Goal: Feedback & Contribution: Contribute content

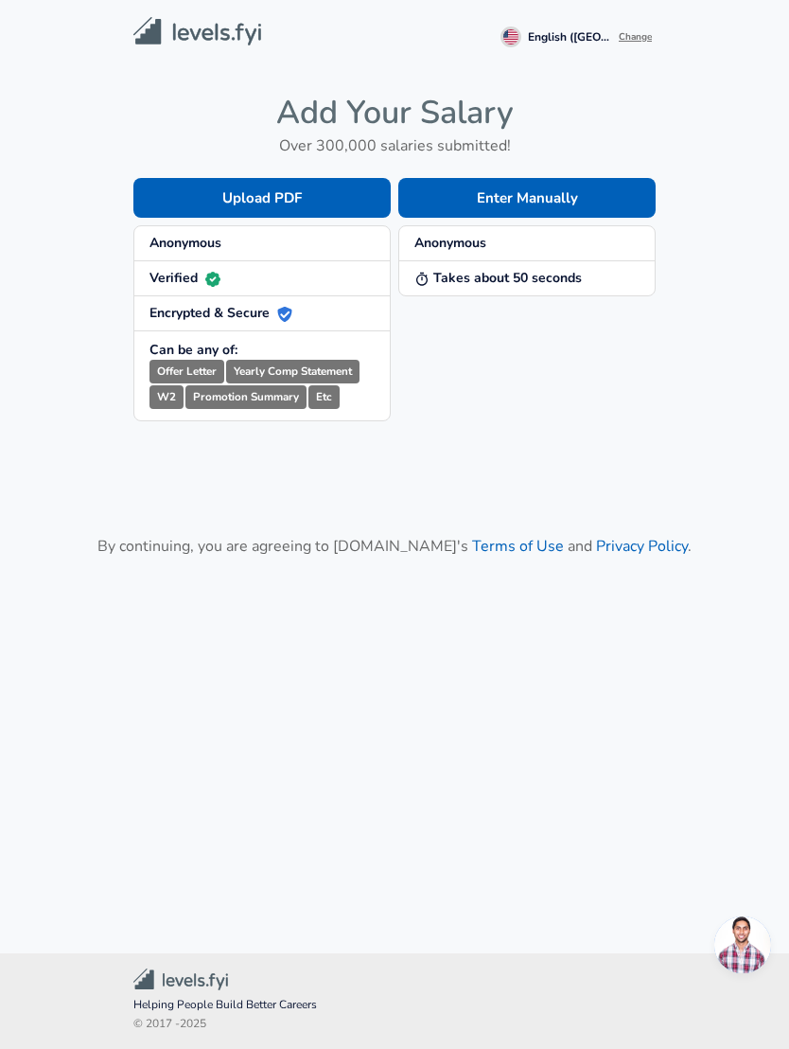
click at [590, 190] on button "Enter Manually" at bounding box center [526, 198] width 257 height 40
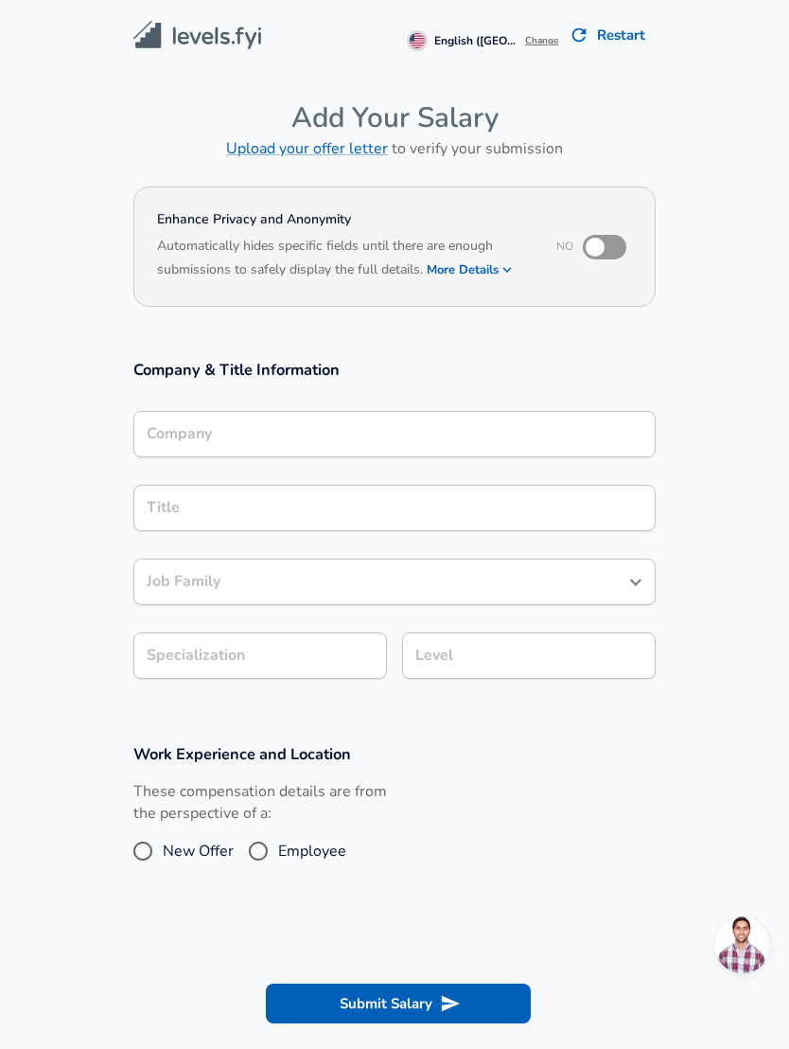
click at [628, 238] on input "checkbox" at bounding box center [595, 247] width 108 height 36
checkbox input "true"
click at [496, 425] on input "Company" at bounding box center [394, 433] width 505 height 29
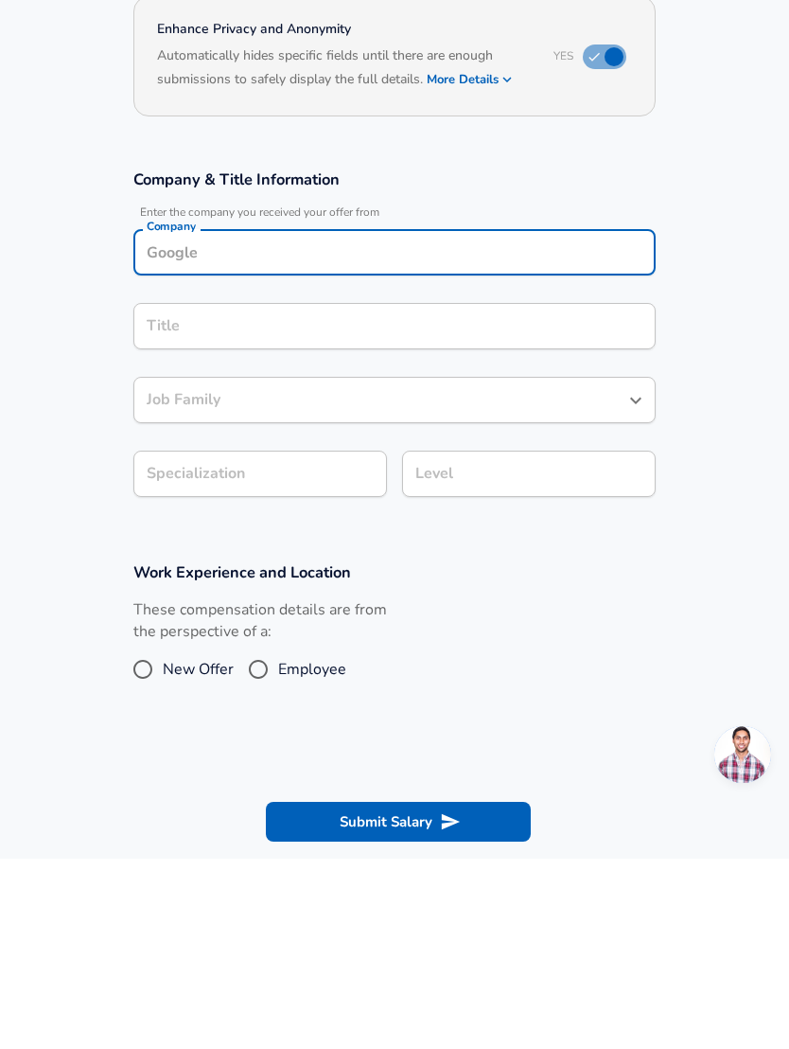
click at [628, 579] on icon "Open" at bounding box center [636, 590] width 23 height 23
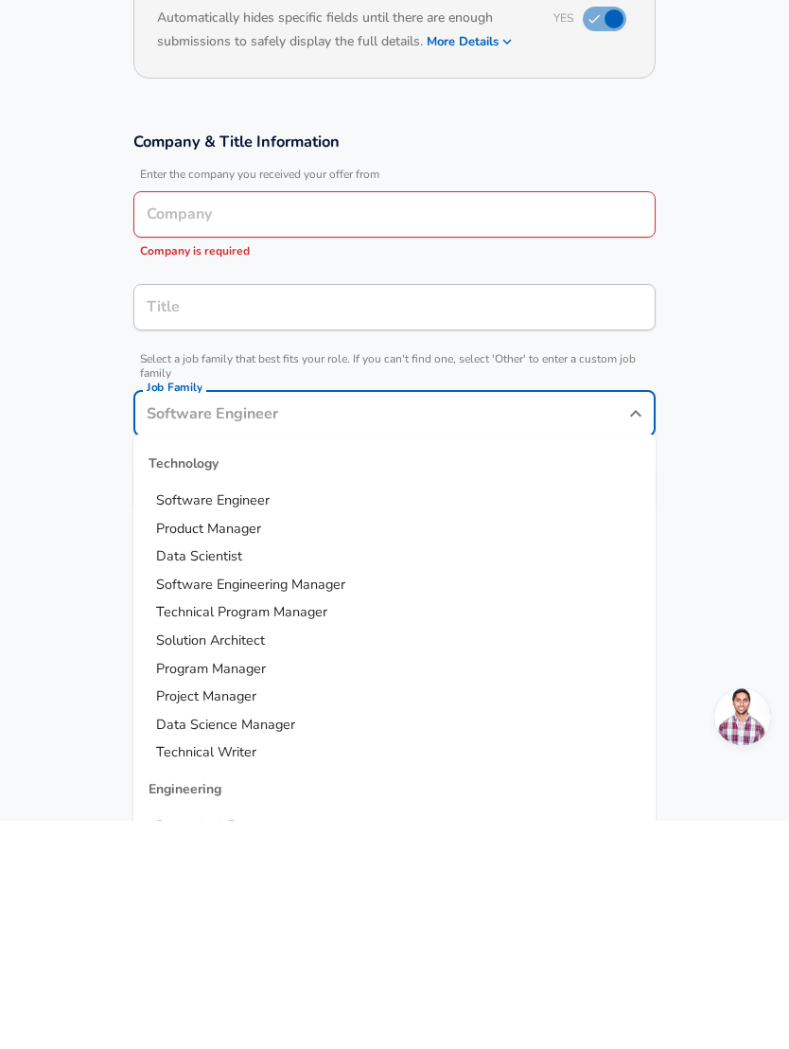
click at [732, 464] on section "Company & Title Information Enter the company you received your offer from Comp…" at bounding box center [394, 559] width 789 height 444
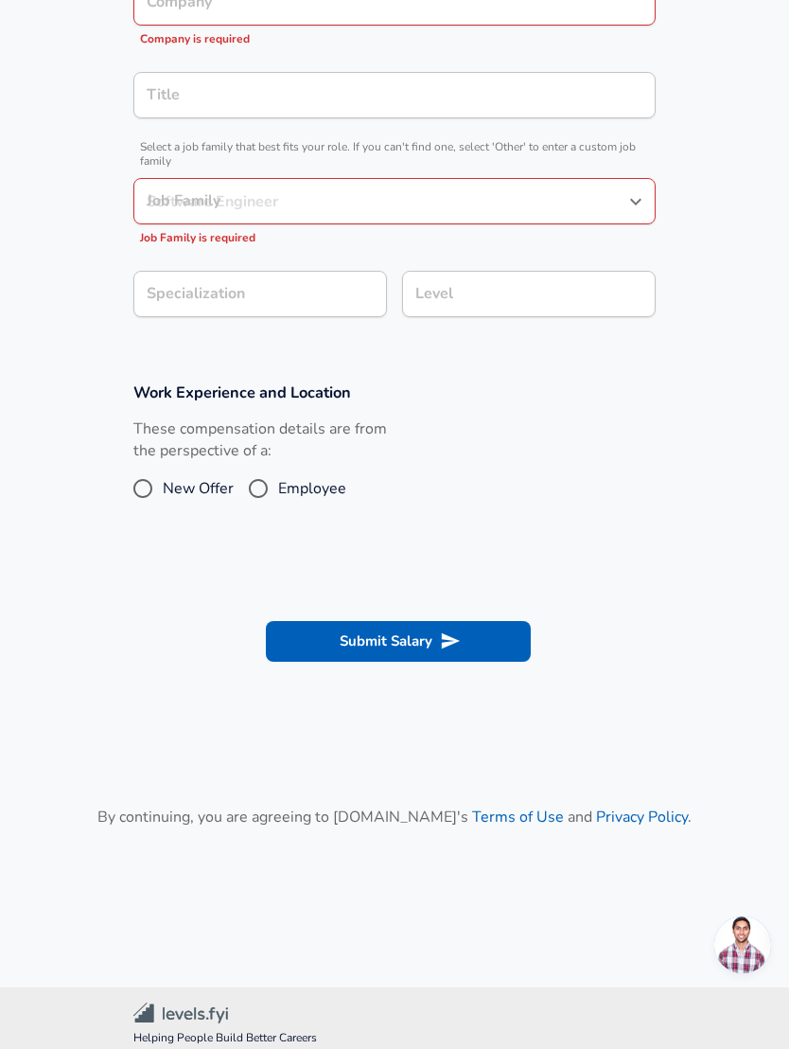
scroll to position [439, 0]
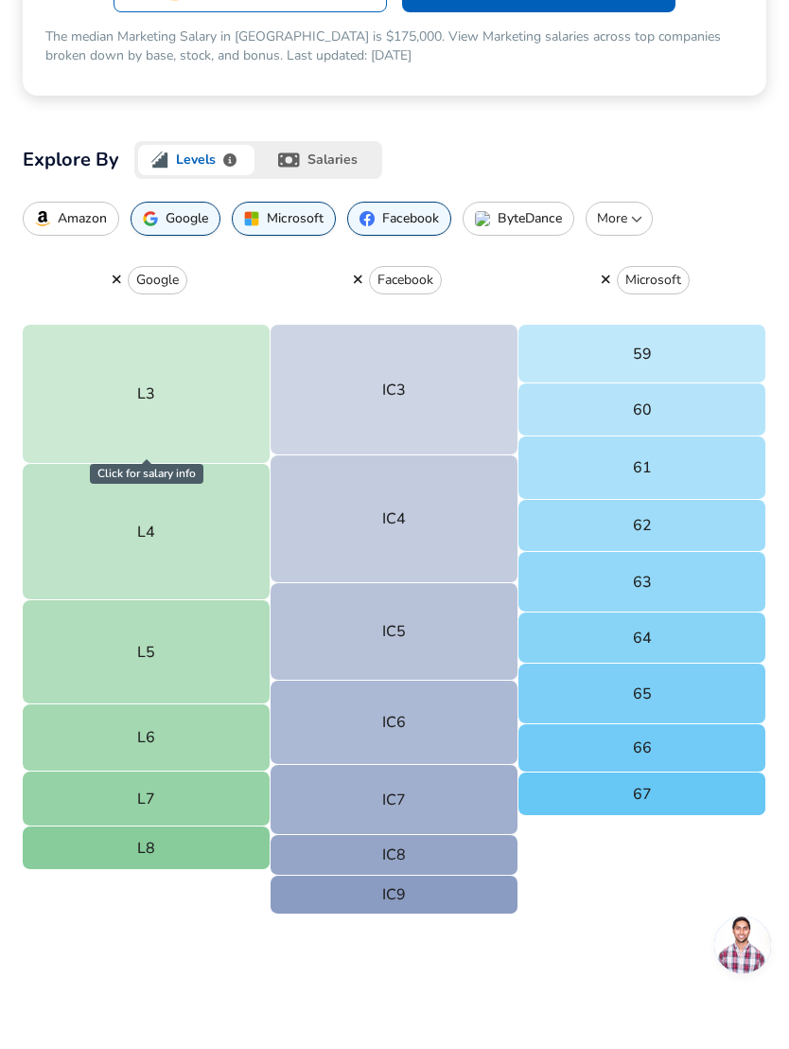
scroll to position [499, 0]
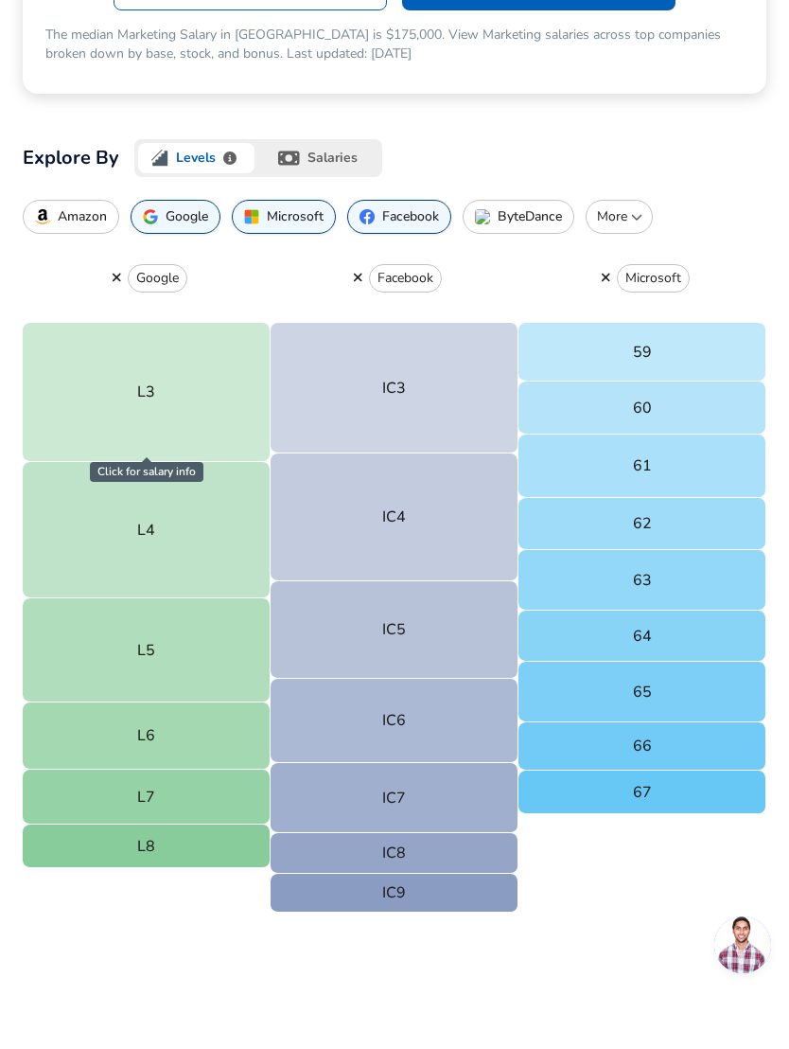
click at [134, 366] on button "L3" at bounding box center [147, 392] width 248 height 139
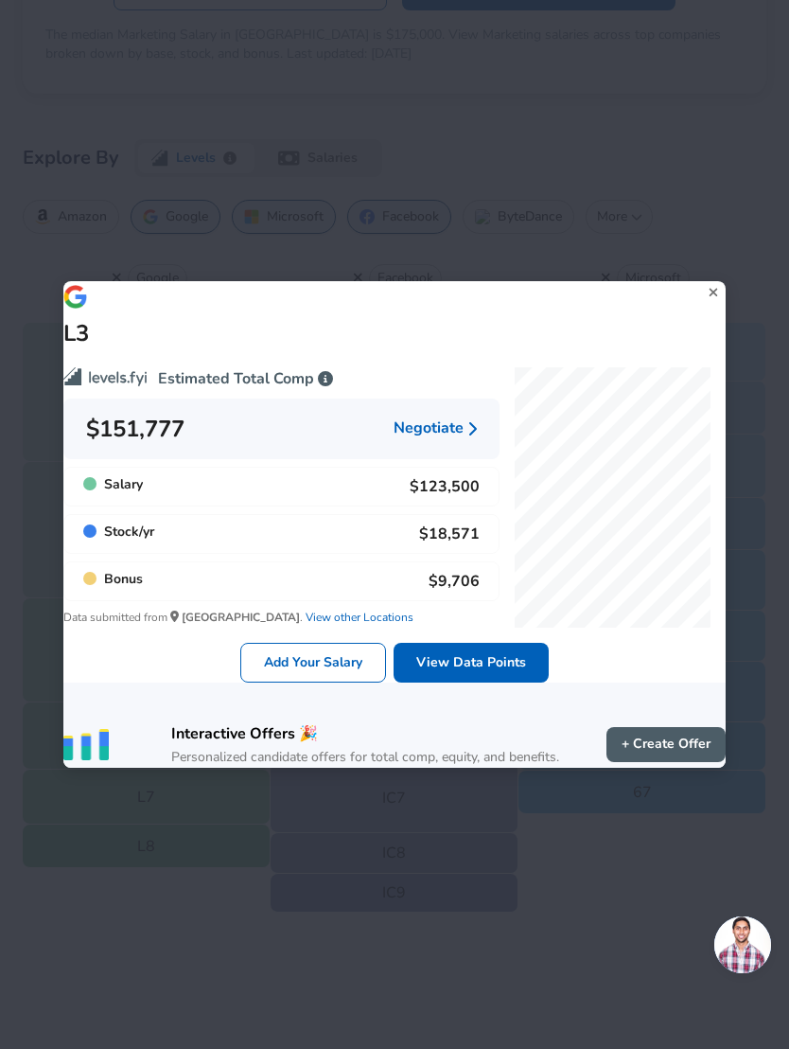
click at [701, 294] on icon at bounding box center [714, 292] width 26 height 28
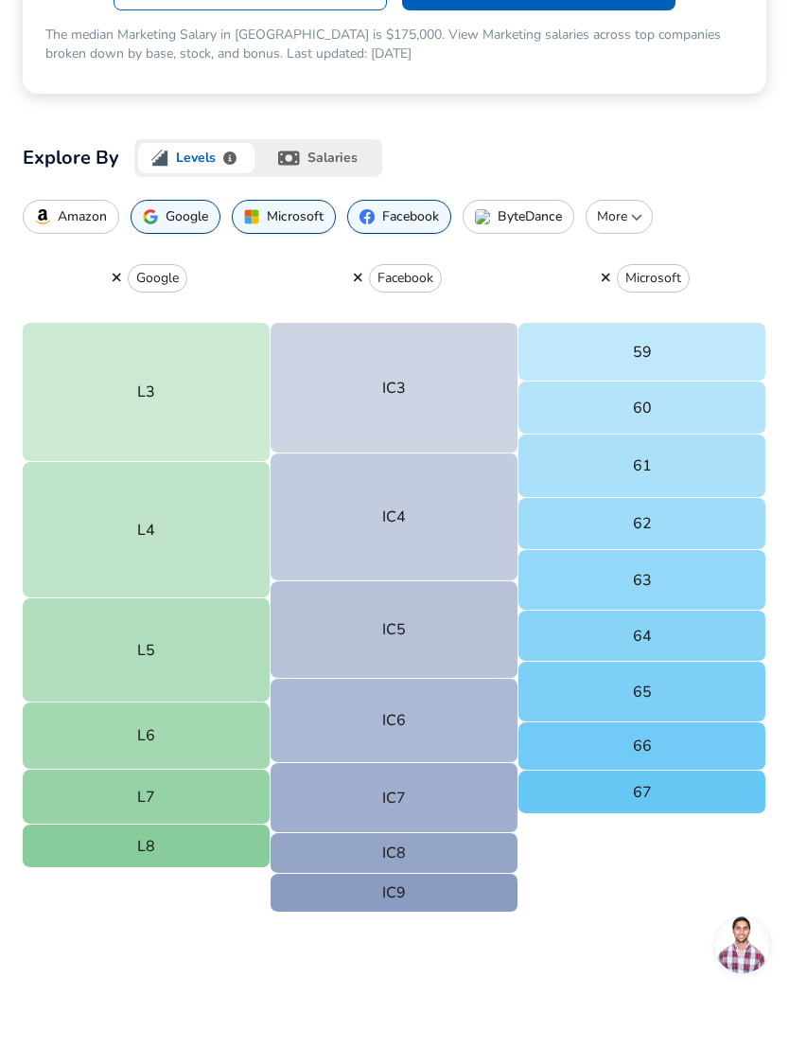
click at [223, 848] on button "L8" at bounding box center [147, 846] width 248 height 44
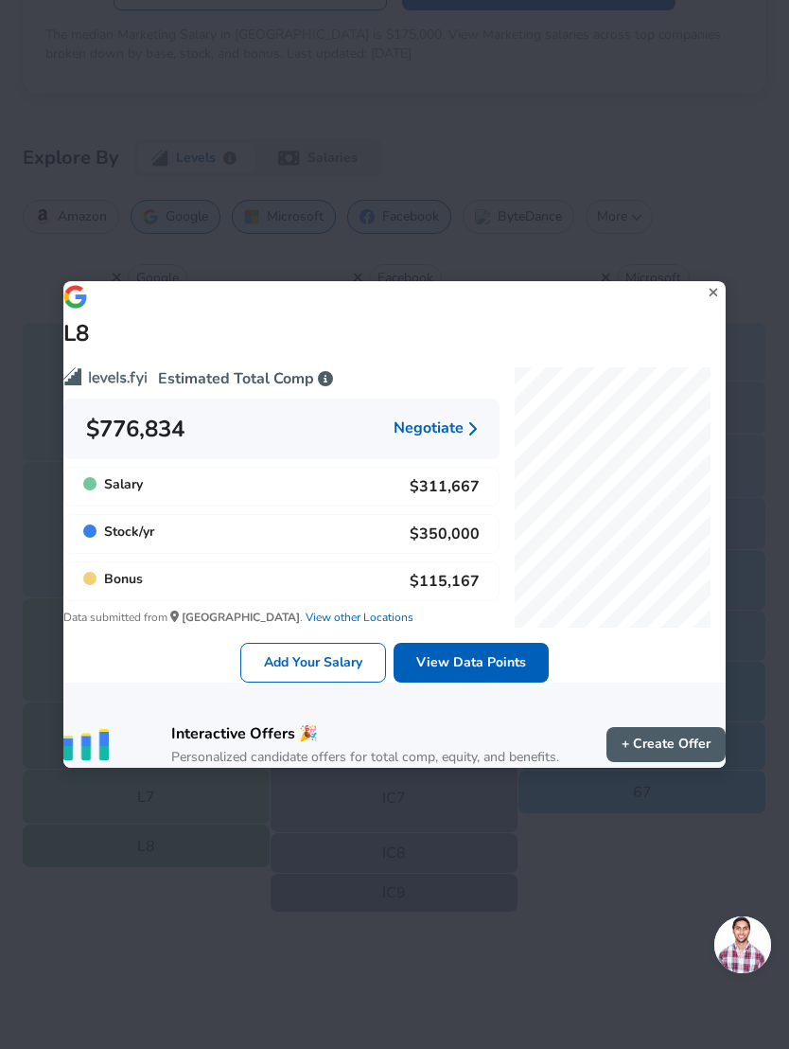
click at [701, 289] on icon at bounding box center [714, 292] width 26 height 28
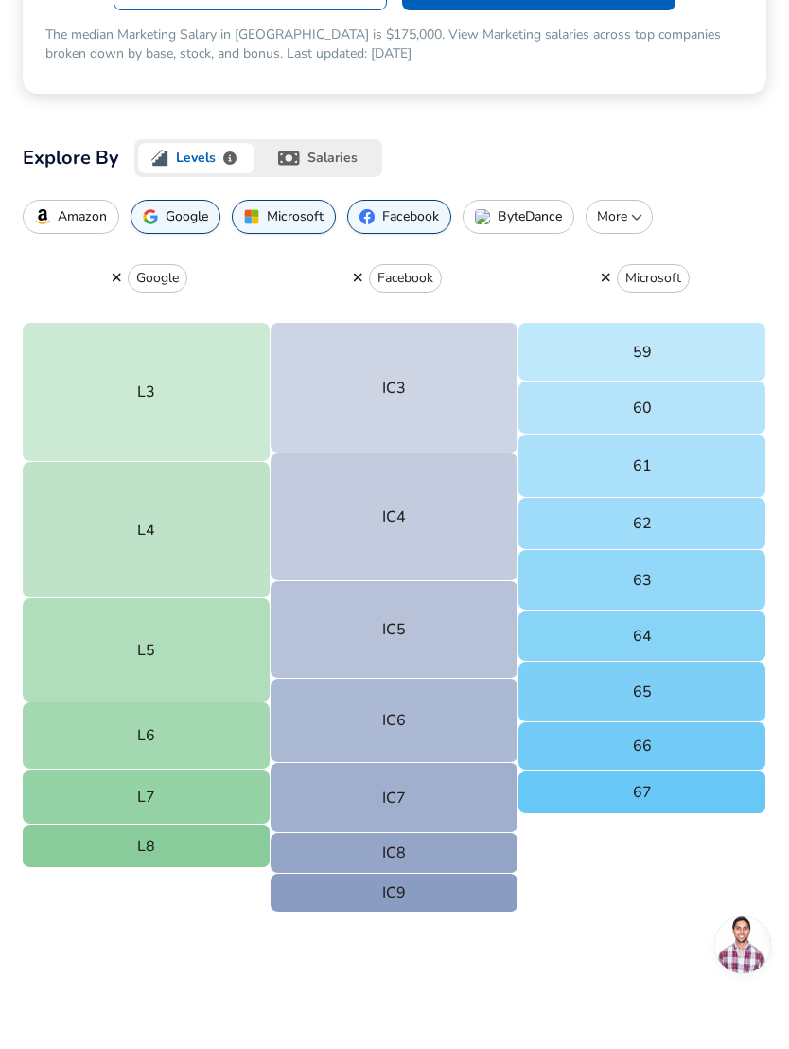
click at [220, 790] on button "L7" at bounding box center [147, 796] width 248 height 55
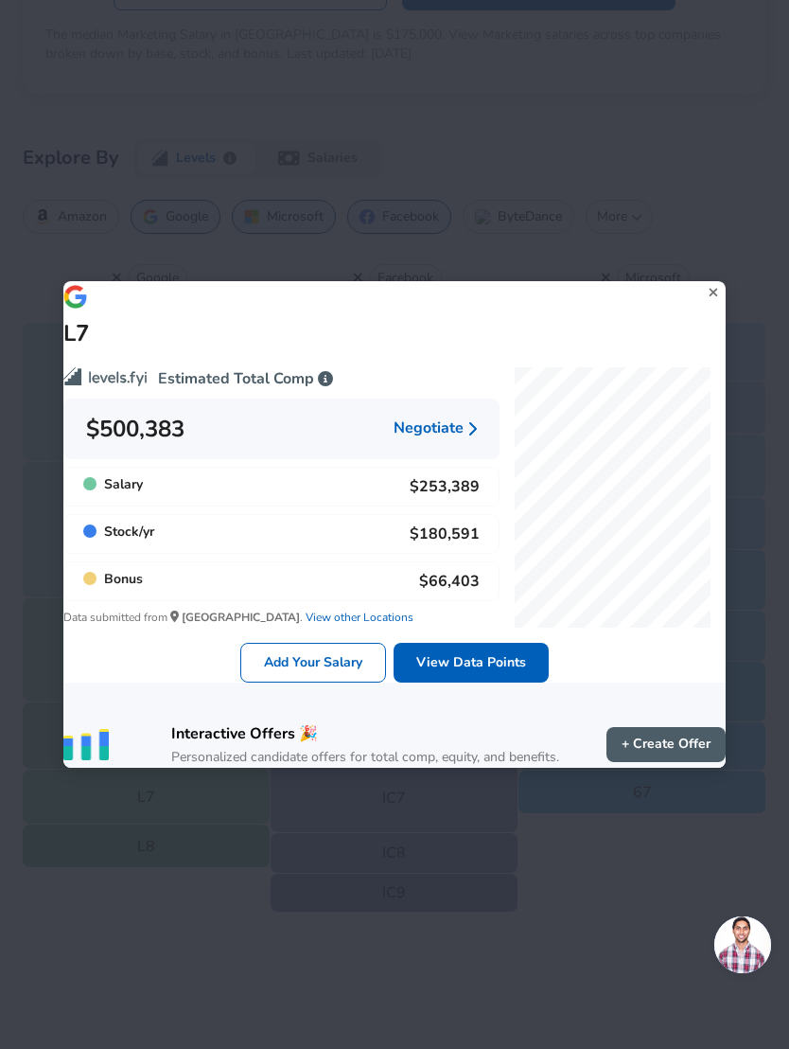
click at [709, 289] on icon at bounding box center [713, 292] width 9 height 9
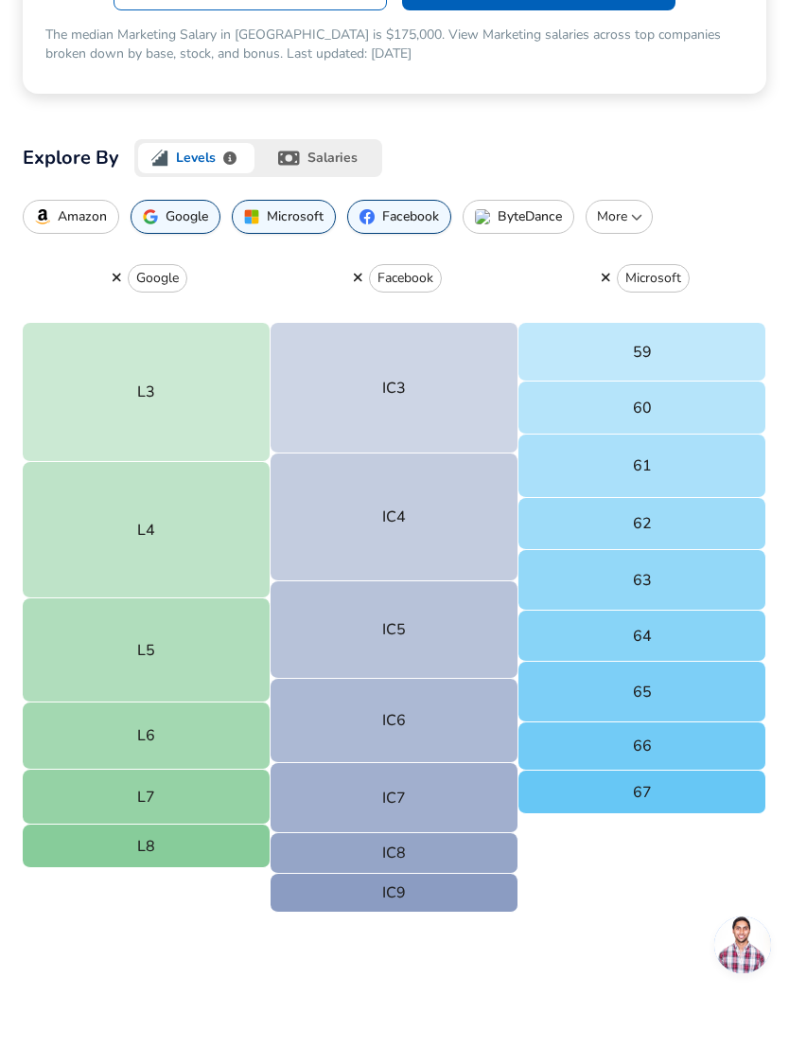
click at [220, 800] on button "L7" at bounding box center [147, 796] width 248 height 55
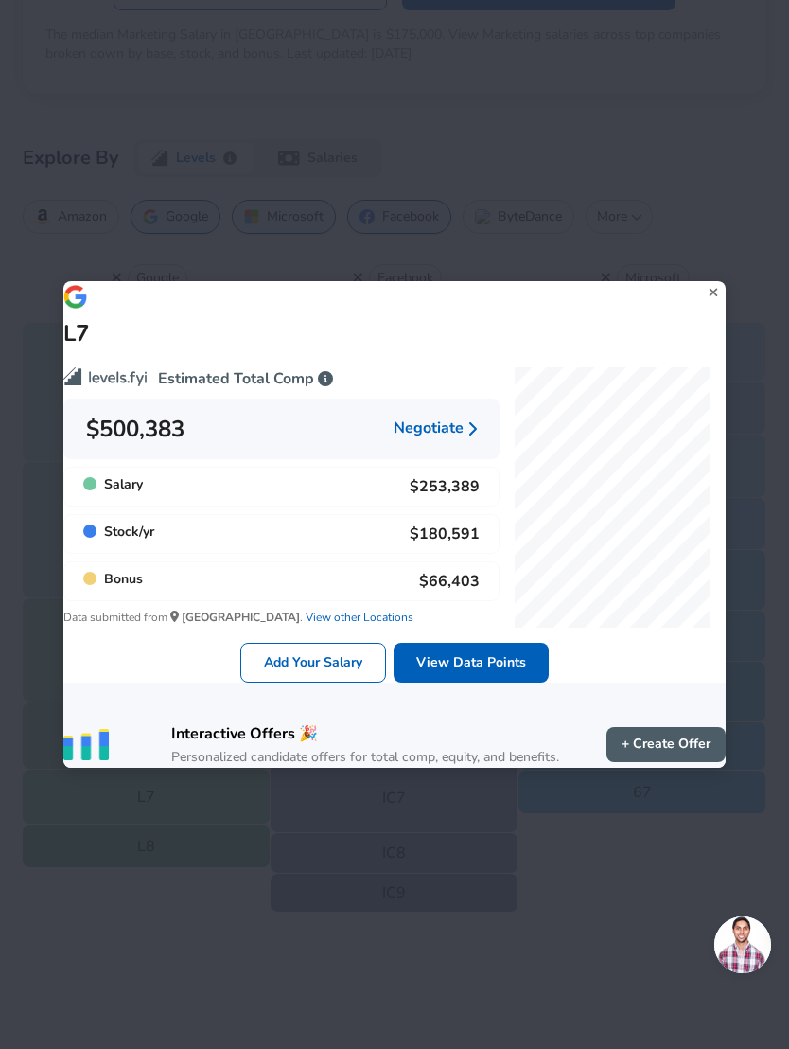
click at [701, 281] on icon at bounding box center [714, 292] width 26 height 28
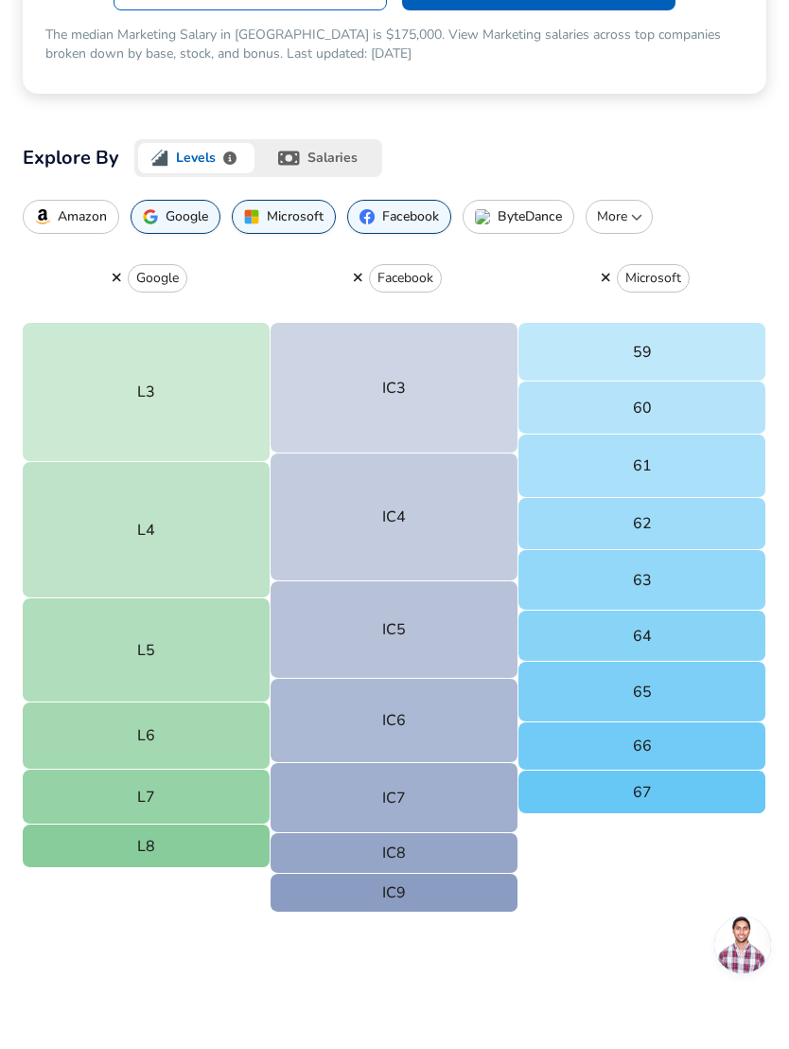
click at [471, 887] on button "IC9" at bounding box center [395, 892] width 248 height 38
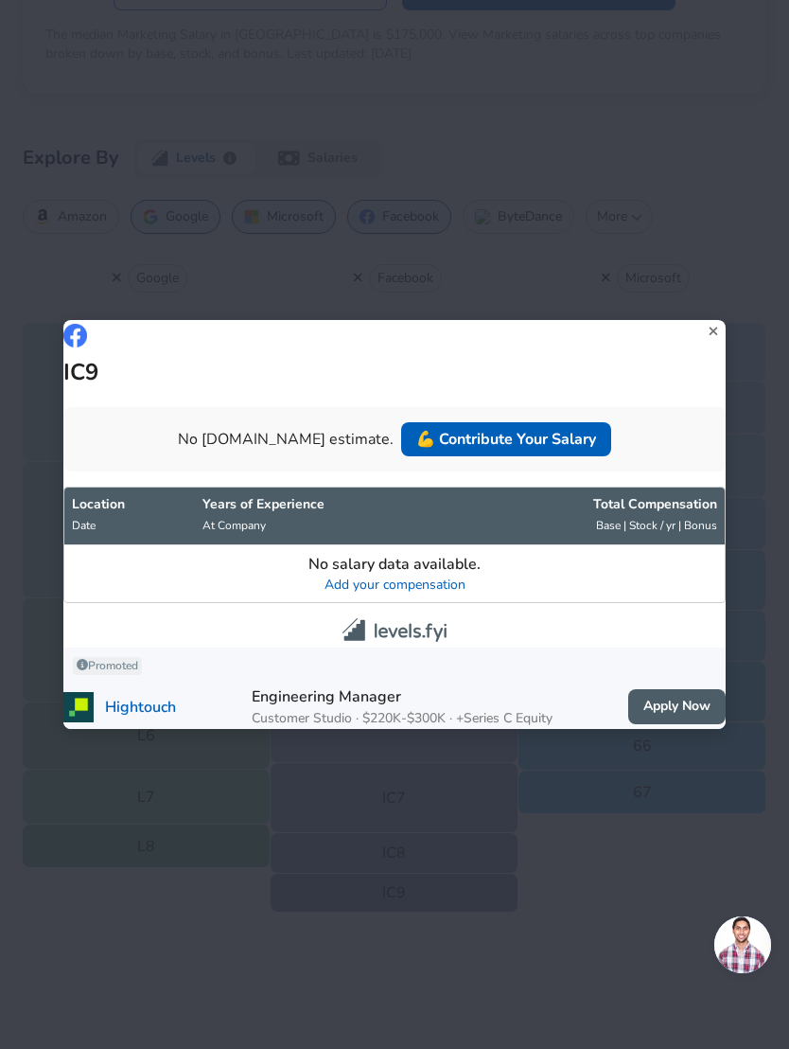
click at [709, 329] on icon at bounding box center [713, 331] width 9 height 9
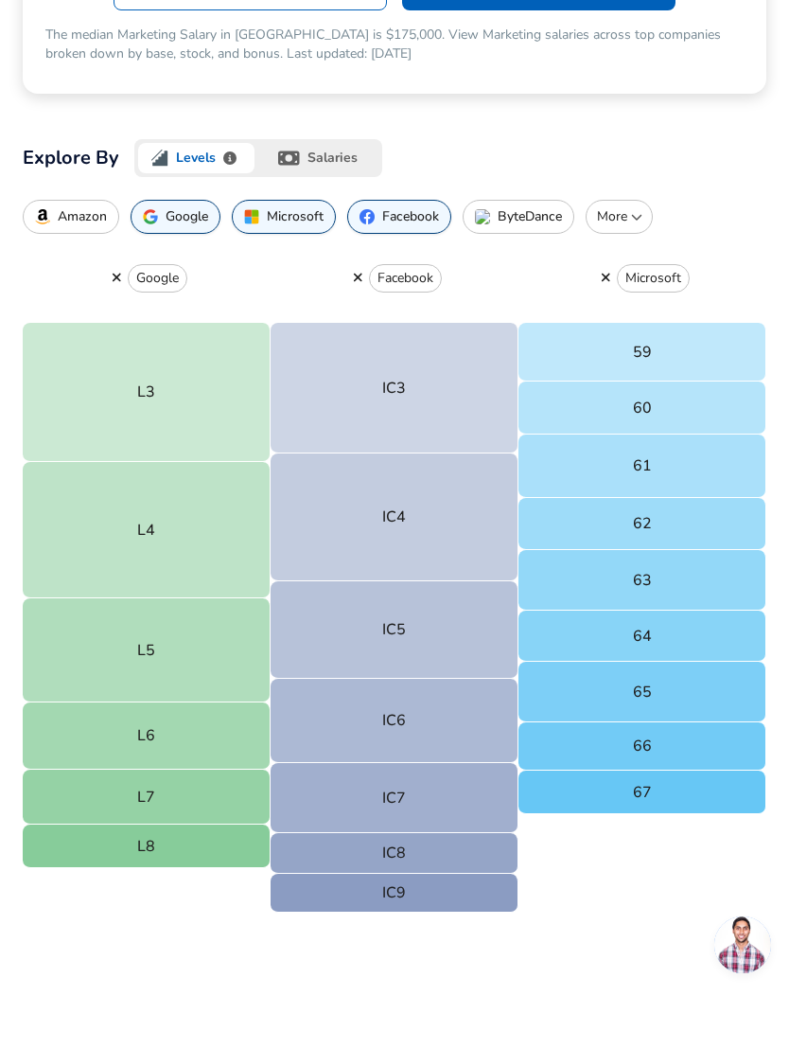
click at [442, 844] on button "IC8" at bounding box center [395, 853] width 248 height 41
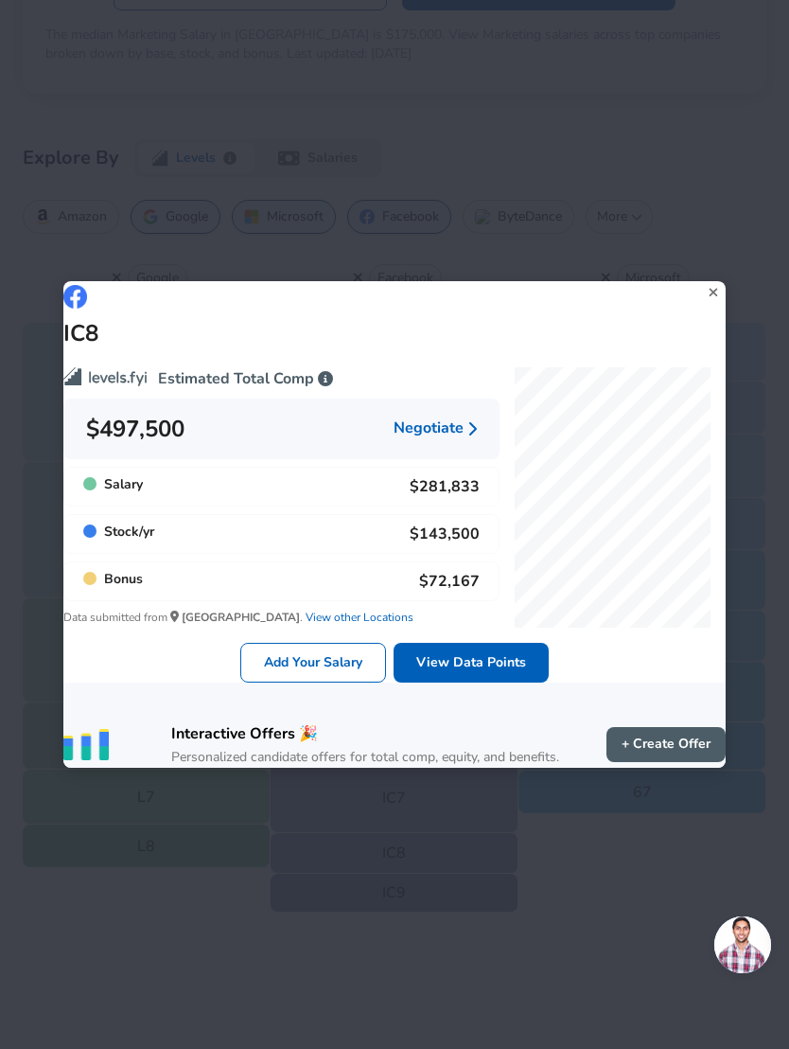
click at [709, 294] on icon at bounding box center [713, 292] width 9 height 9
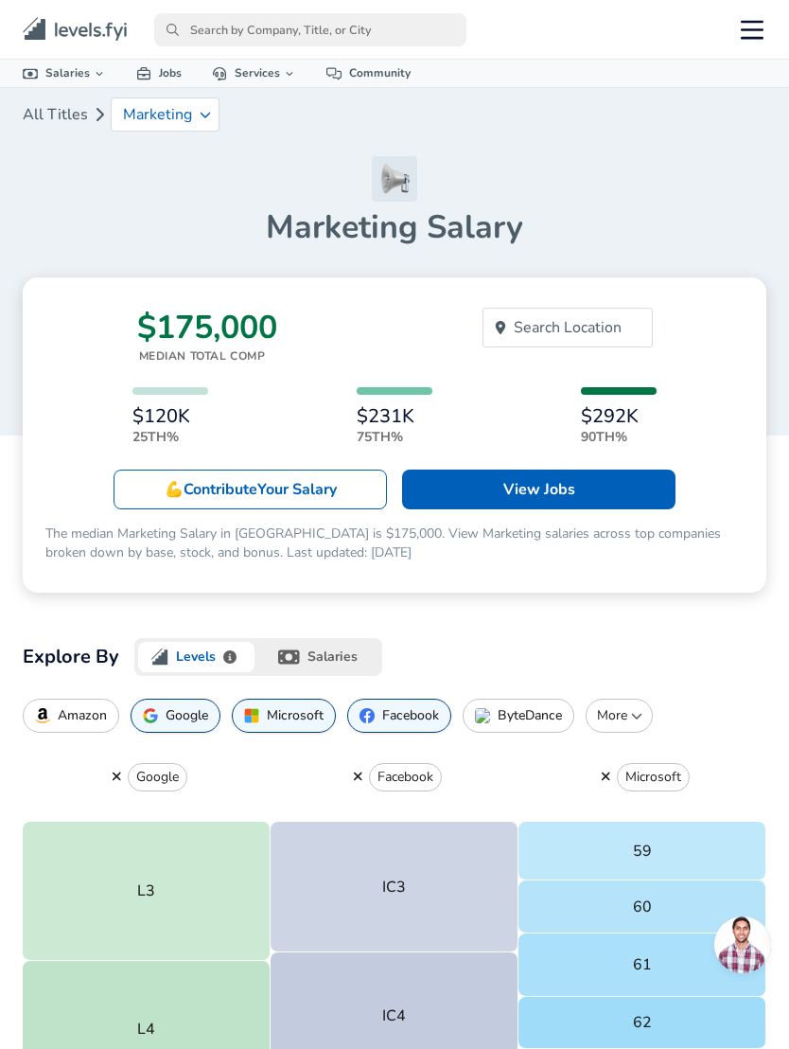
click at [360, 492] on link "💪 Contribute Your Salary" at bounding box center [250, 489] width 273 height 40
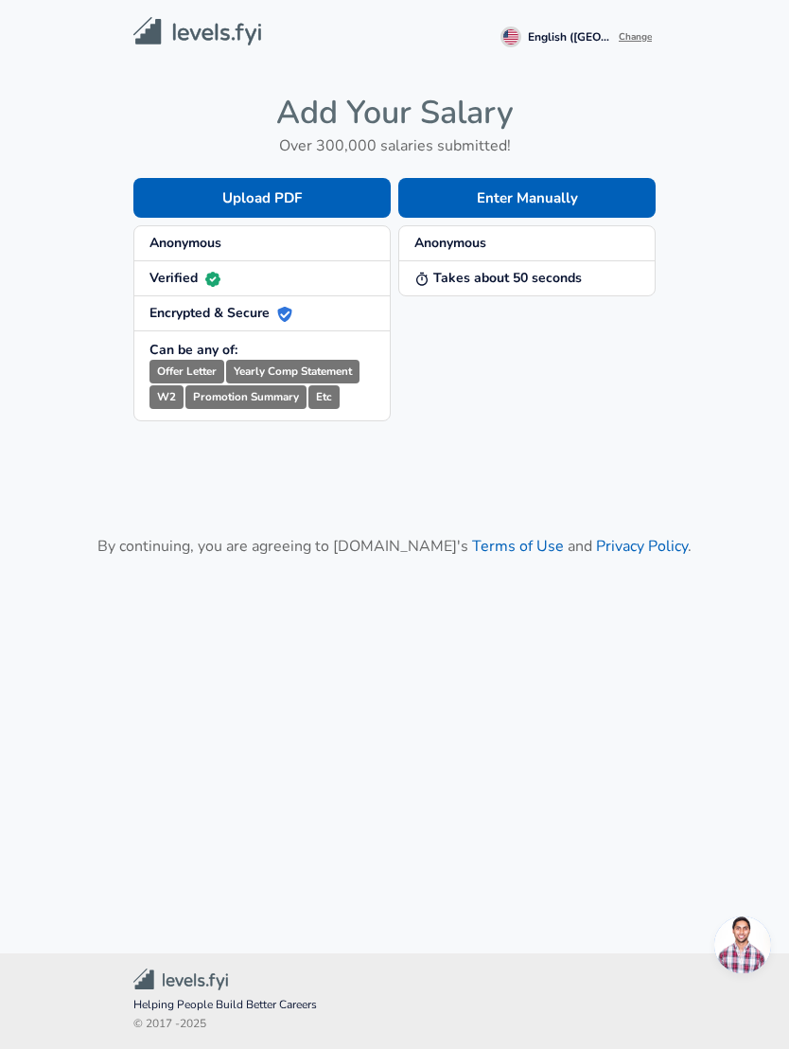
click at [587, 238] on span "Anonymous" at bounding box center [526, 243] width 225 height 19
click at [601, 198] on button "Enter Manually" at bounding box center [526, 198] width 257 height 40
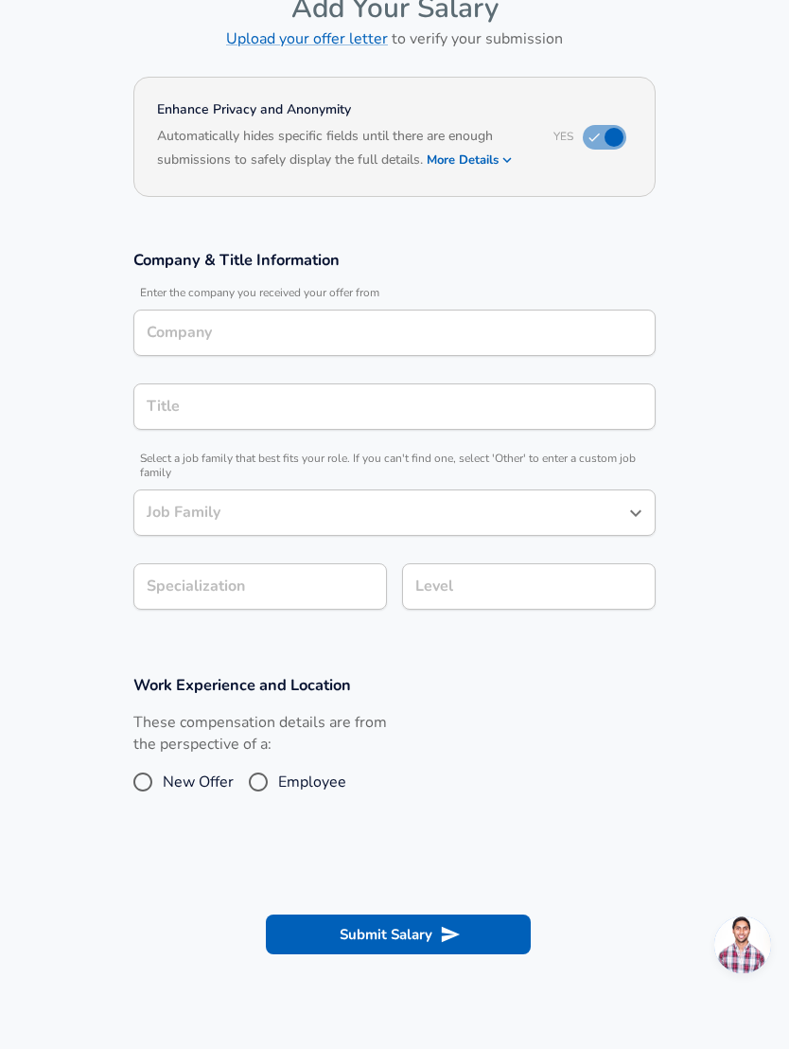
click at [577, 336] on input "Company" at bounding box center [394, 332] width 505 height 29
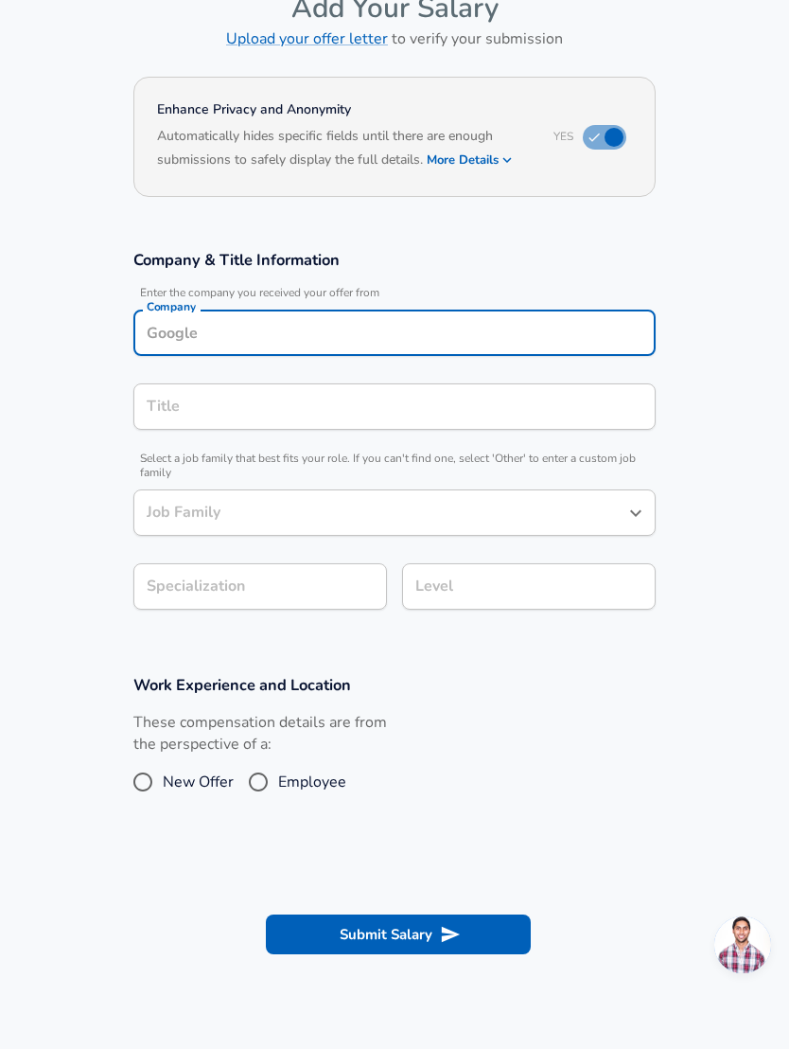
scroll to position [109, 0]
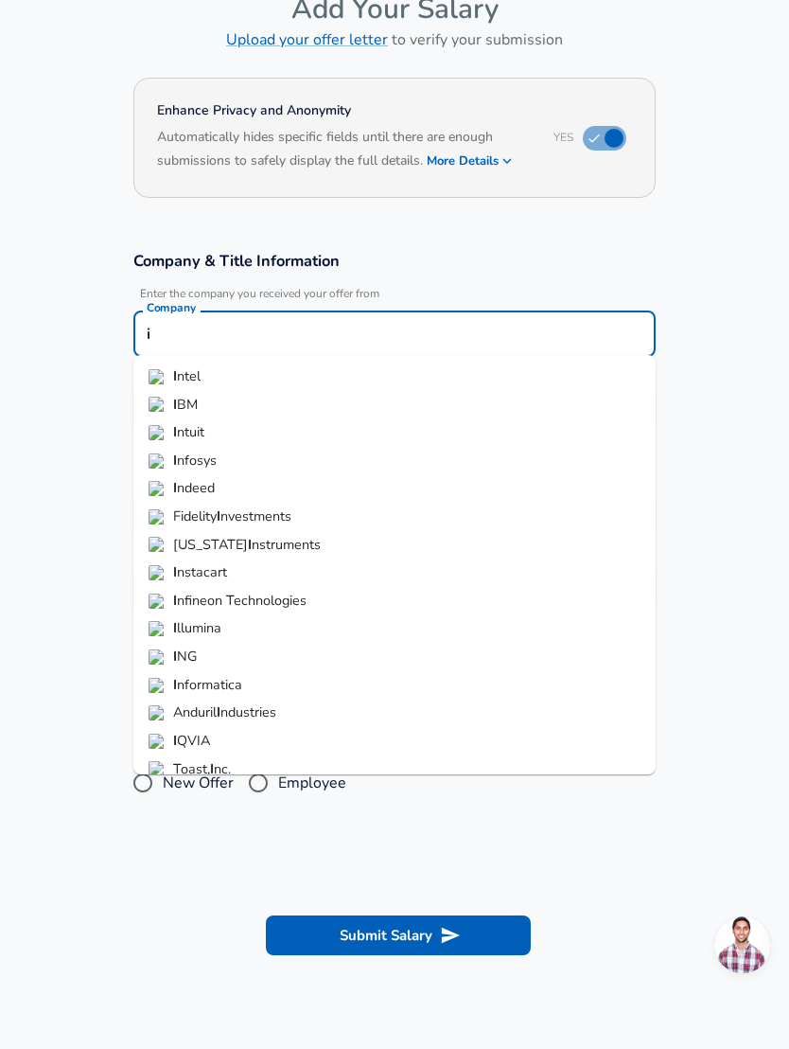
click at [210, 406] on li "I BM" at bounding box center [394, 405] width 522 height 28
type input "IBM"
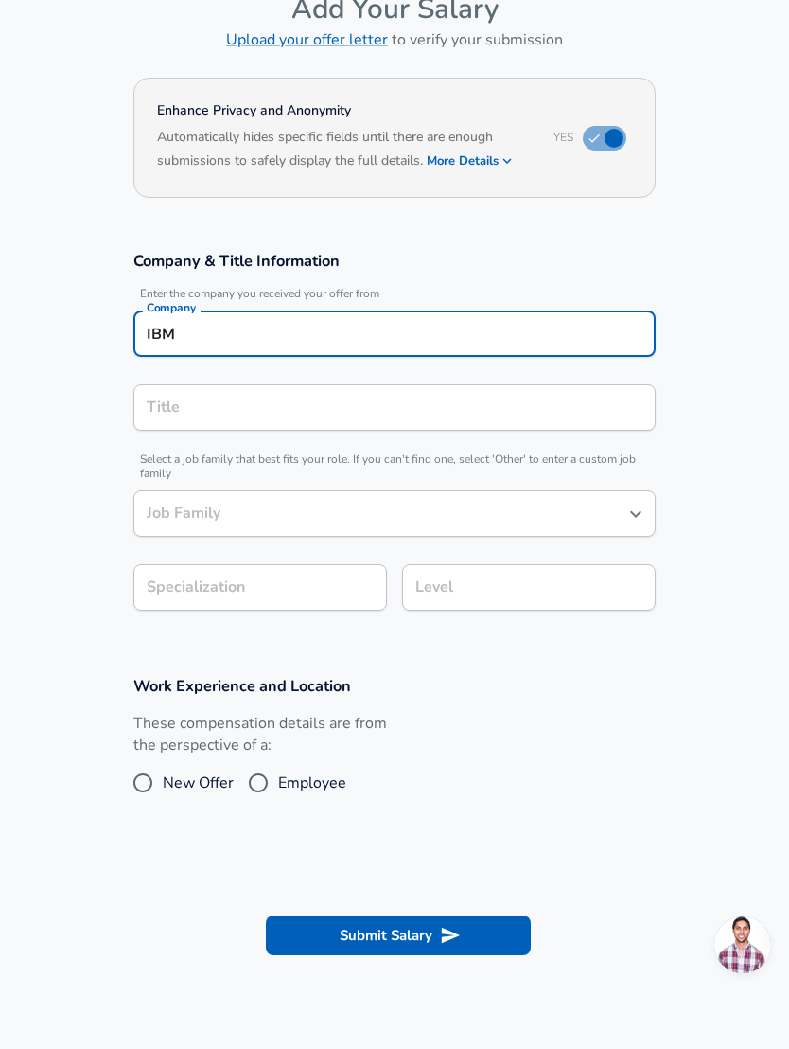
click at [320, 369] on div "Title Title" at bounding box center [394, 406] width 522 height 74
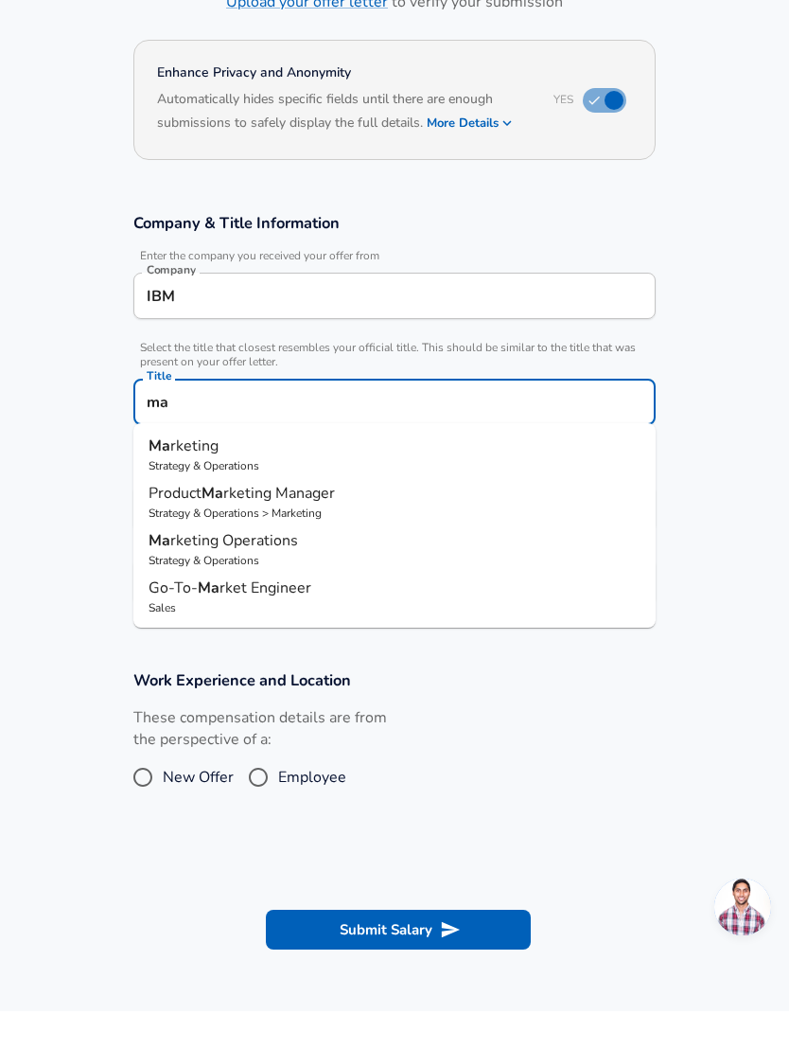
type input "m"
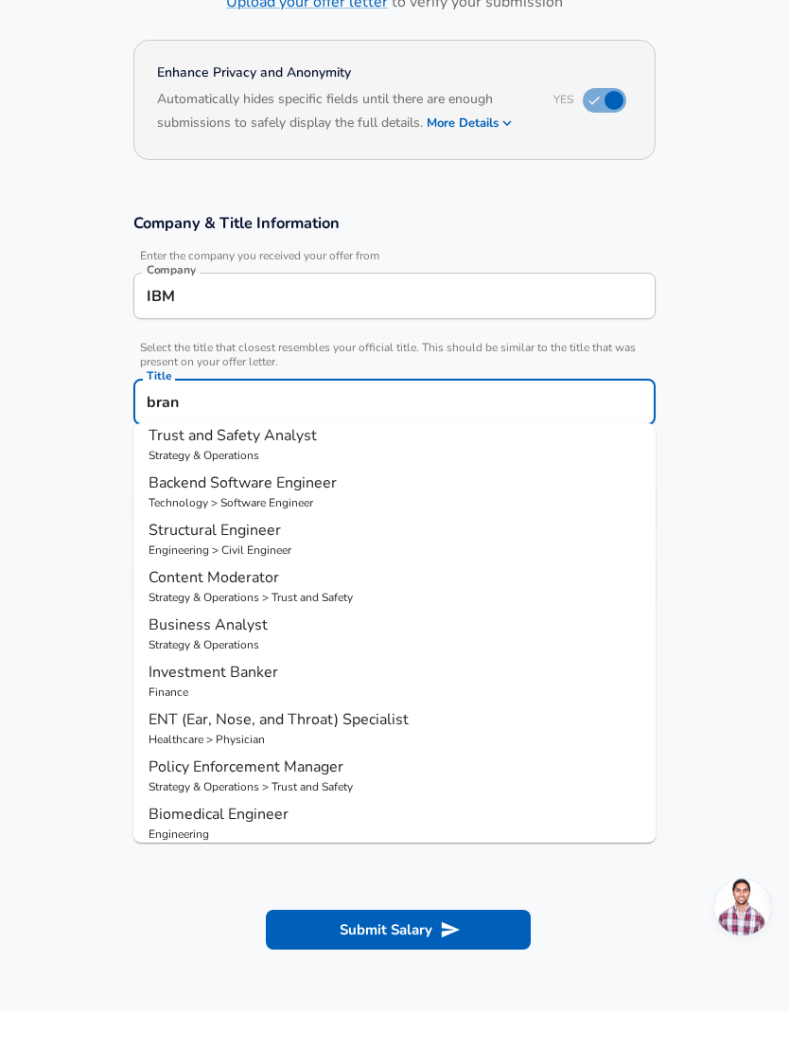
scroll to position [0, 0]
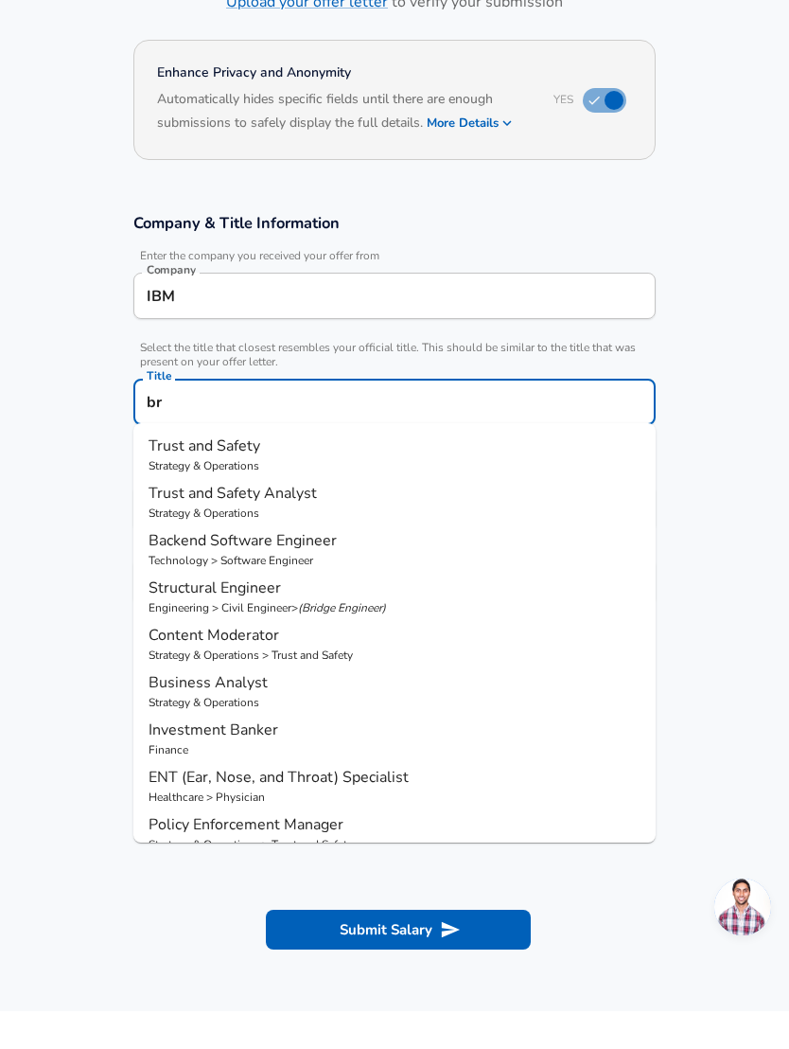
type input "b"
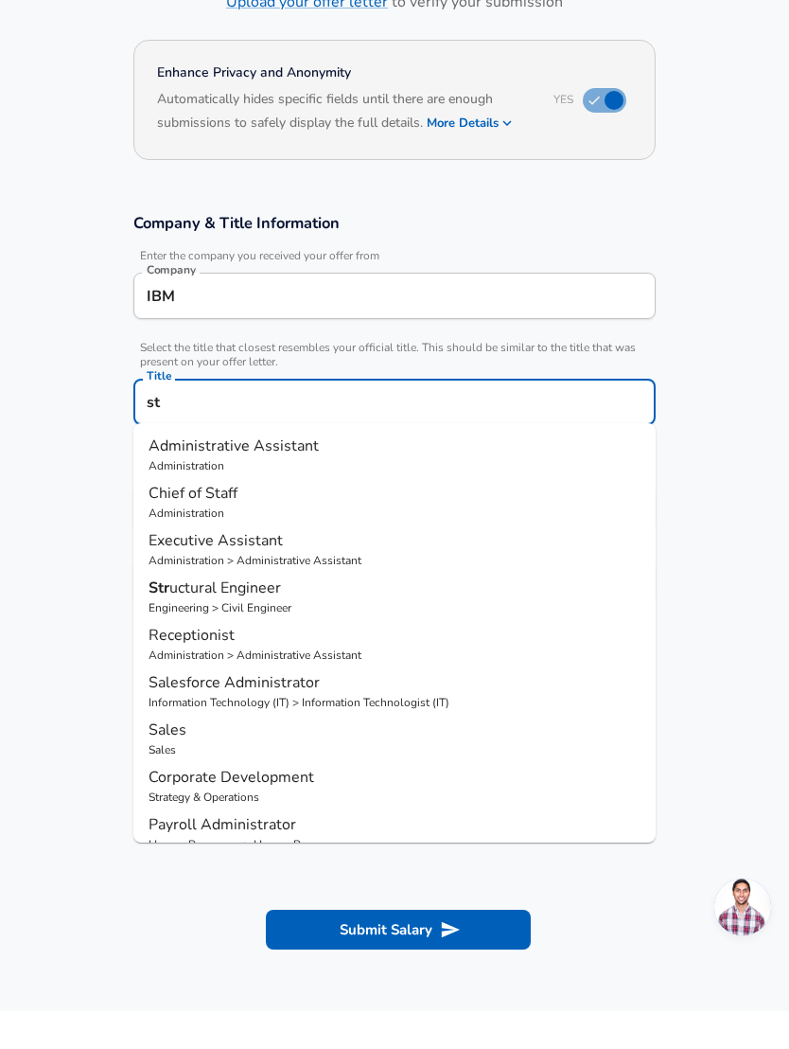
type input "s"
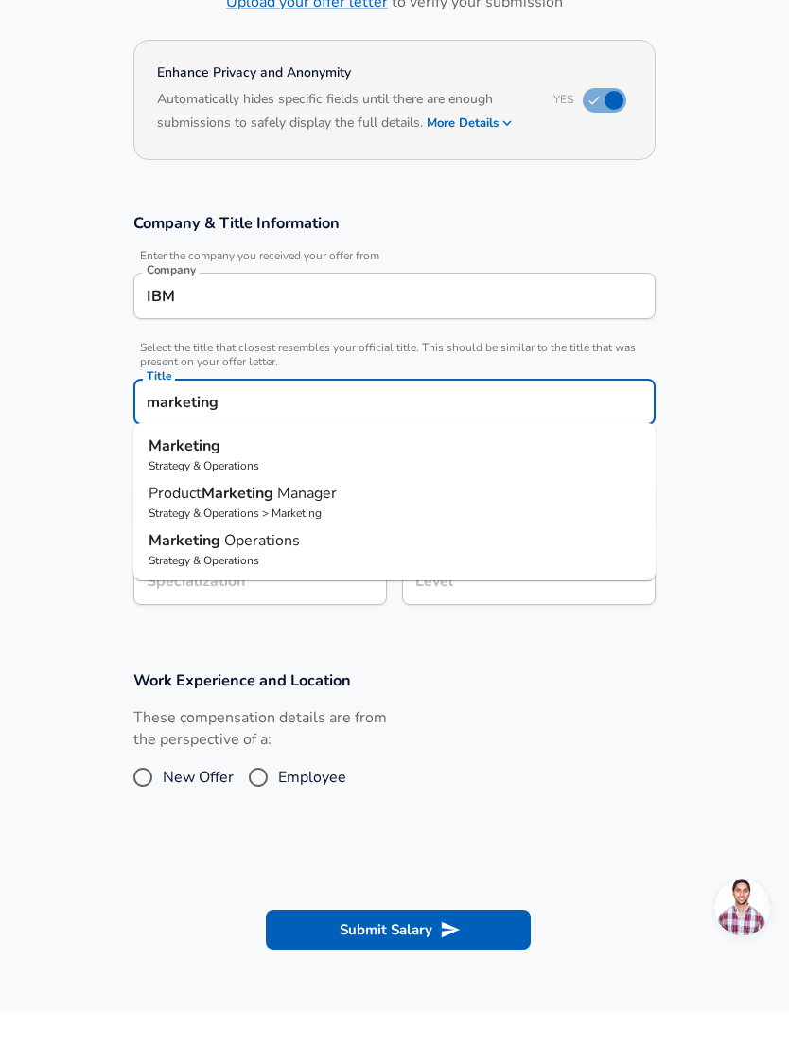
click at [178, 473] on strong "Marketing" at bounding box center [185, 483] width 72 height 21
type input "Marketing"
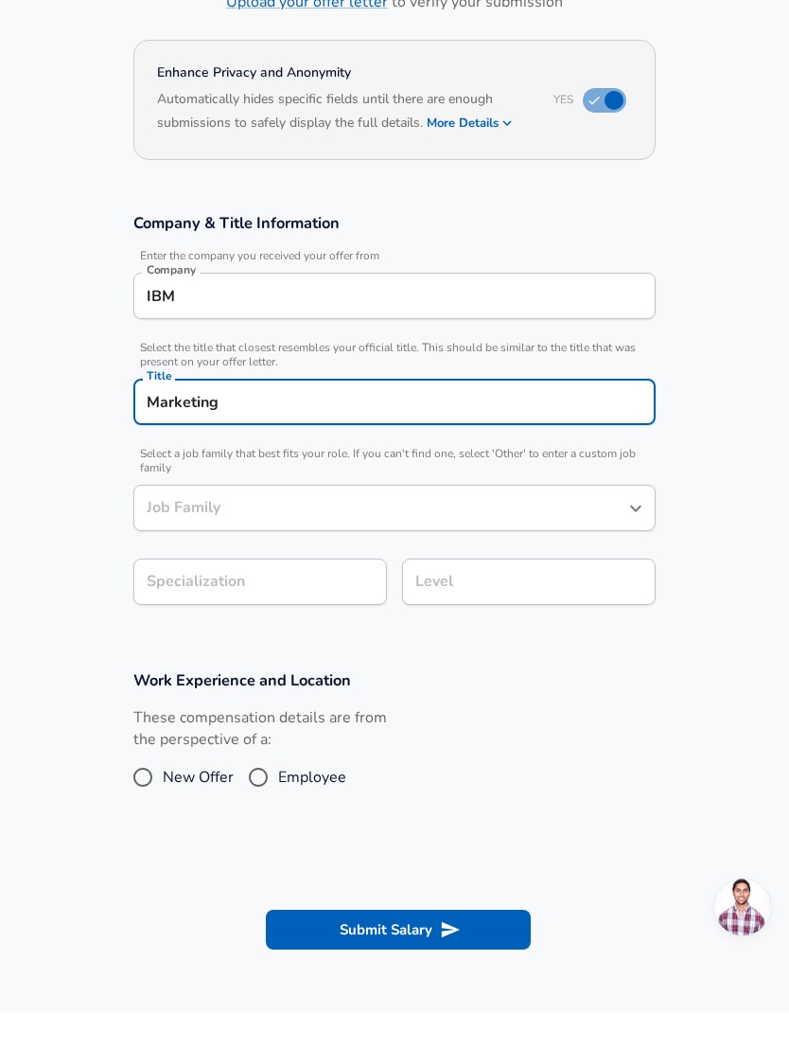
type input "Marketing"
click at [165, 531] on input "Marketing" at bounding box center [380, 545] width 477 height 29
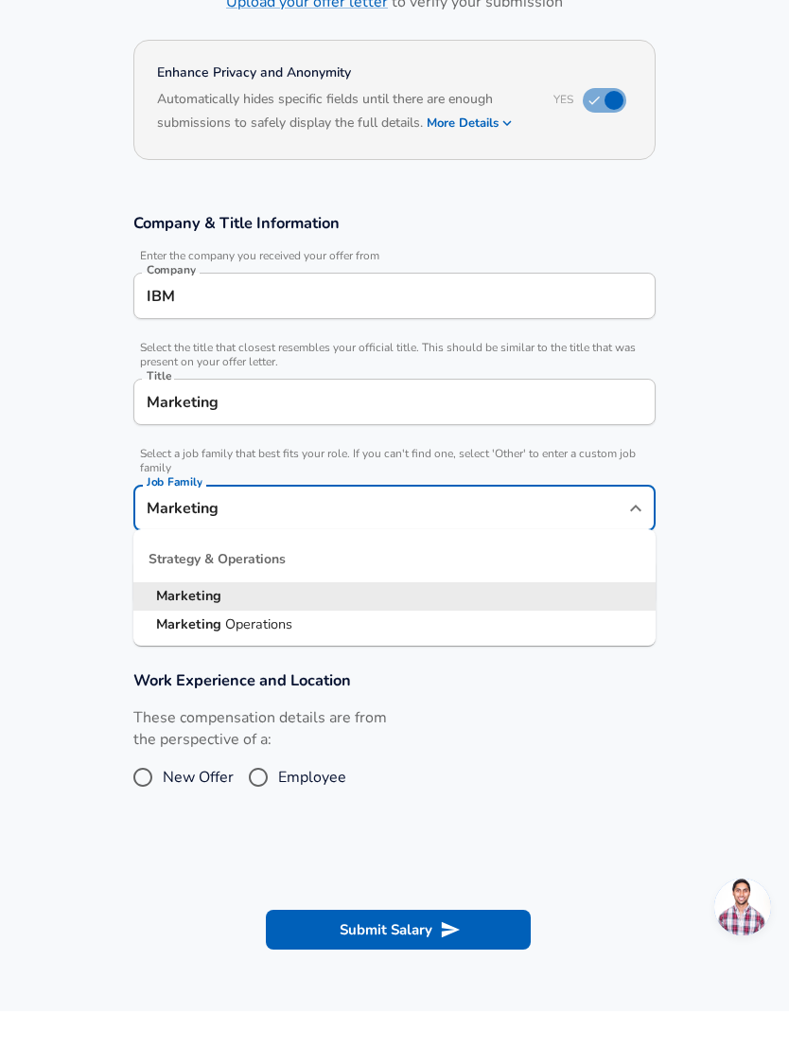
click at [716, 685] on section "Work Experience and Location These compensation details are from the perspectiv…" at bounding box center [394, 779] width 789 height 189
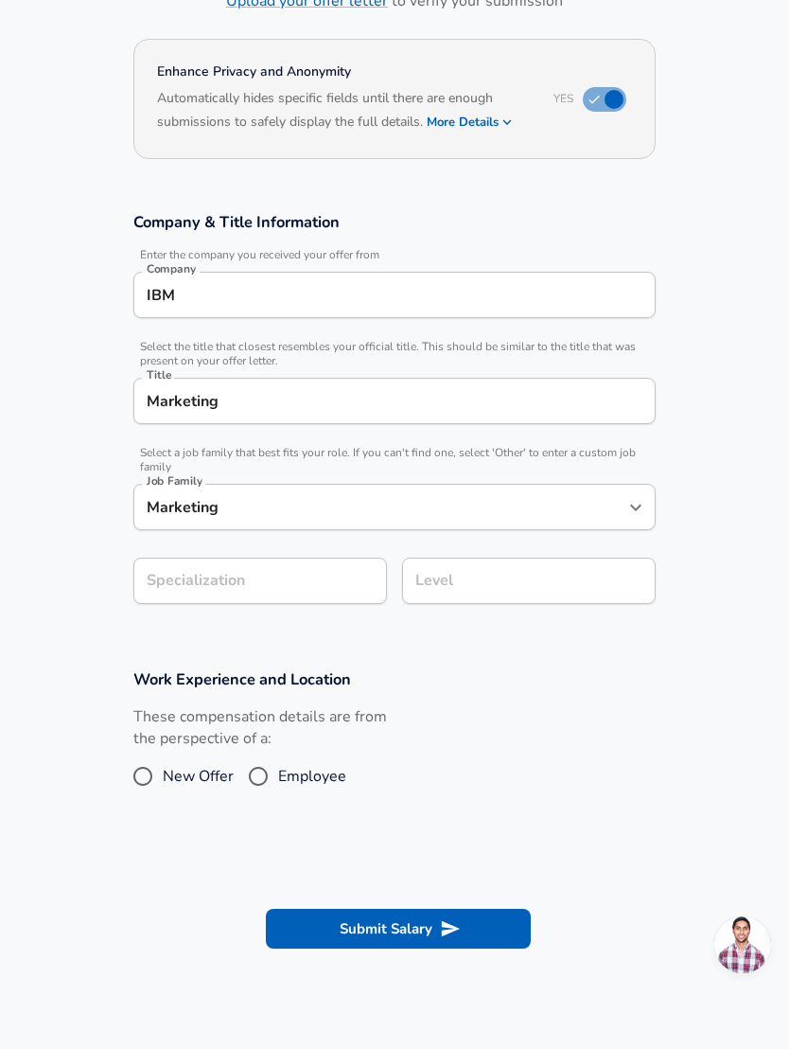
click at [187, 557] on div "Specialization Specialization" at bounding box center [260, 580] width 254 height 46
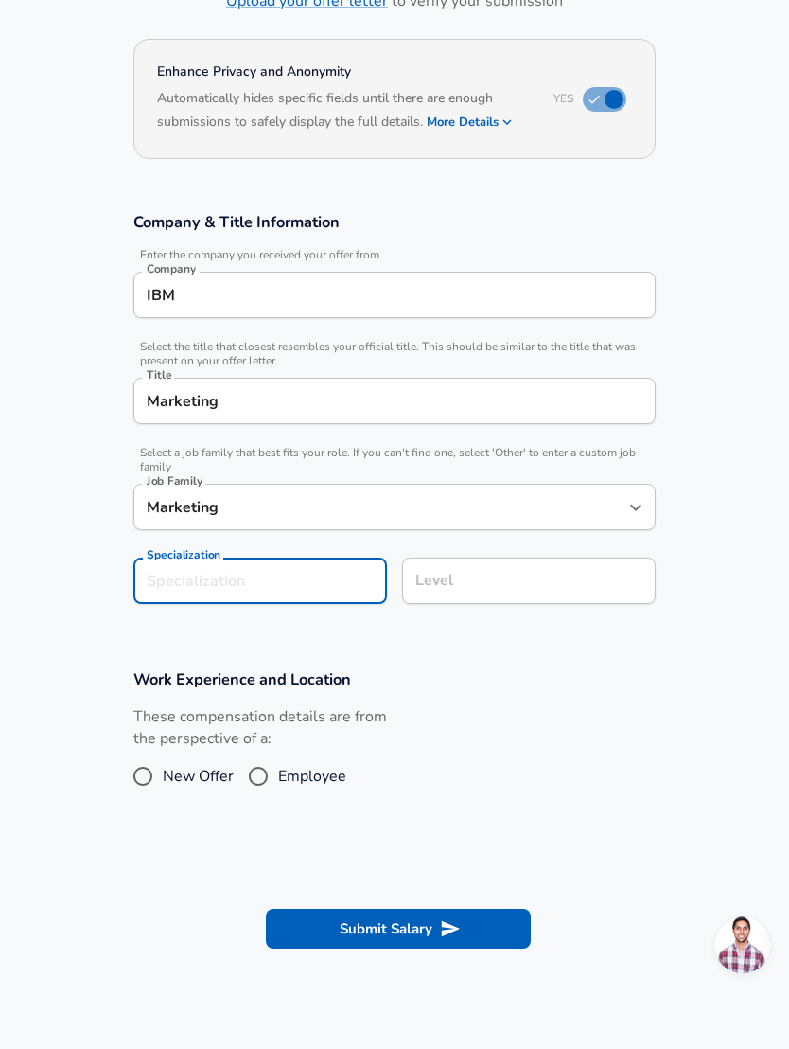
scroll to position [147, 0]
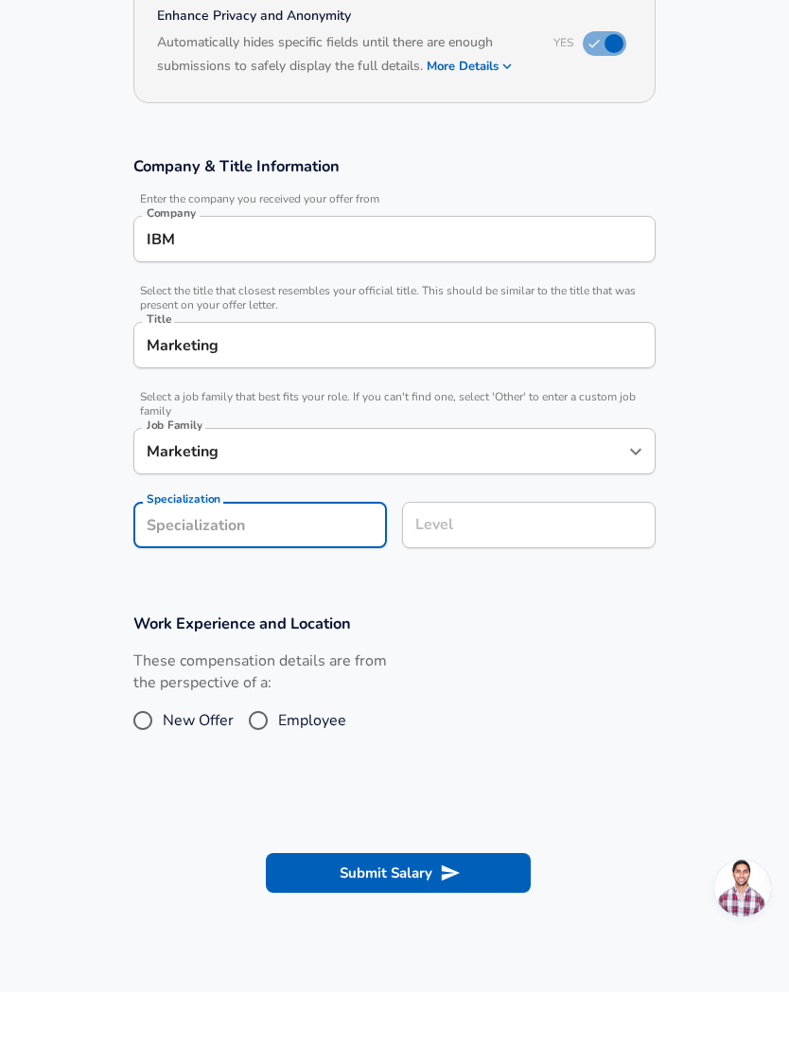
click at [539, 543] on div "Level Level" at bounding box center [521, 580] width 269 height 74
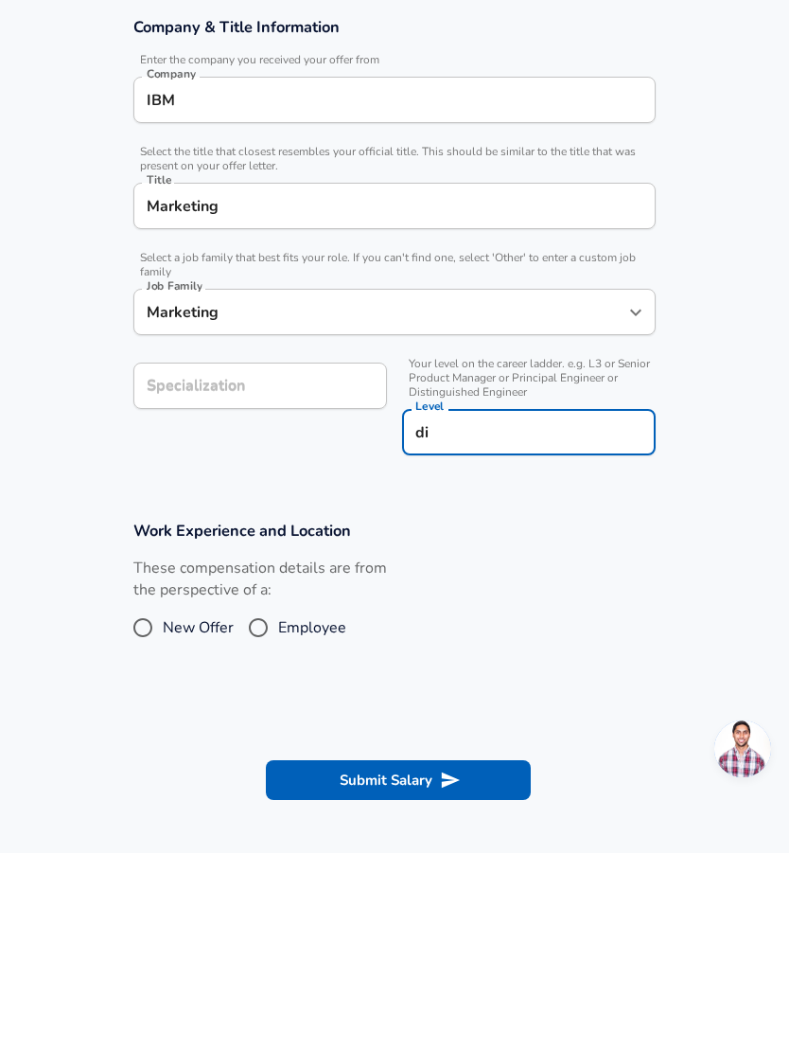
type input "d"
type input "Director"
click at [690, 694] on section "Work Experience and Location These compensation details are from the perspectiv…" at bounding box center [394, 788] width 789 height 189
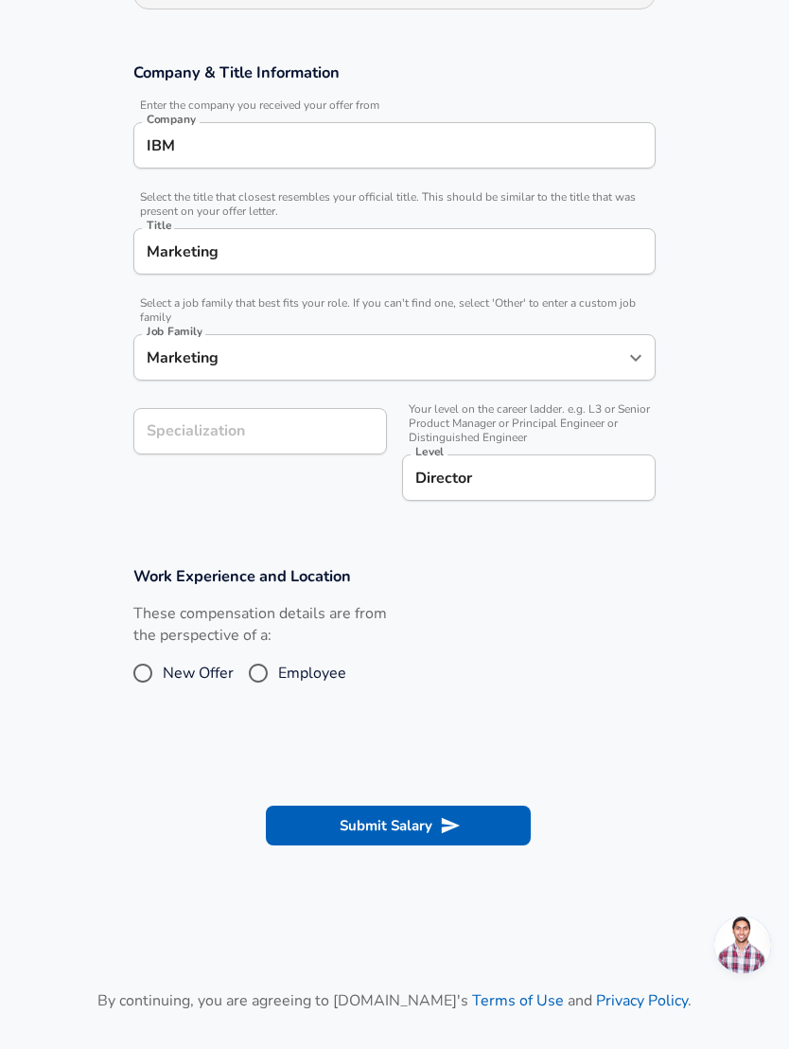
scroll to position [249, 0]
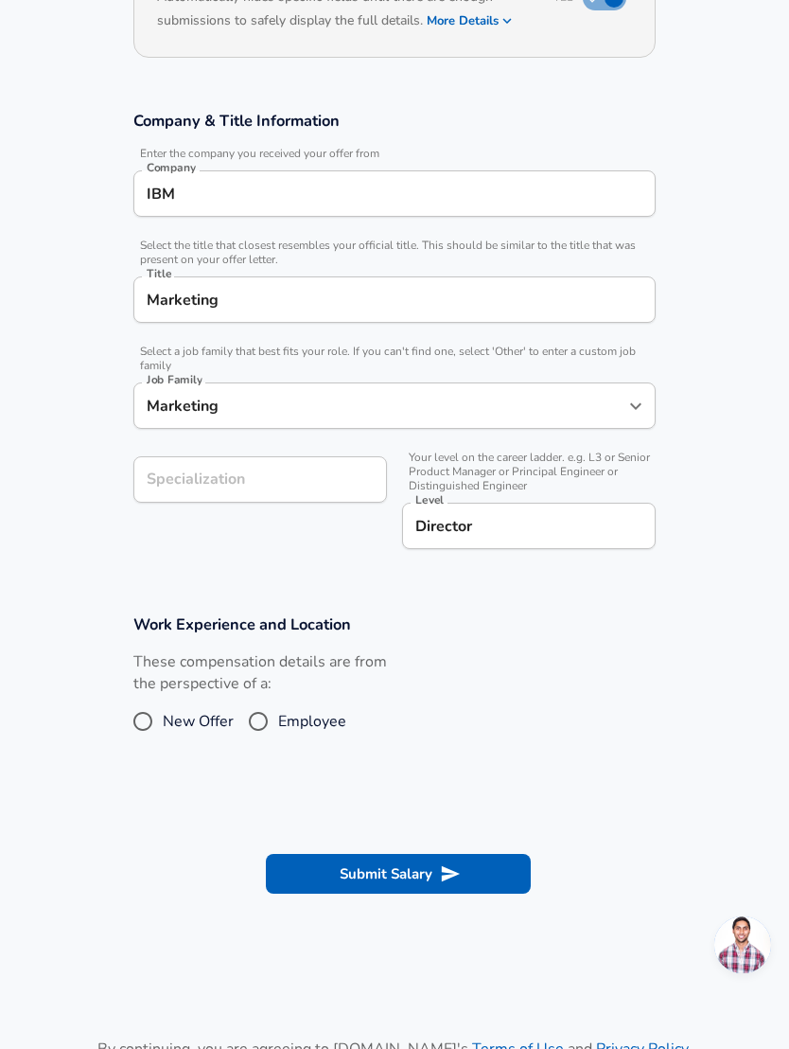
click at [580, 536] on input "Director" at bounding box center [529, 525] width 237 height 29
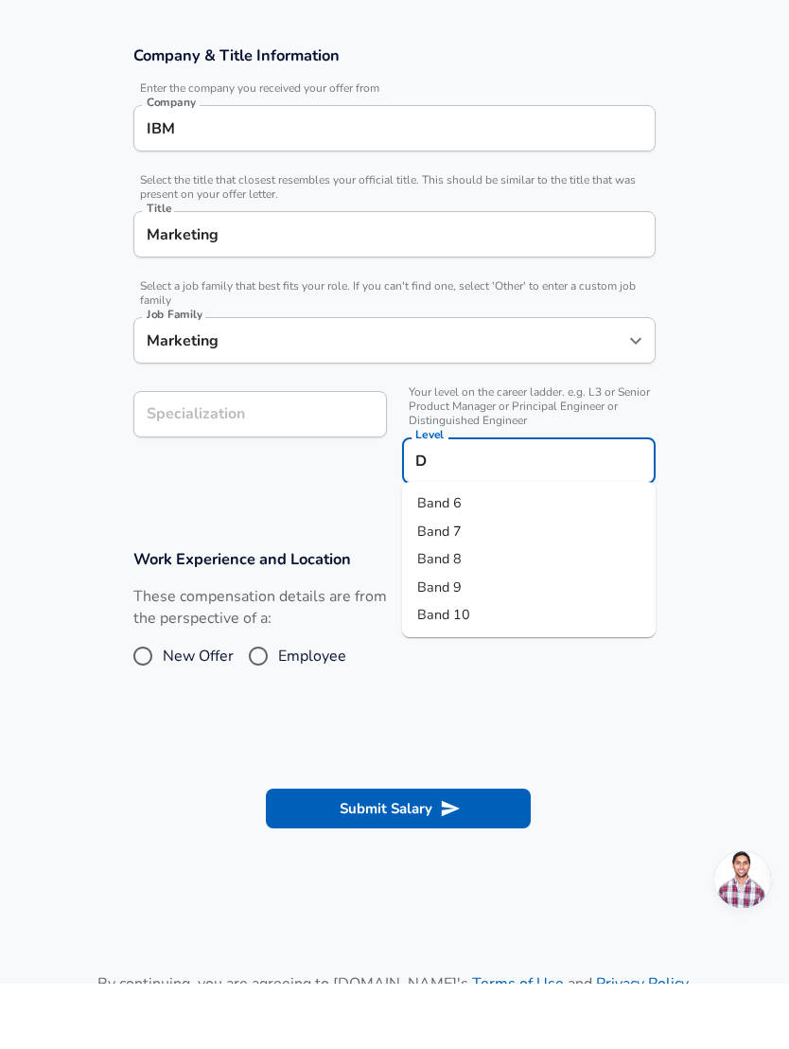
type input "D"
click at [719, 603] on section "Work Experience and Location These compensation details are from the perspectiv…" at bounding box center [394, 685] width 789 height 189
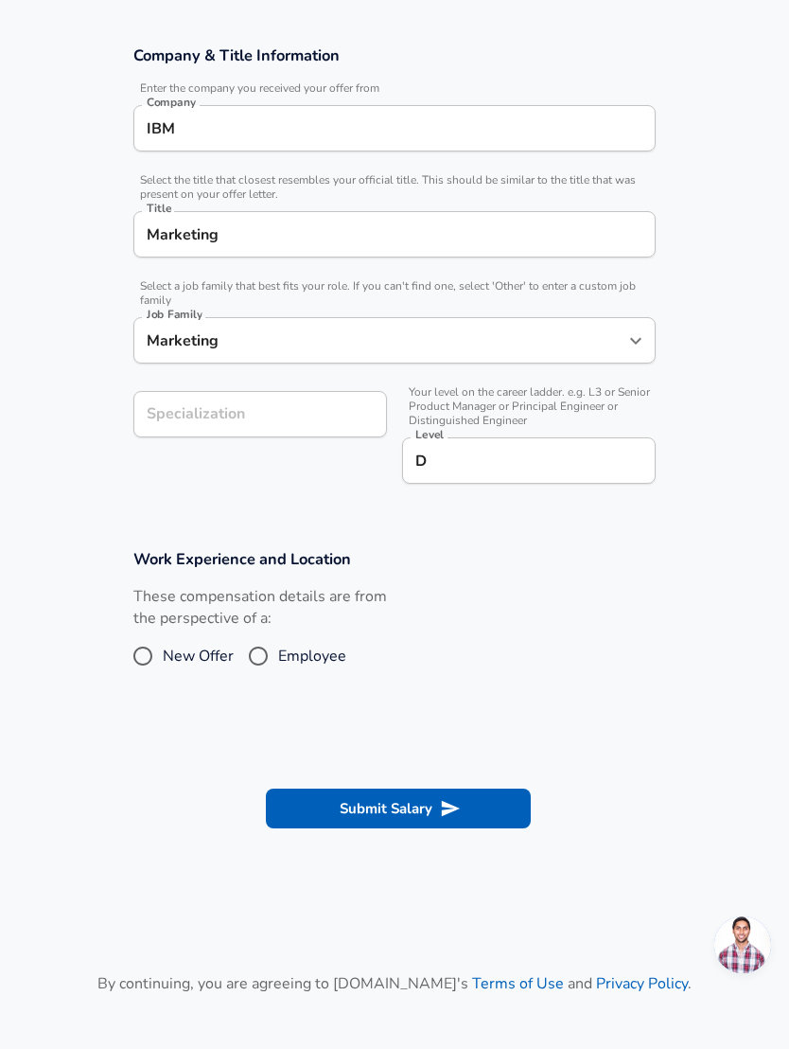
click at [182, 411] on div "Specialization Specialization" at bounding box center [260, 414] width 254 height 46
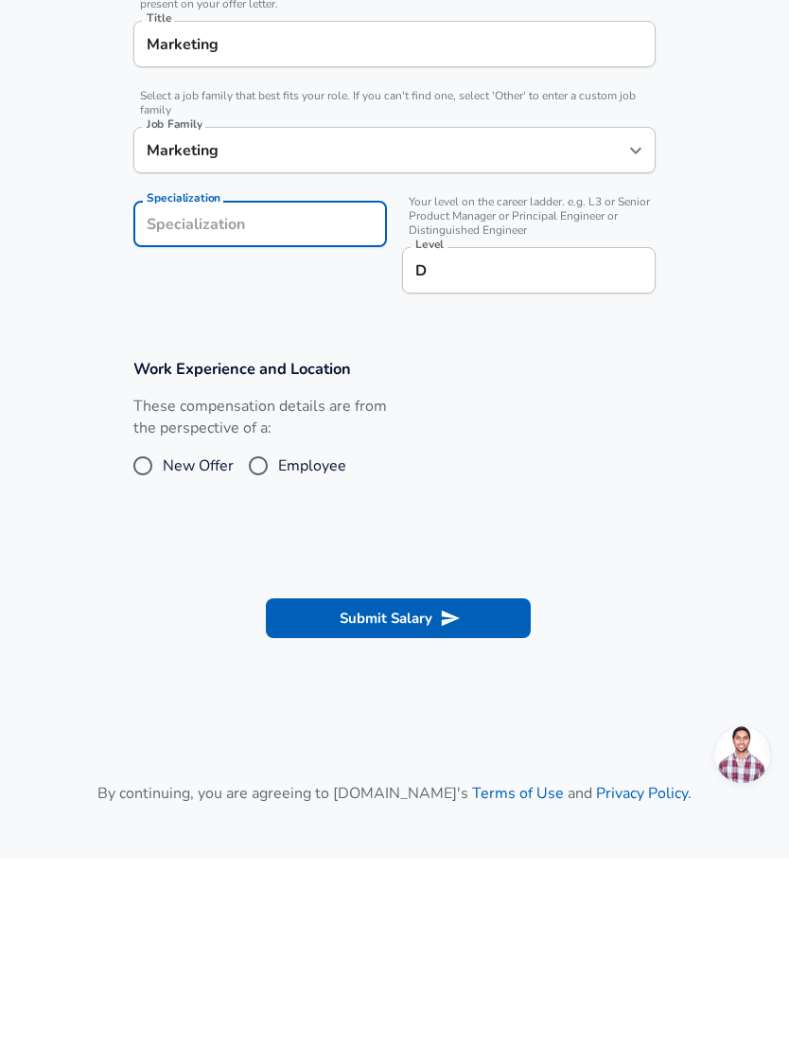
click at [253, 641] on input "Employee" at bounding box center [258, 656] width 40 height 30
radio input "true"
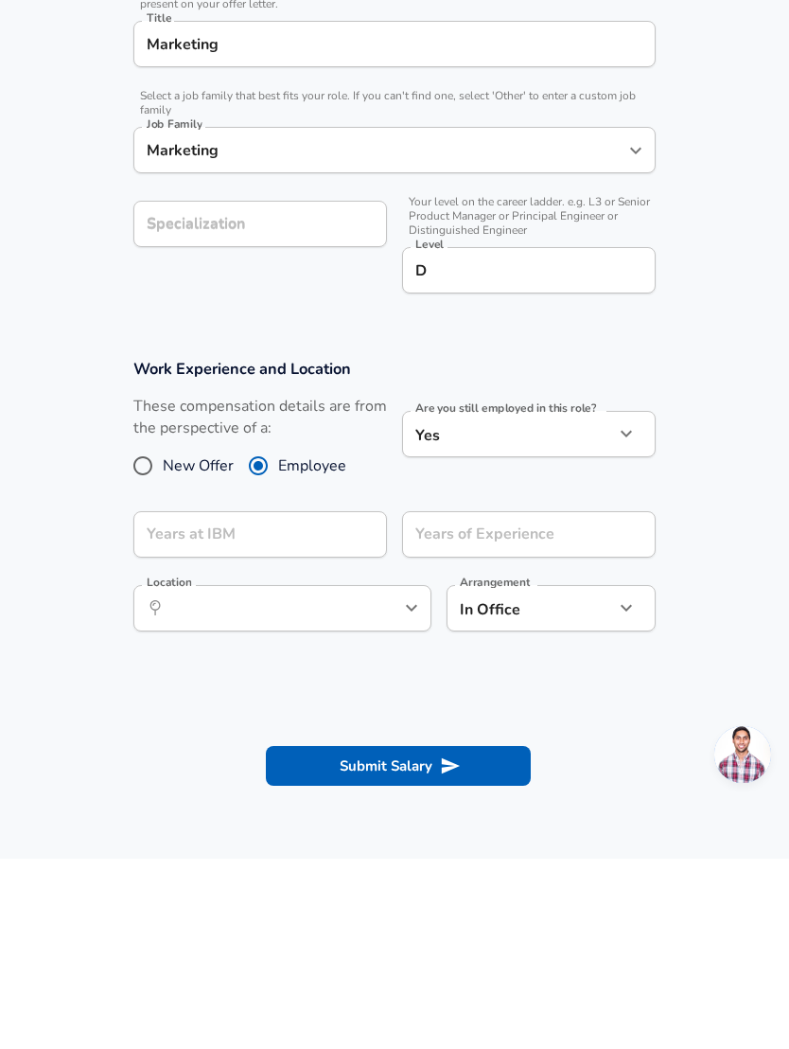
scroll to position [482, 0]
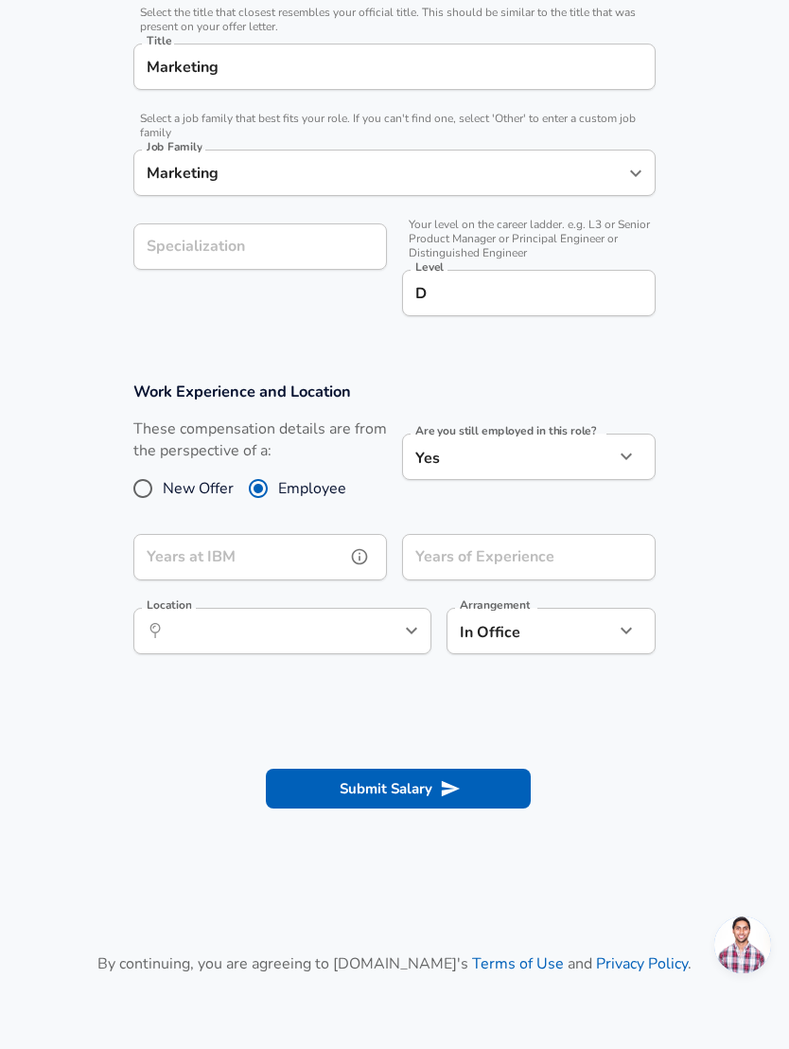
click at [336, 555] on input "Years at IBM" at bounding box center [239, 557] width 212 height 46
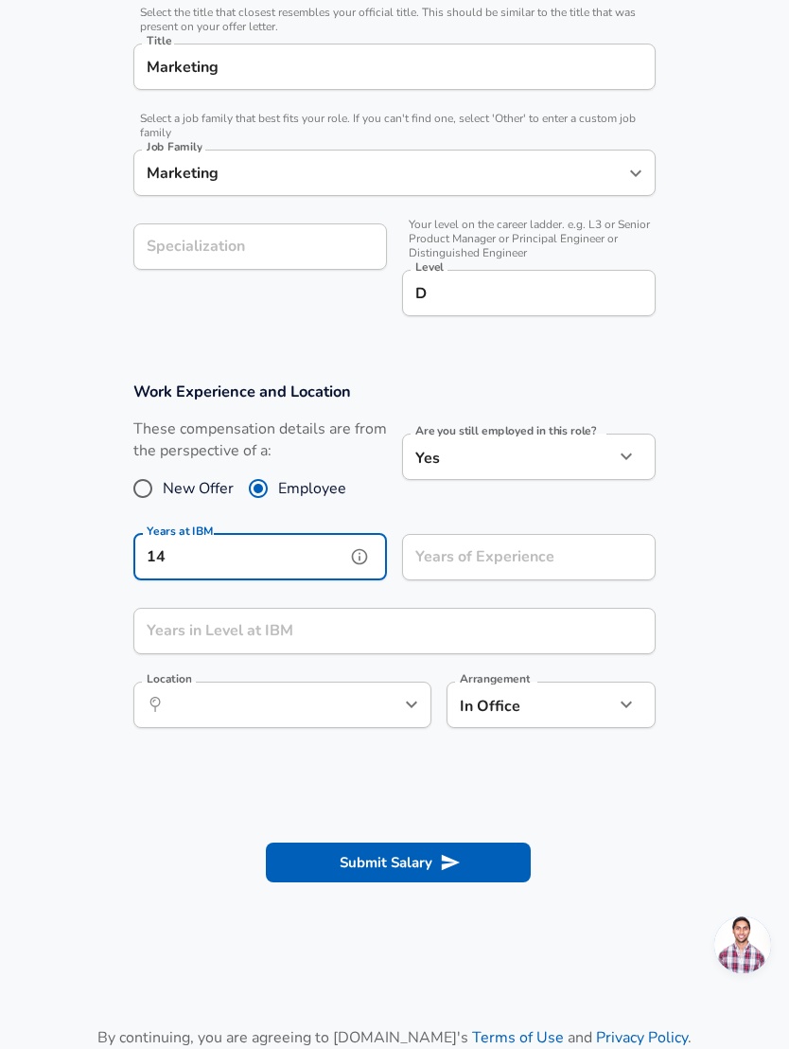
type input "14"
click at [548, 557] on input "Years of Experience" at bounding box center [508, 557] width 212 height 46
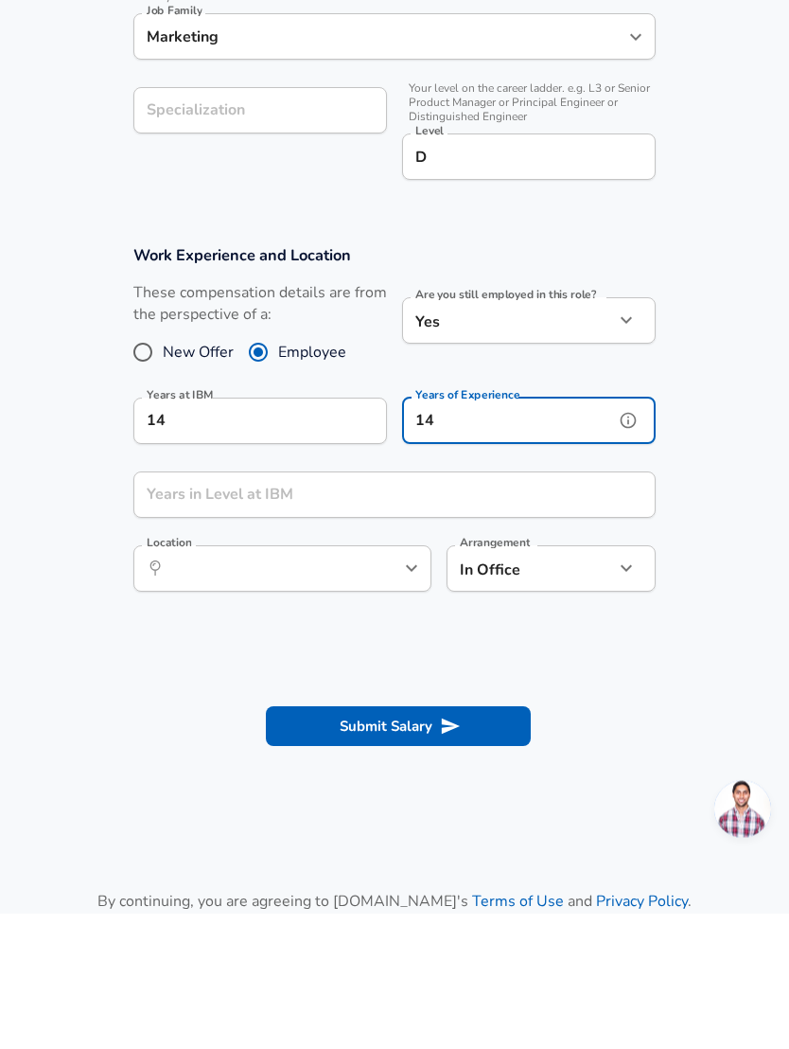
type input "14"
click at [571, 608] on input "Years in Level at IBM" at bounding box center [373, 631] width 481 height 46
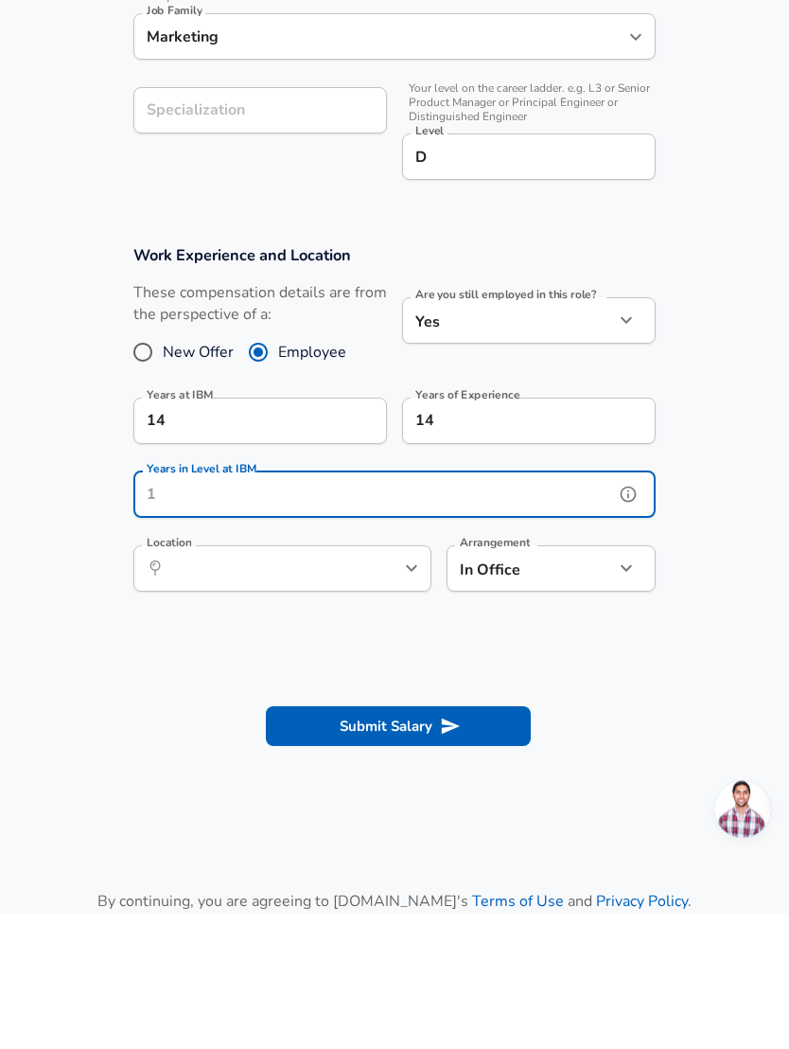
click at [634, 623] on icon "help" at bounding box center [629, 631] width 16 height 16
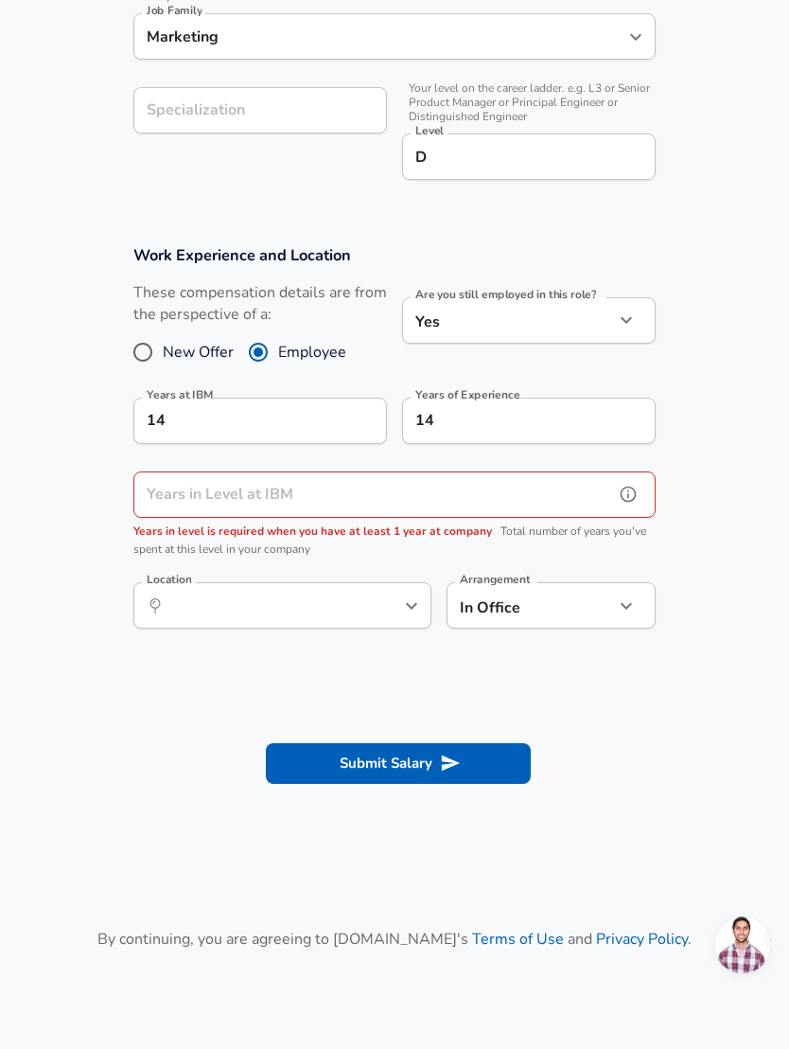
click at [556, 504] on input "Years in Level at IBM" at bounding box center [373, 494] width 481 height 46
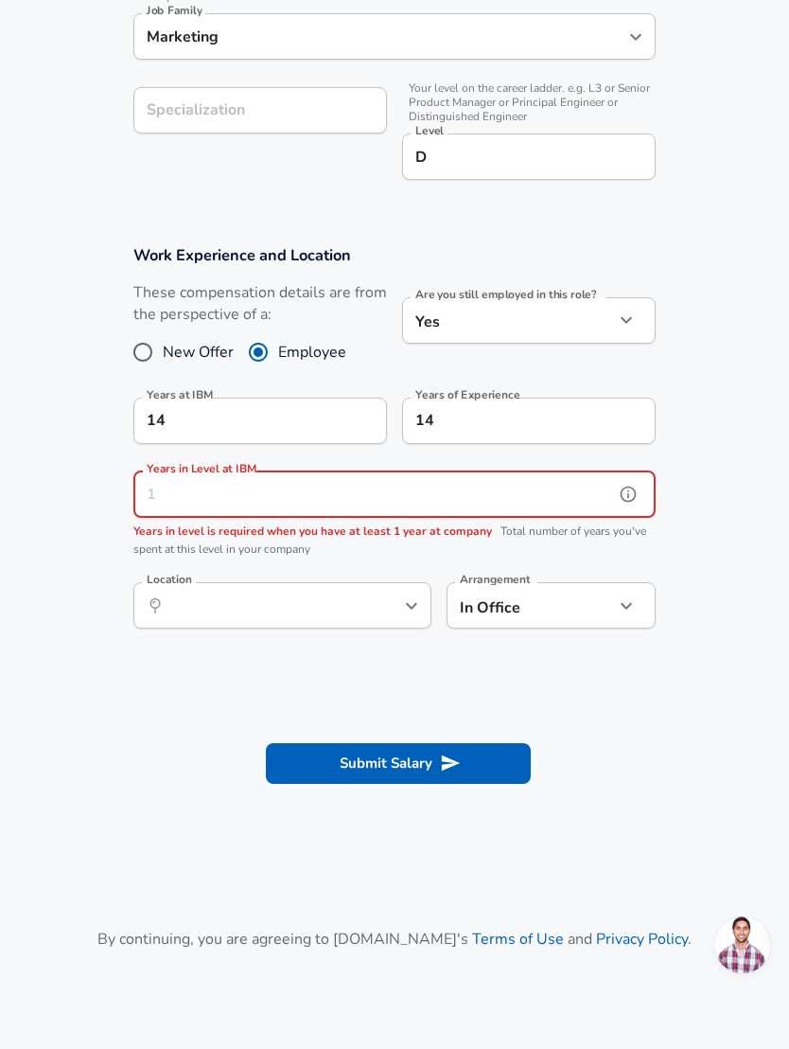
scroll to position [617, 0]
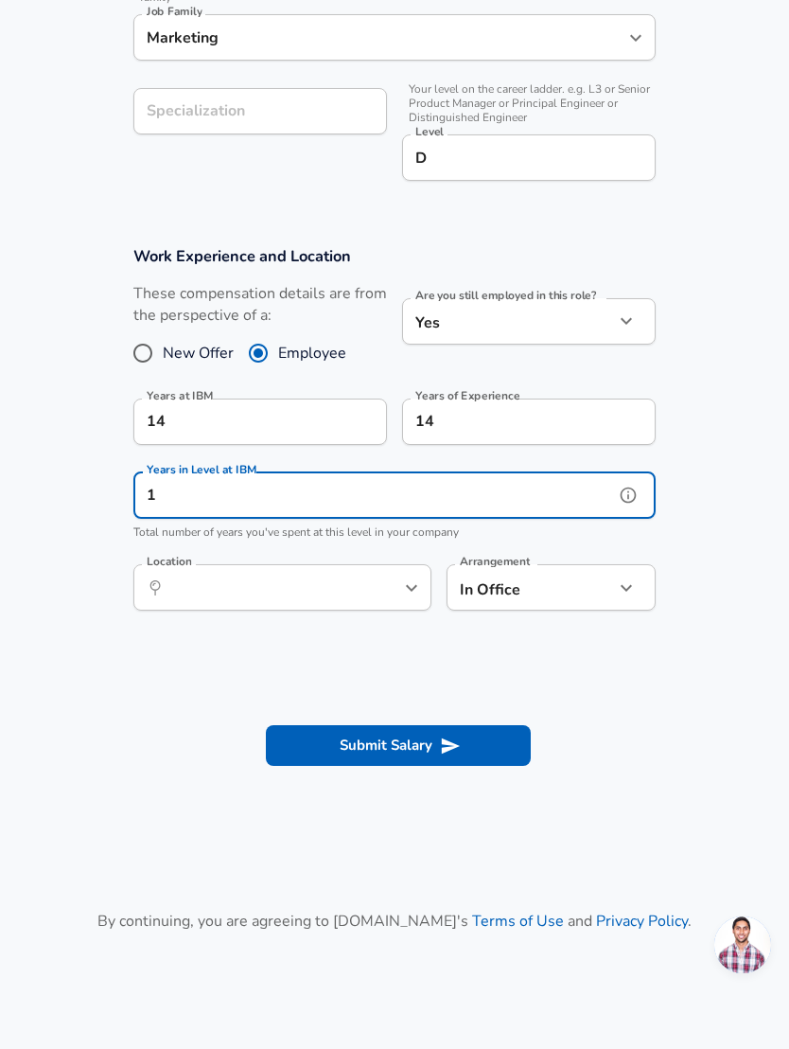
click at [394, 588] on button "help" at bounding box center [380, 587] width 28 height 28
type input "1"
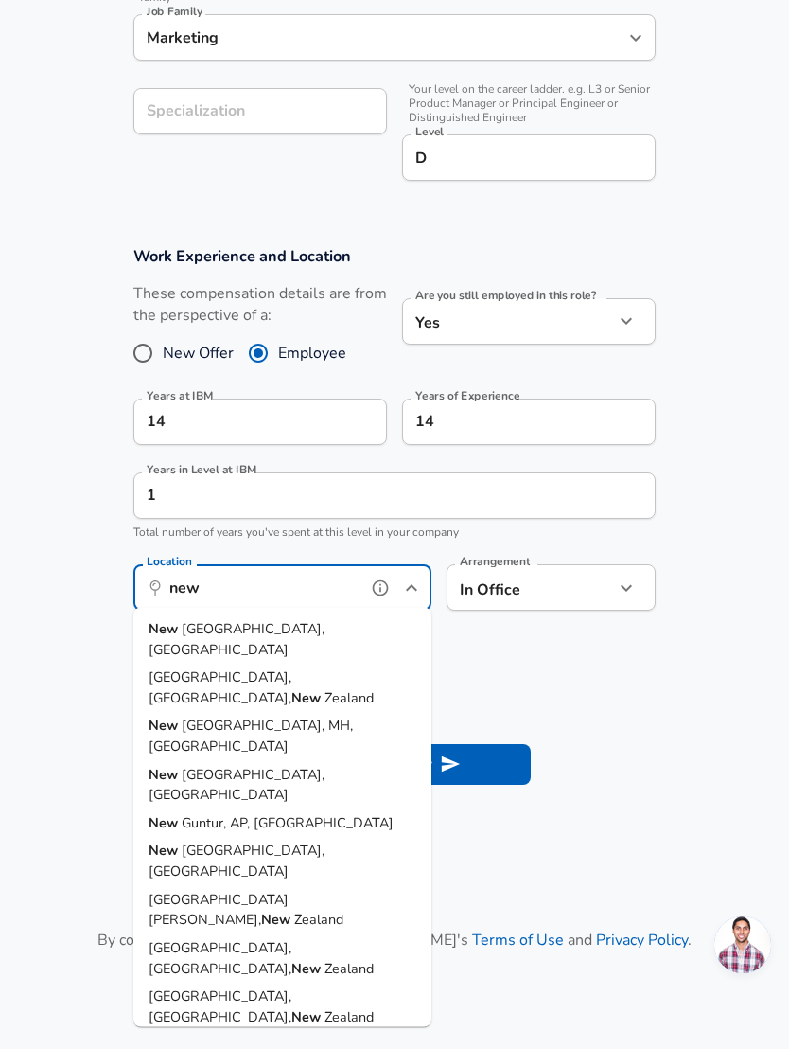
click at [249, 623] on li "[GEOGRAPHIC_DATA], [GEOGRAPHIC_DATA]" at bounding box center [282, 639] width 298 height 48
type input "[US_STATE], [GEOGRAPHIC_DATA]"
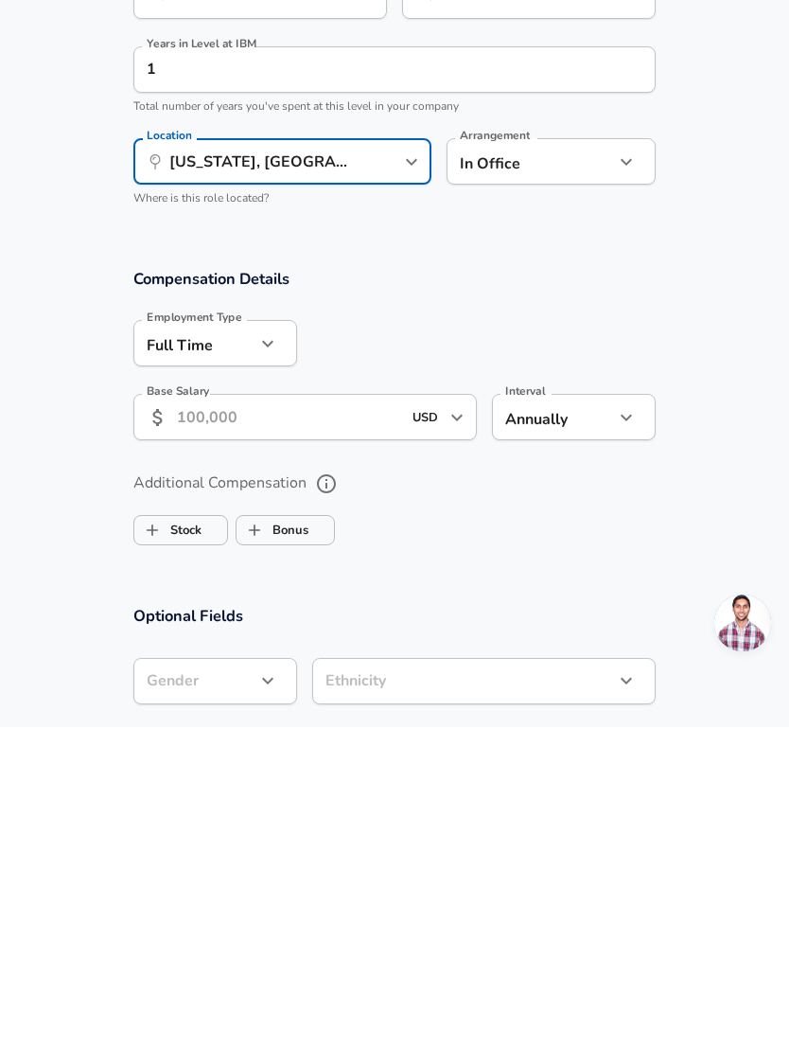
click at [194, 834] on label "Stock" at bounding box center [167, 852] width 67 height 36
checkbox input "true"
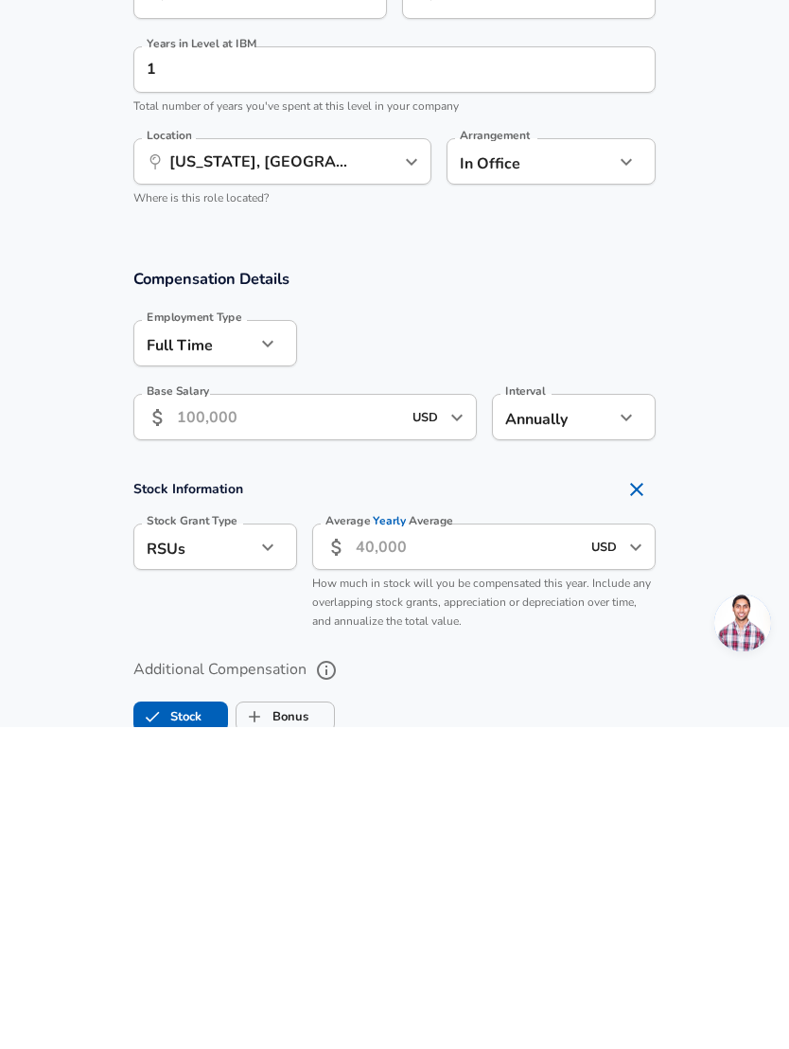
scroll to position [1044, 0]
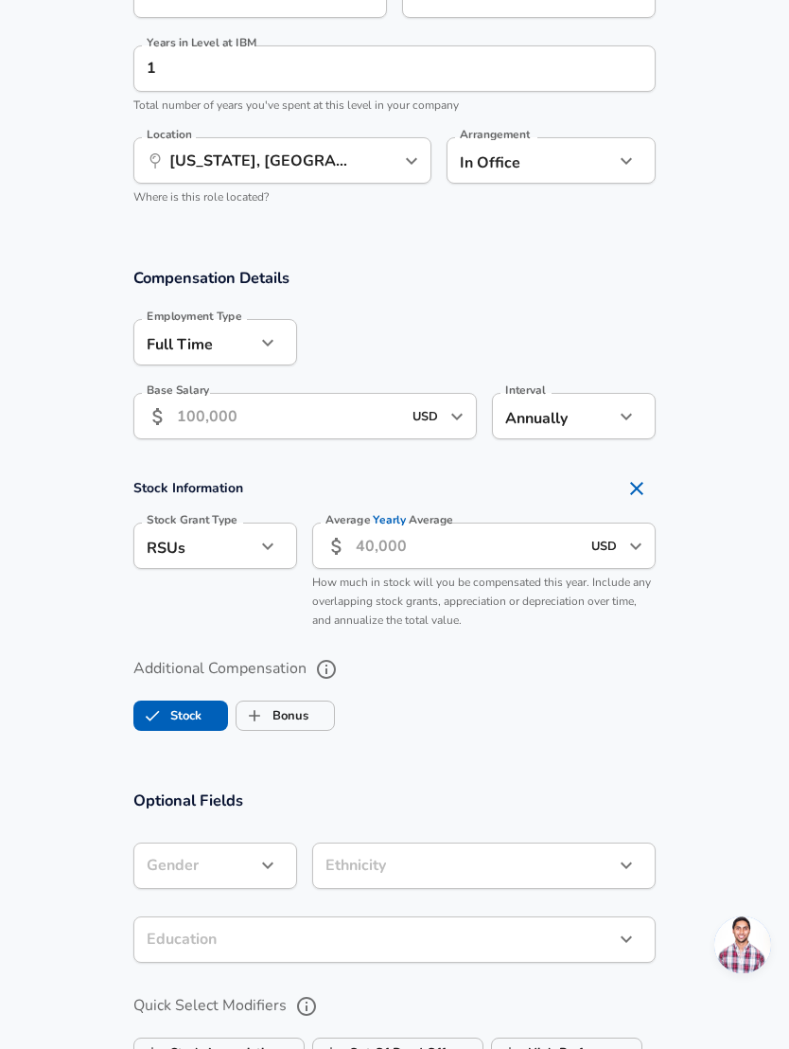
click at [307, 707] on label "Bonus" at bounding box center [273, 715] width 72 height 36
checkbox input "true"
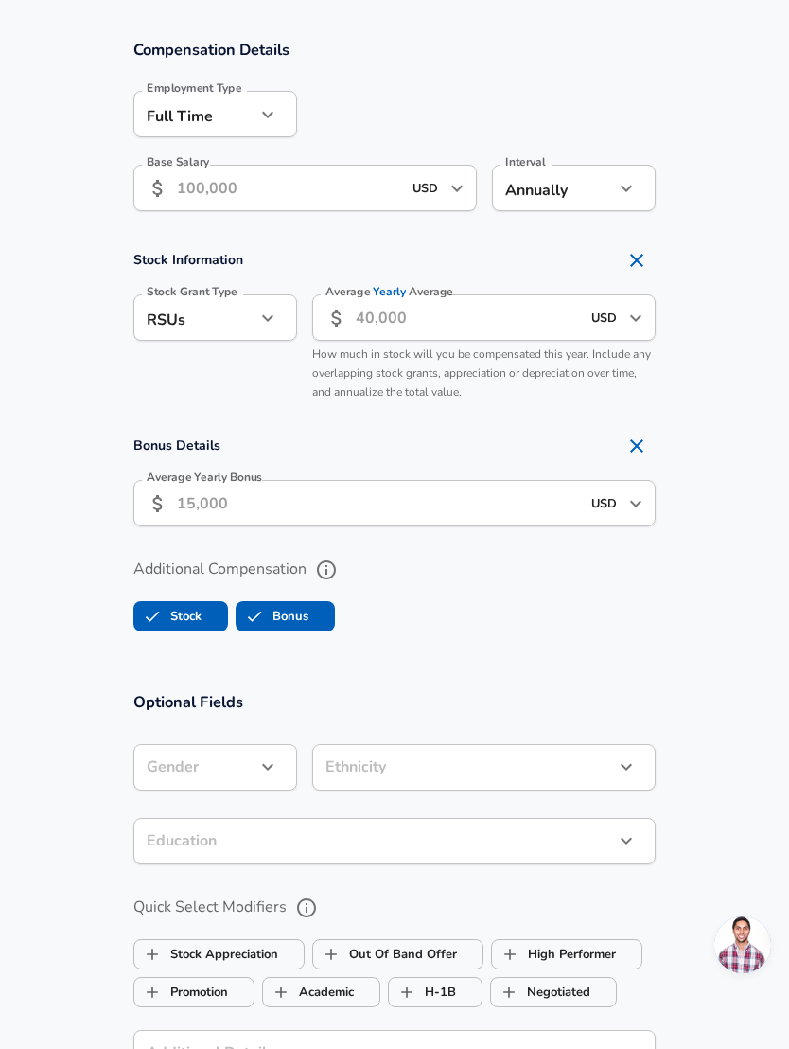
scroll to position [1273, 0]
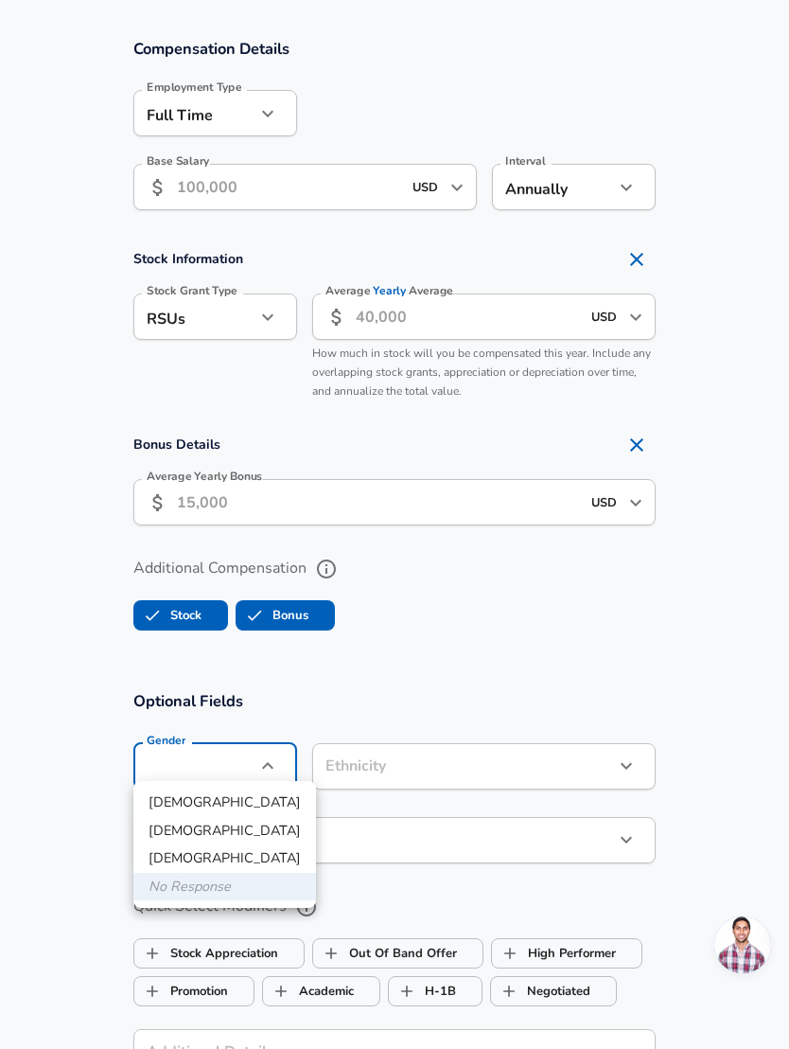
click at [243, 794] on li "[DEMOGRAPHIC_DATA]" at bounding box center [224, 802] width 183 height 28
type input "[DEMOGRAPHIC_DATA]"
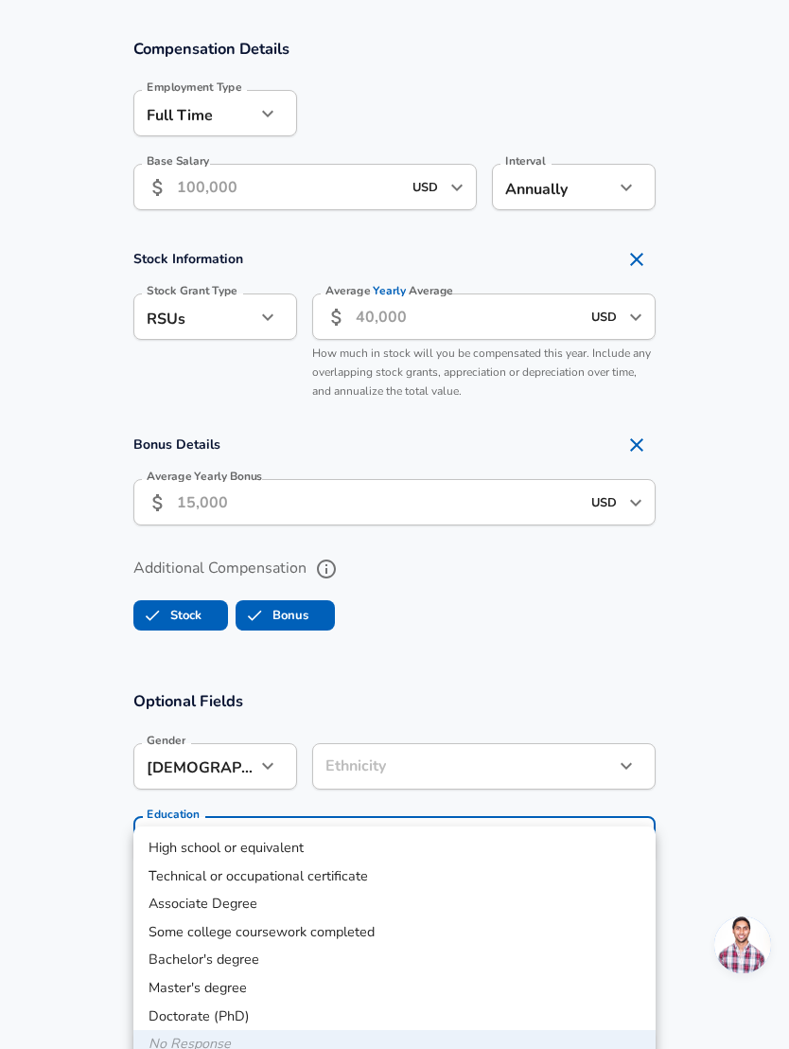
click at [267, 951] on li "Bachelor's degree" at bounding box center [394, 959] width 522 height 28
type input "Bachelors degree"
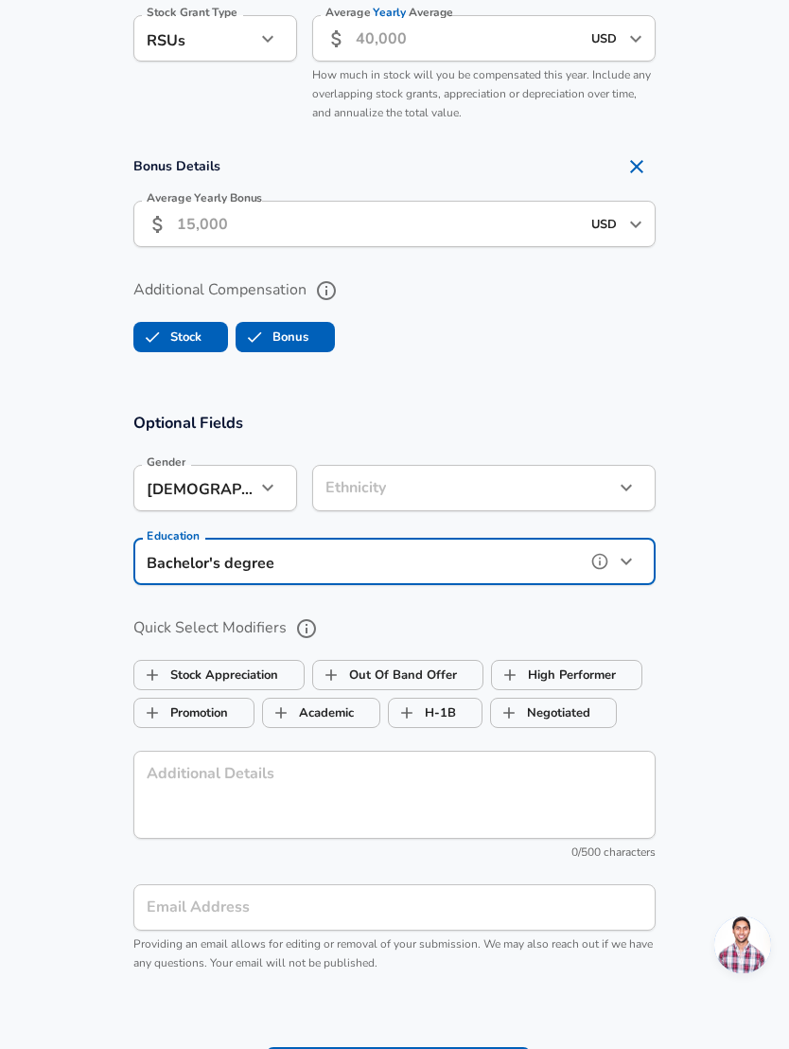
scroll to position [1549, 0]
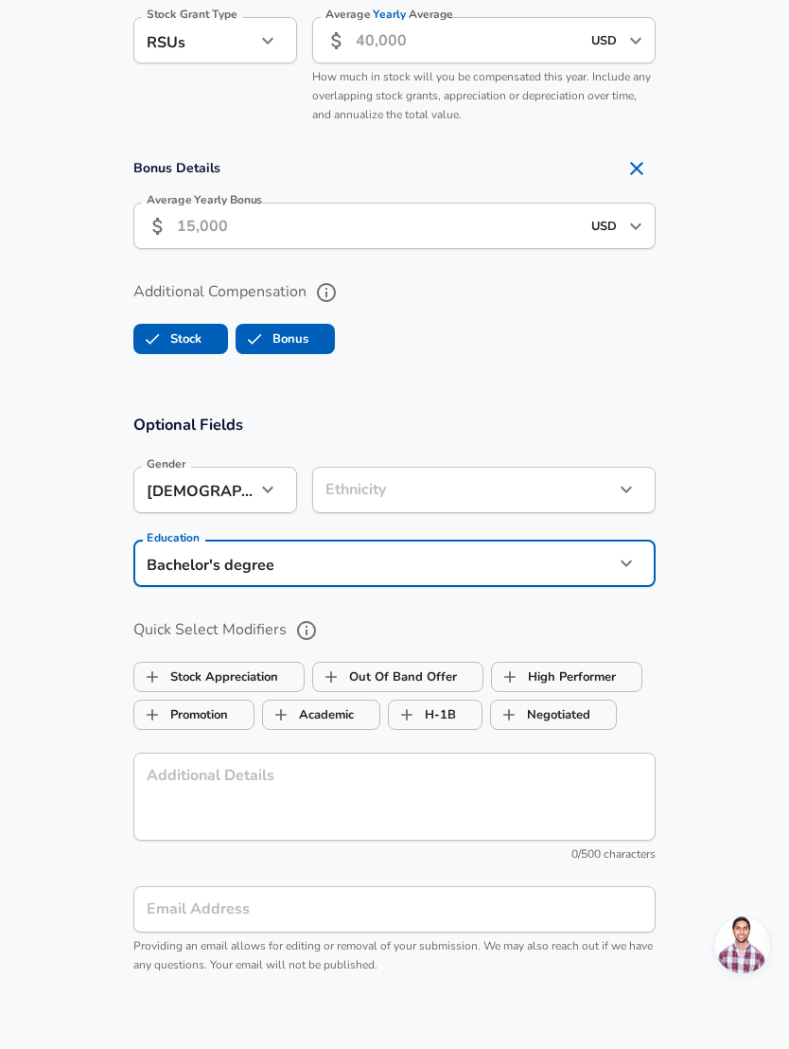
click at [598, 672] on label "High Performer" at bounding box center [554, 677] width 124 height 36
checkbox input "true"
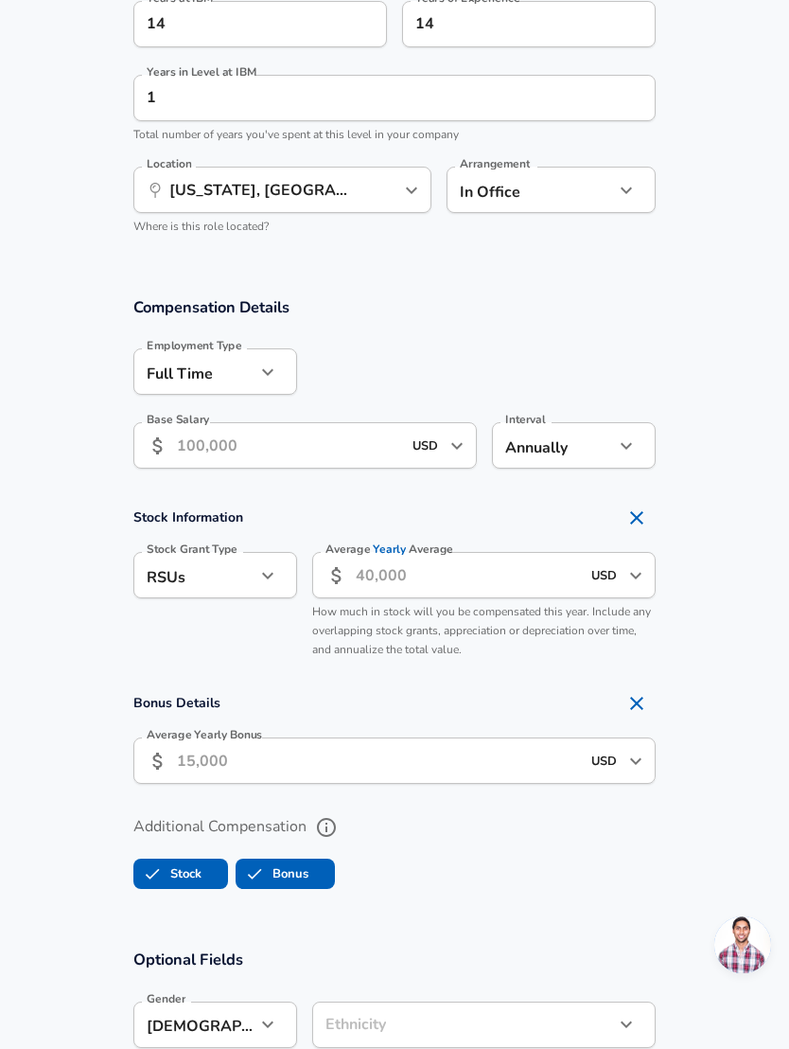
scroll to position [1014, 0]
click at [199, 438] on input "Base Salary" at bounding box center [289, 446] width 224 height 46
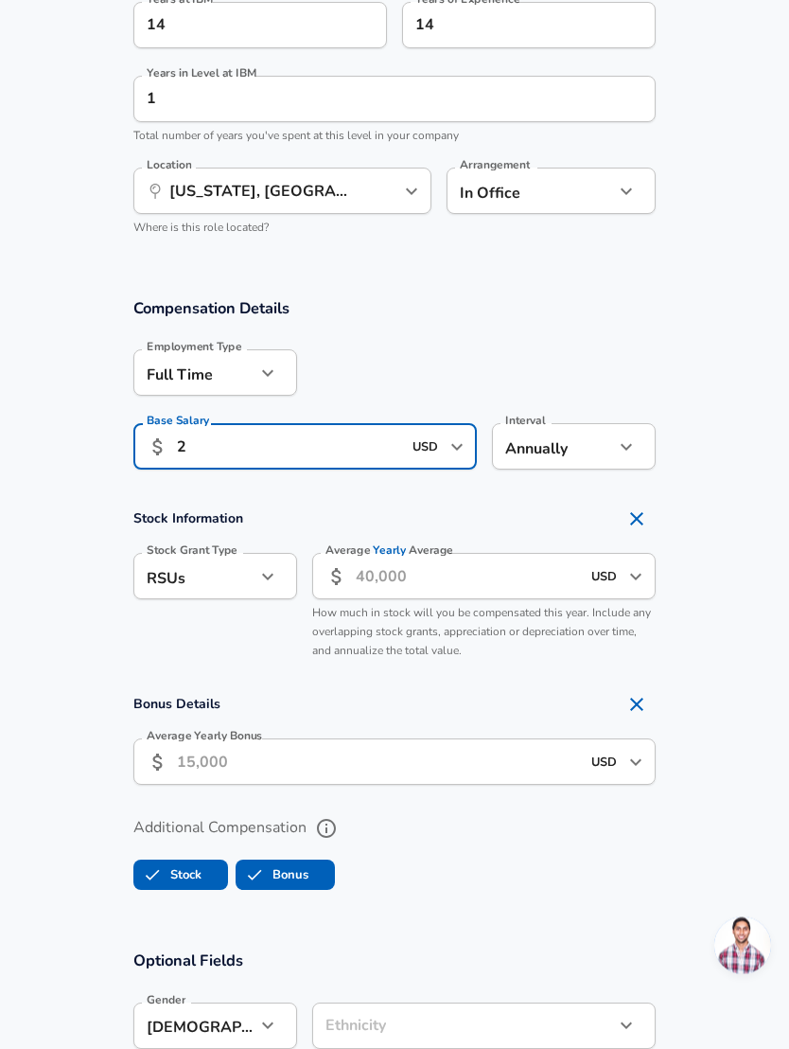
scroll to position [1013, 0]
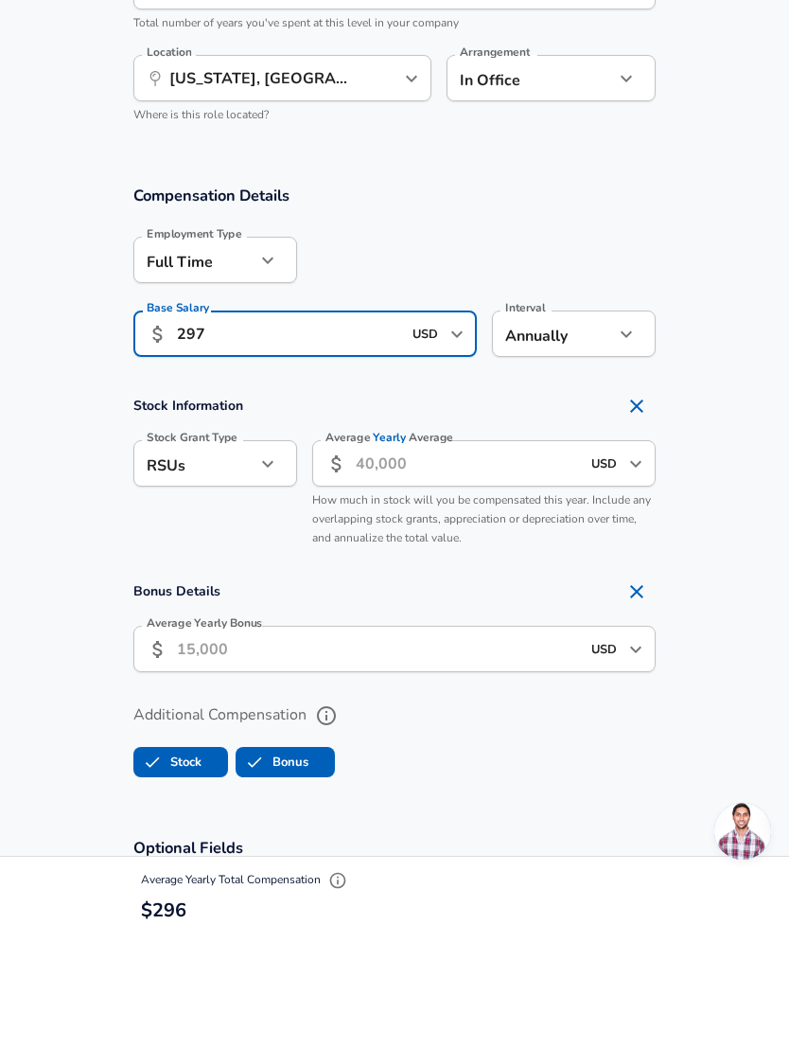
type input "297"
click at [460, 554] on input "Average Yearly Average" at bounding box center [468, 577] width 224 height 46
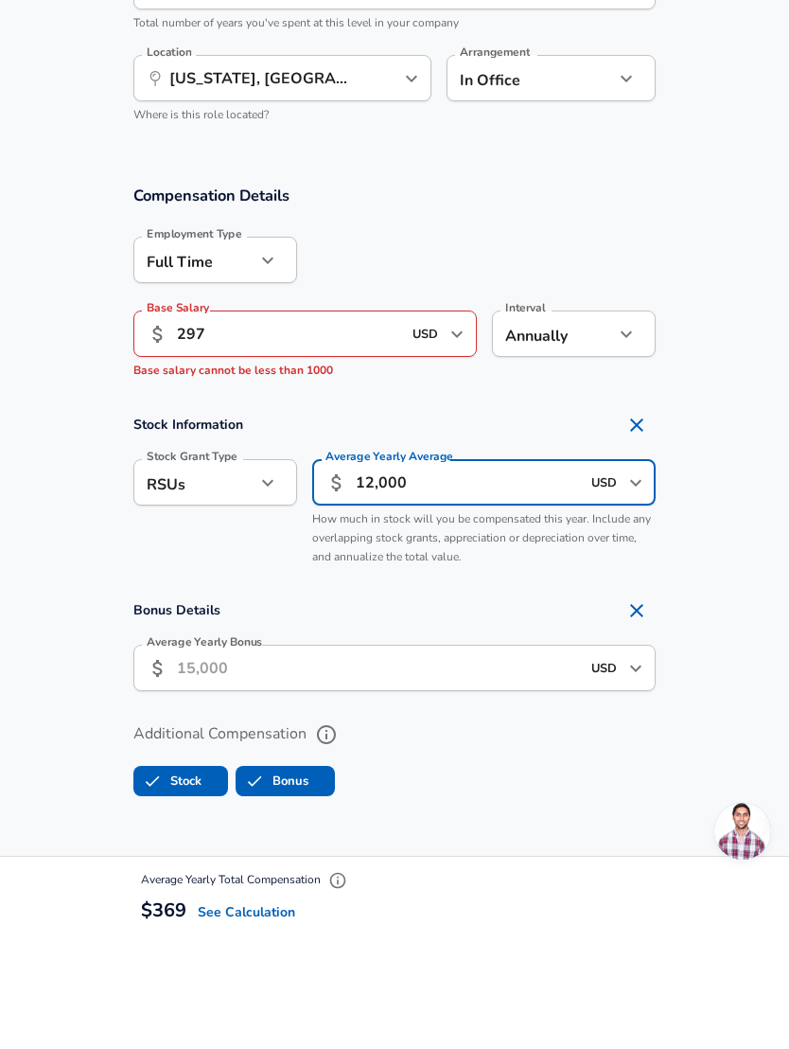
type input "120,000"
click at [338, 424] on input "297" at bounding box center [289, 447] width 224 height 46
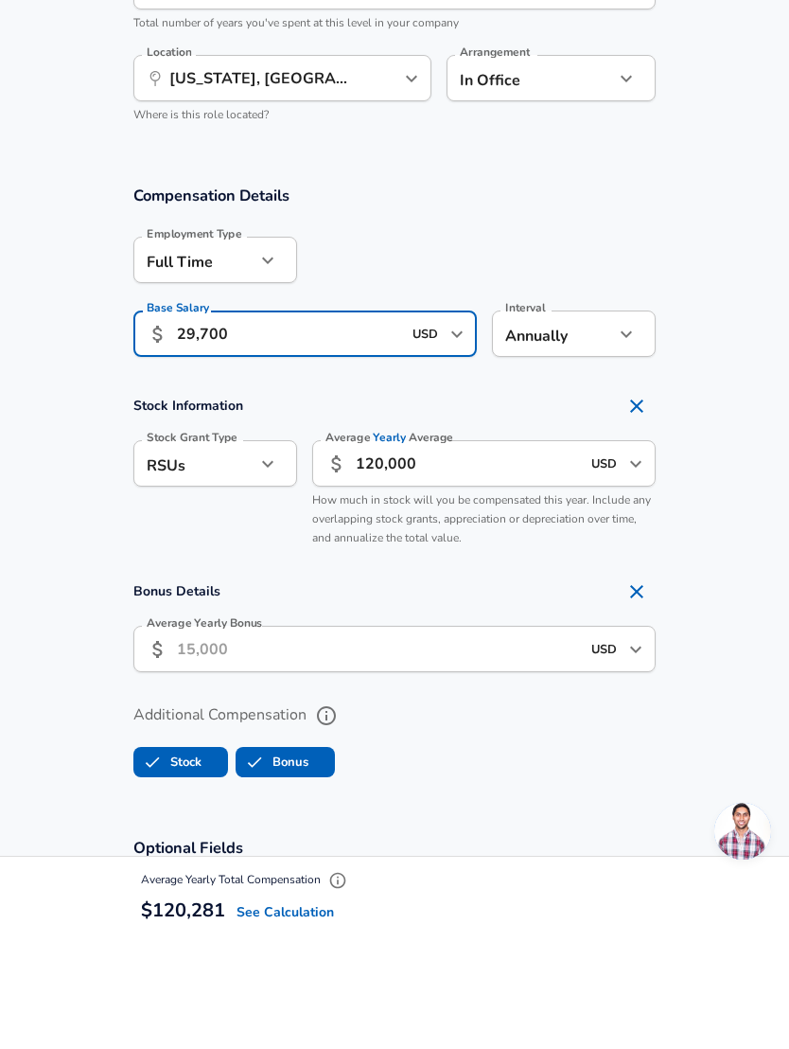
type input "297,000"
click at [437, 739] on input "Average Yearly Bonus" at bounding box center [378, 762] width 403 height 46
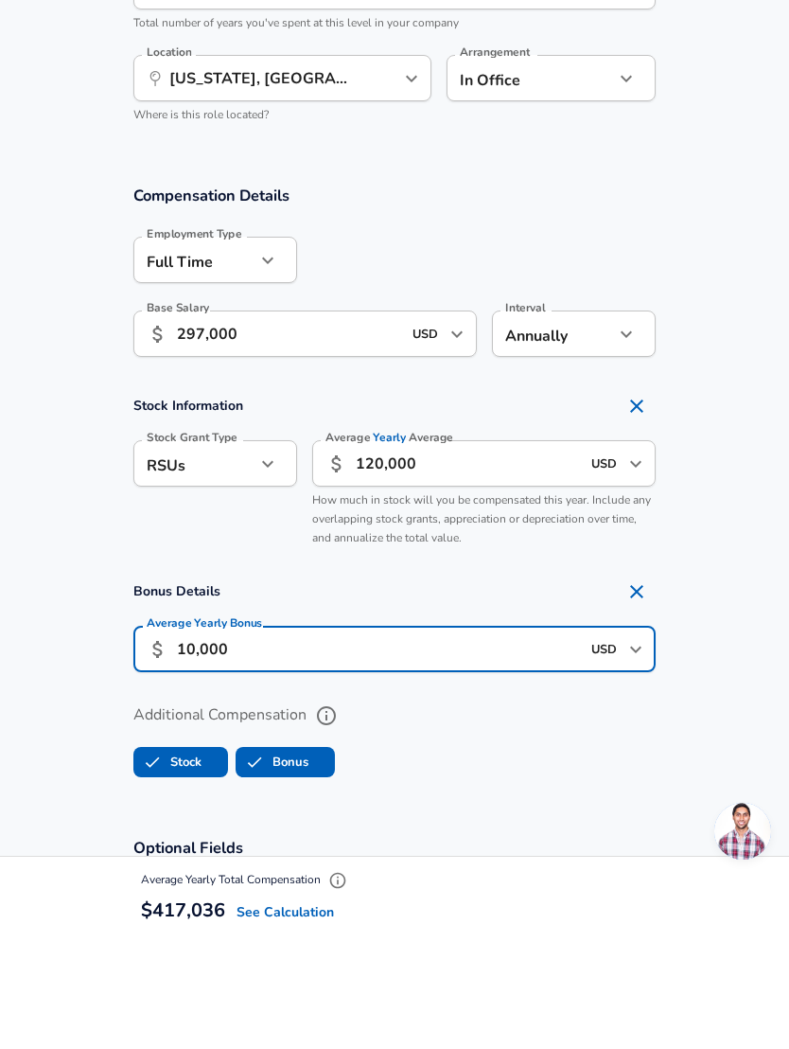
type input "100,000"
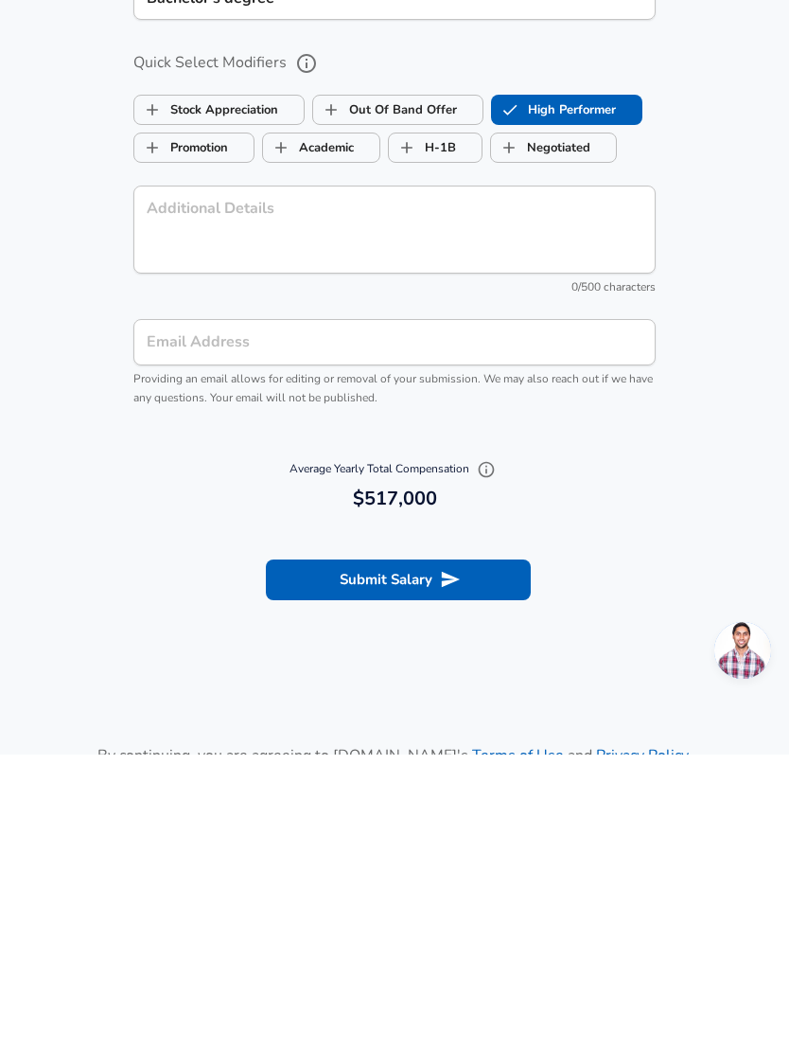
scroll to position [1824, 0]
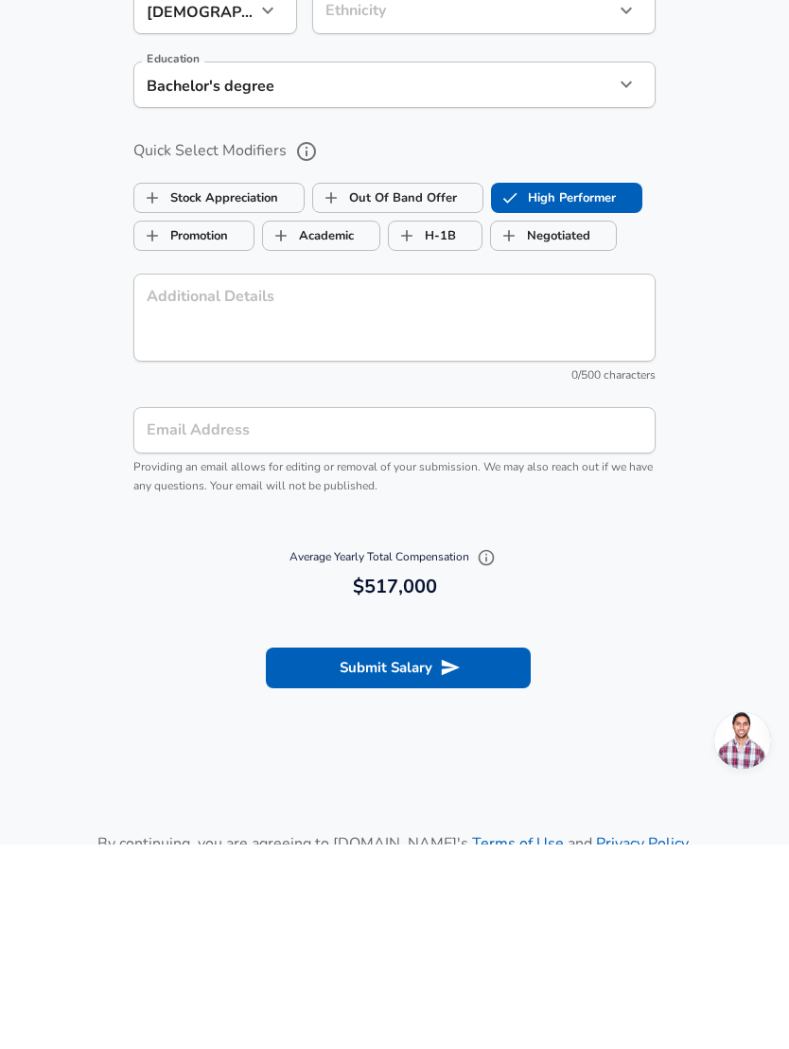
click at [183, 611] on div "Email Address Email Address Providing an email allows for editing or removal of…" at bounding box center [394, 655] width 522 height 89
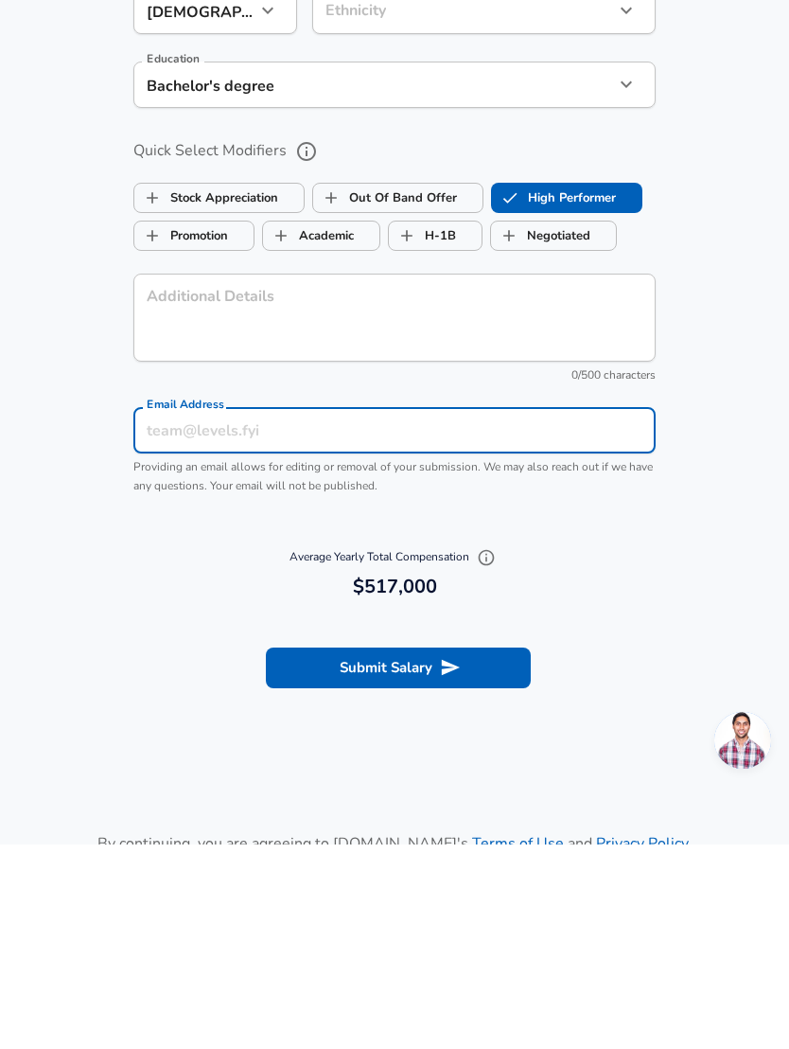
scroll to position [2029, 0]
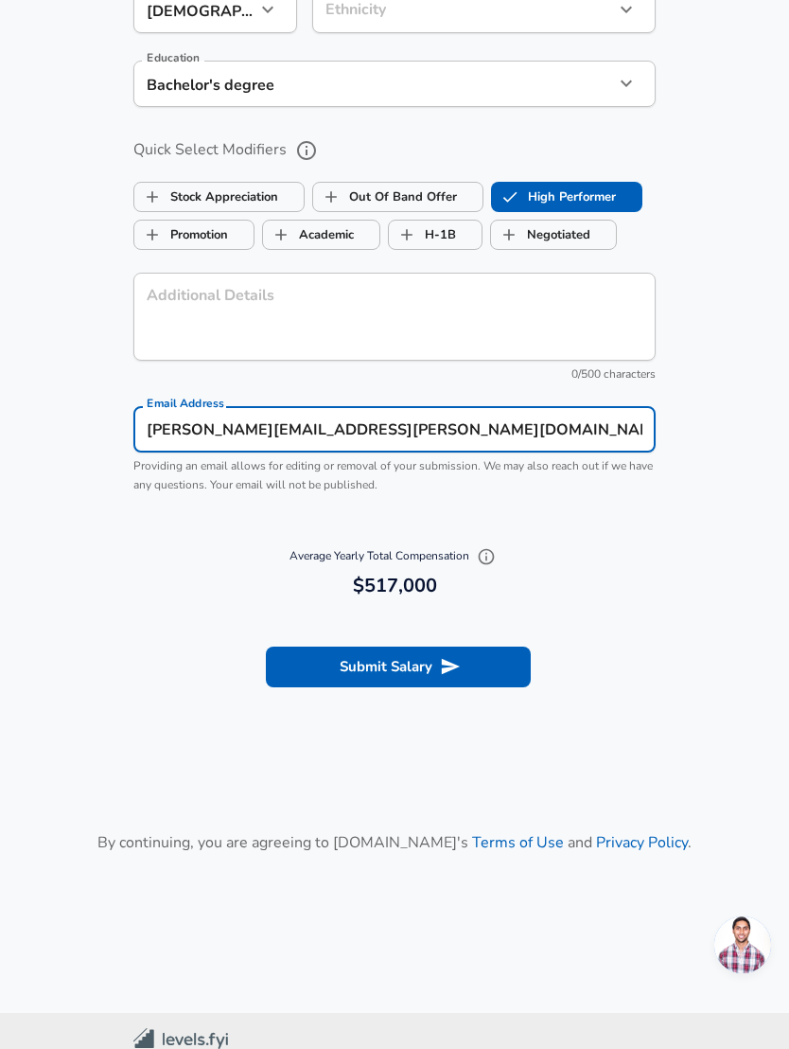
type input "[PERSON_NAME][EMAIL_ADDRESS][PERSON_NAME][DOMAIN_NAME]"
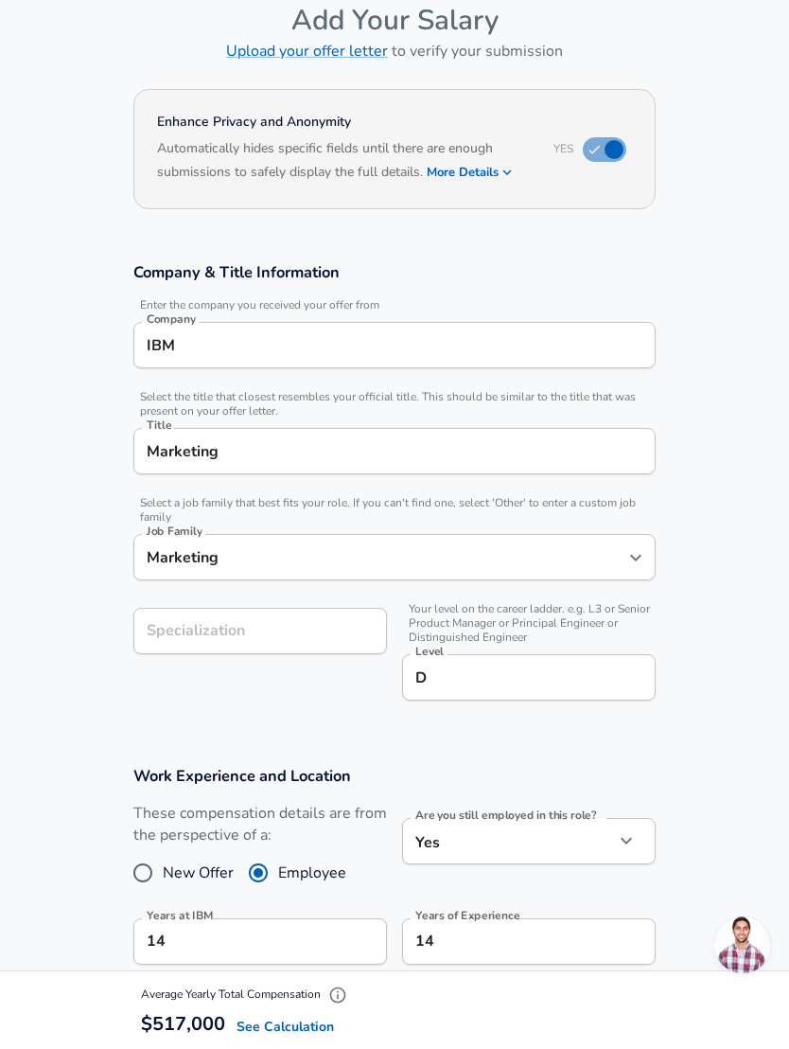
scroll to position [97, 0]
click at [185, 634] on div "Specialization Specialization" at bounding box center [260, 631] width 254 height 46
type input "B"
click at [735, 617] on section "Company & Title Information Enter the company you received your offer from Comp…" at bounding box center [394, 491] width 789 height 503
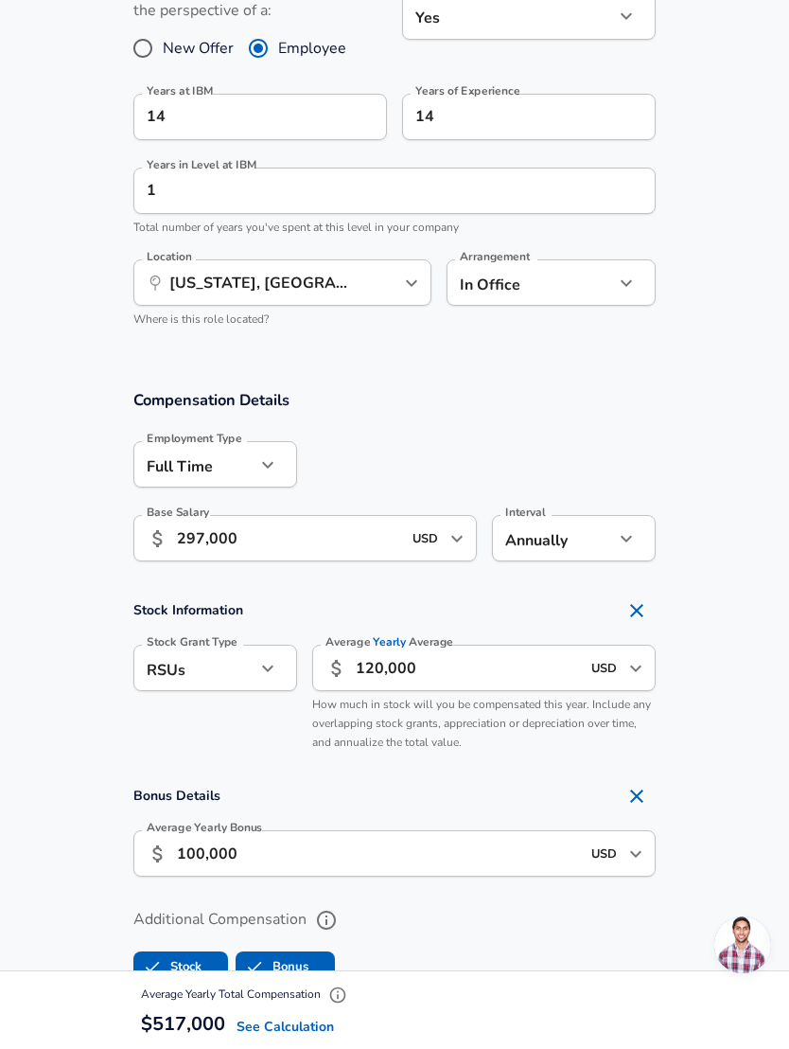
scroll to position [919, 0]
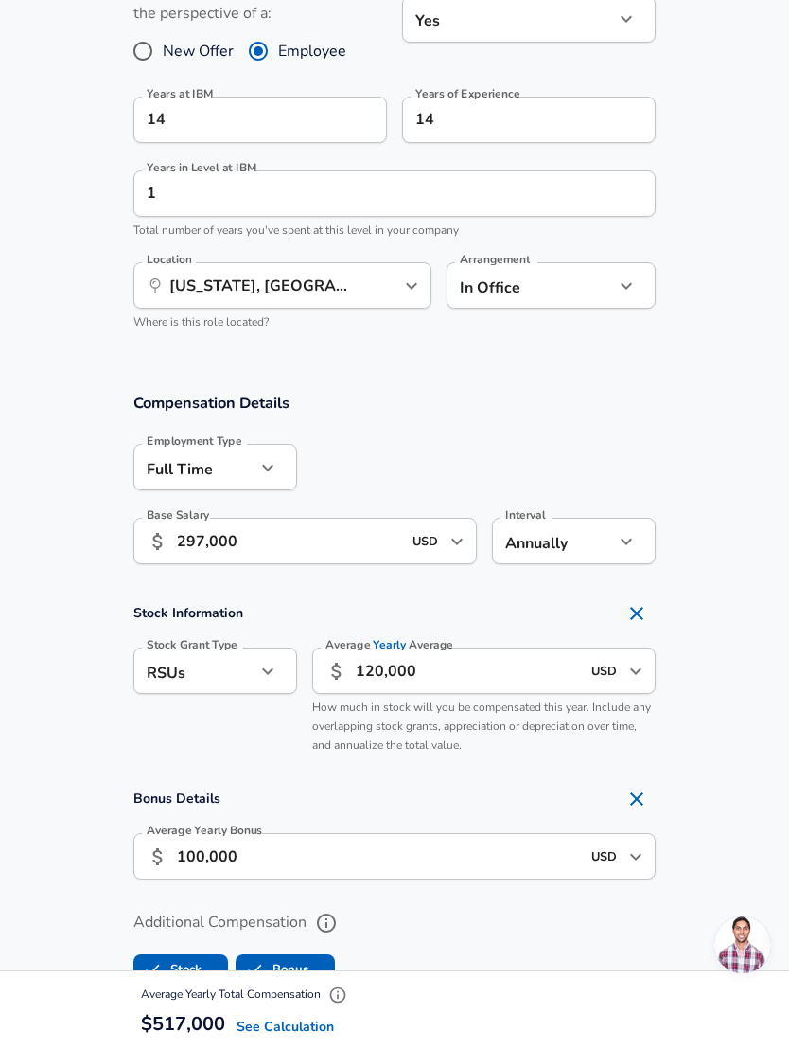
click at [360, 679] on input "120,000" at bounding box center [468, 670] width 224 height 46
click at [372, 664] on input "120,000" at bounding box center [468, 670] width 224 height 46
click at [371, 664] on input "120,000" at bounding box center [468, 670] width 224 height 46
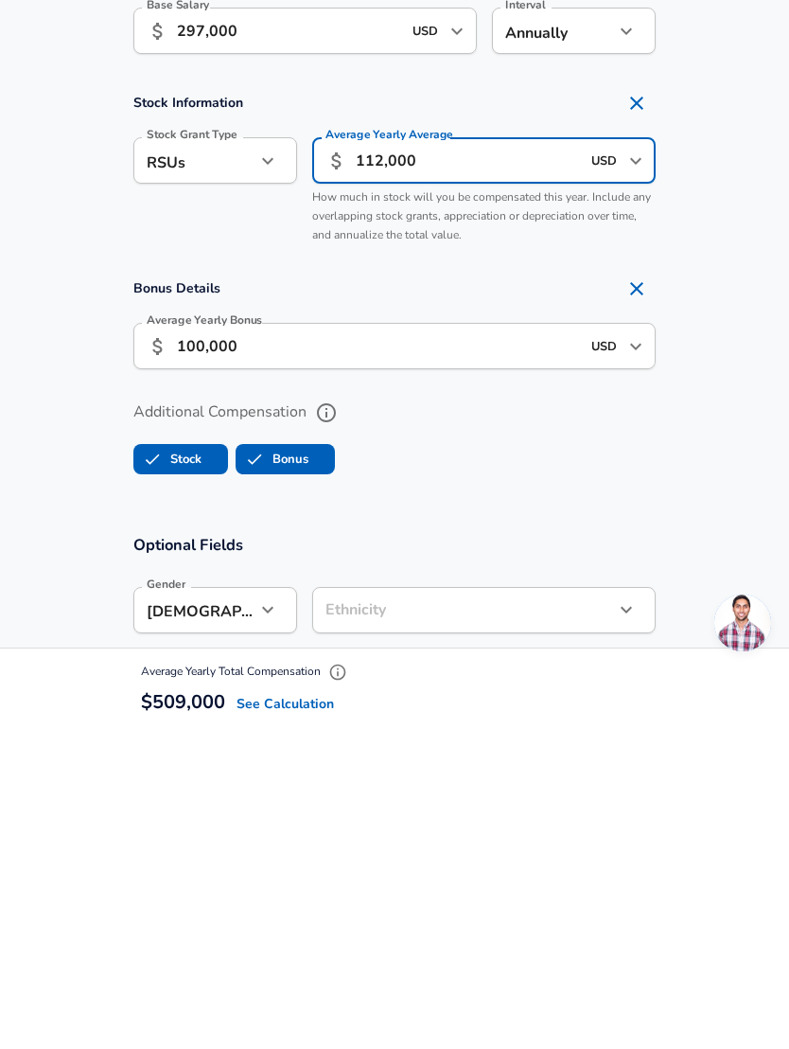
scroll to position [1107, 0]
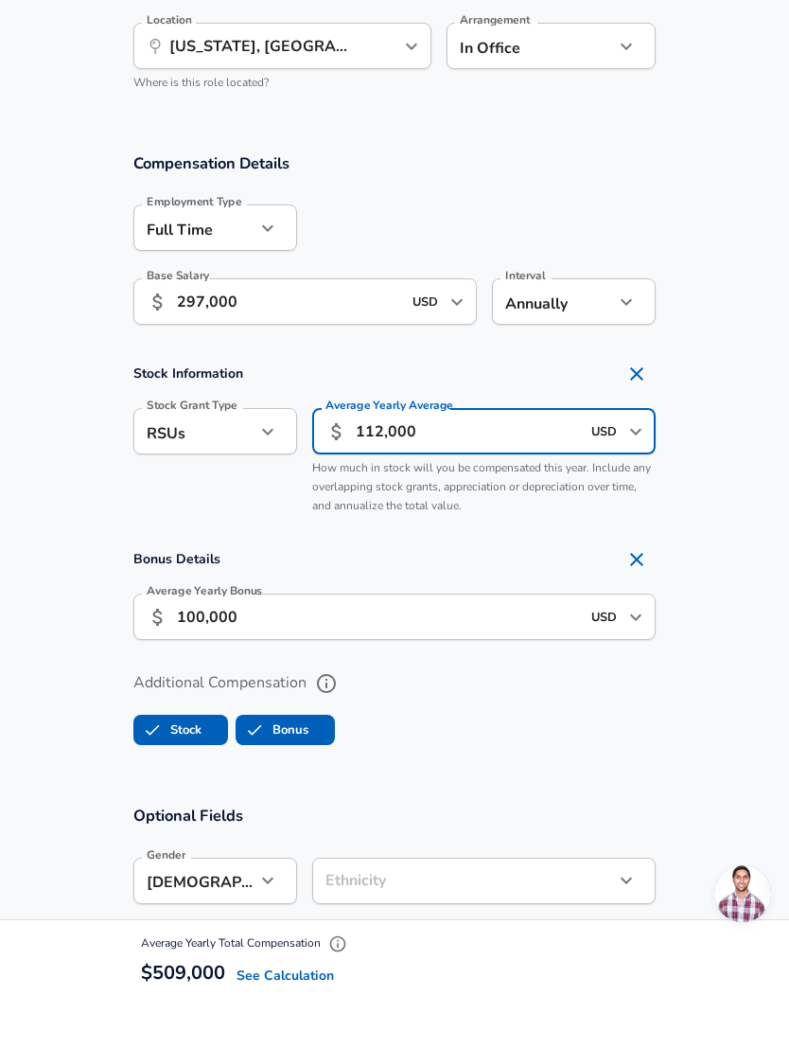
click at [370, 459] on input "112,000" at bounding box center [468, 482] width 224 height 46
type input "112,000"
click at [191, 644] on input "100,000" at bounding box center [378, 667] width 403 height 46
click at [190, 644] on input "100,000" at bounding box center [378, 667] width 403 height 46
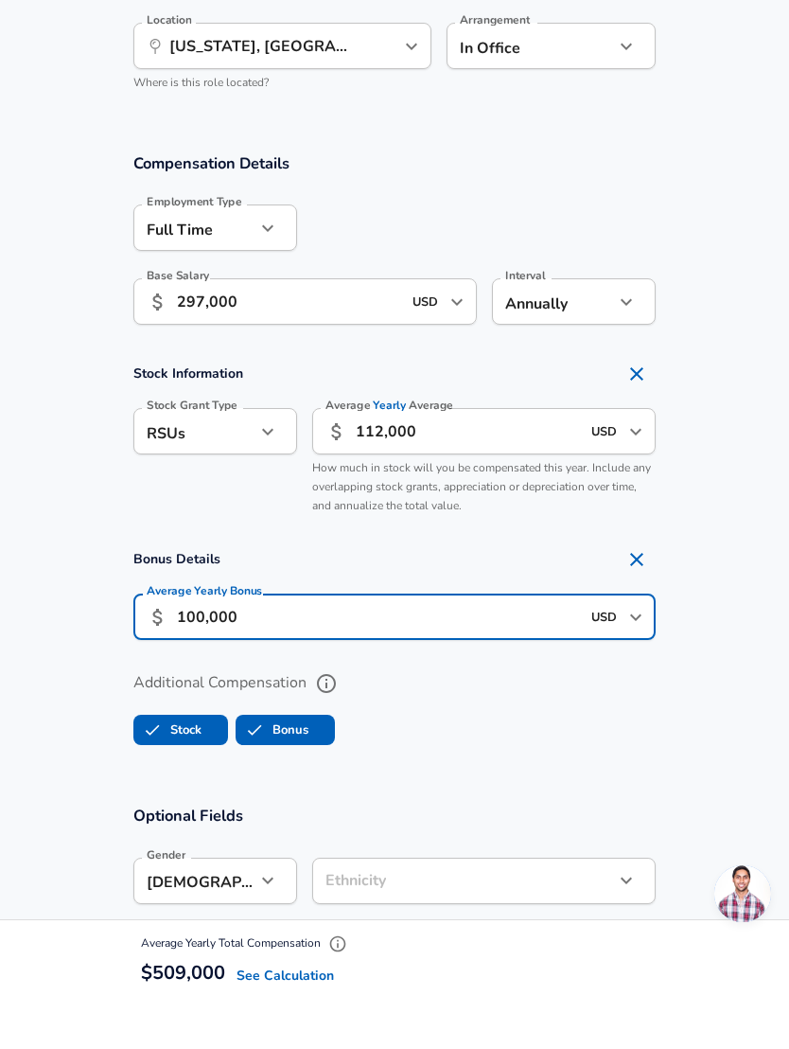
click at [188, 644] on input "100,000" at bounding box center [378, 667] width 403 height 46
click at [187, 644] on input "100,000" at bounding box center [378, 667] width 403 height 46
type input "105,000"
click at [728, 507] on section "Stock Information Stock Grant Type RSUs stock Stock Grant Type Average Yearly A…" at bounding box center [394, 490] width 789 height 168
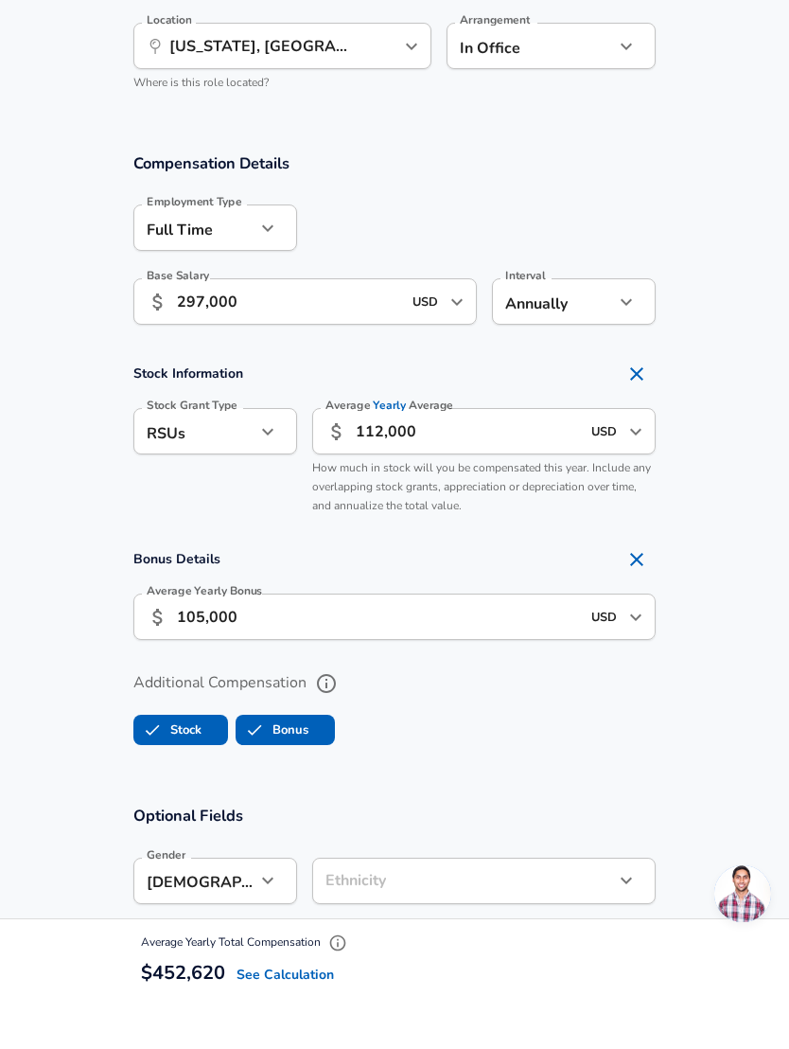
scroll to position [1159, 0]
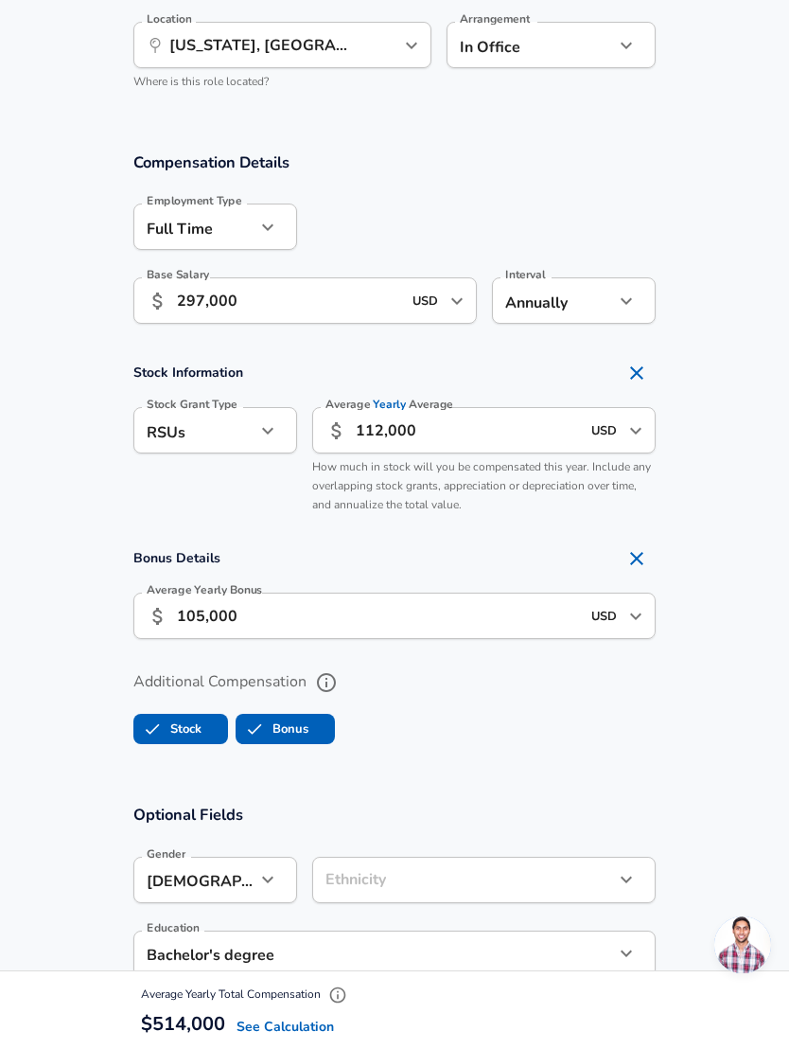
click at [243, 497] on li "RSUs" at bounding box center [215, 499] width 164 height 28
click at [367, 430] on input "112,000" at bounding box center [468, 430] width 224 height 46
click at [367, 429] on input "112,000" at bounding box center [468, 430] width 224 height 46
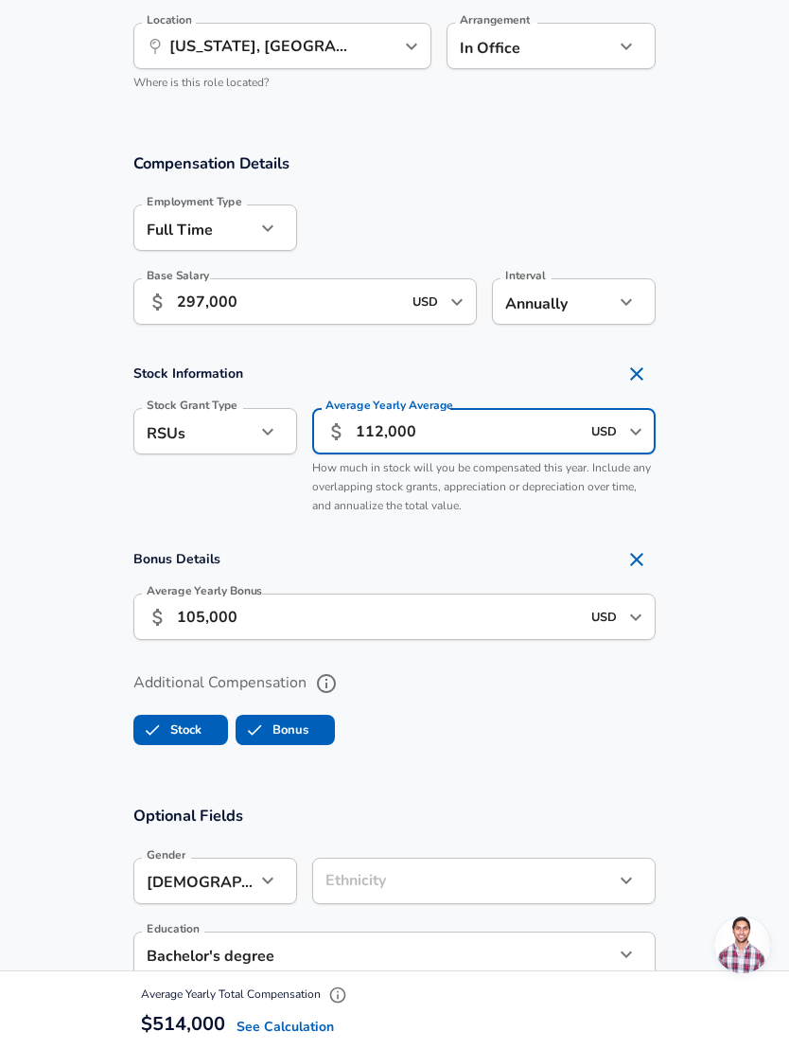
click at [369, 419] on input "112,000" at bounding box center [468, 431] width 224 height 46
click at [368, 418] on input "112,000" at bounding box center [468, 431] width 224 height 46
type input "120,000"
click at [743, 540] on section "Bonus Details Average Yearly Bonus ​ 105,000 USD ​ Average Yearly Bonus" at bounding box center [394, 596] width 789 height 112
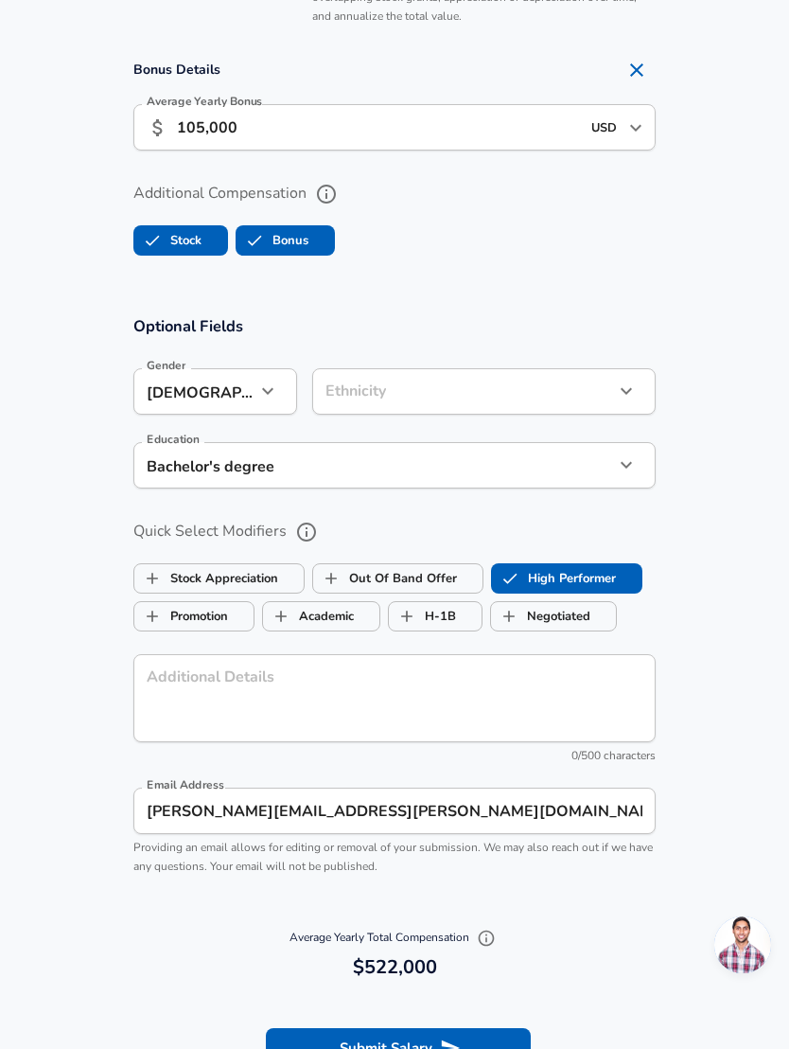
scroll to position [1647, 0]
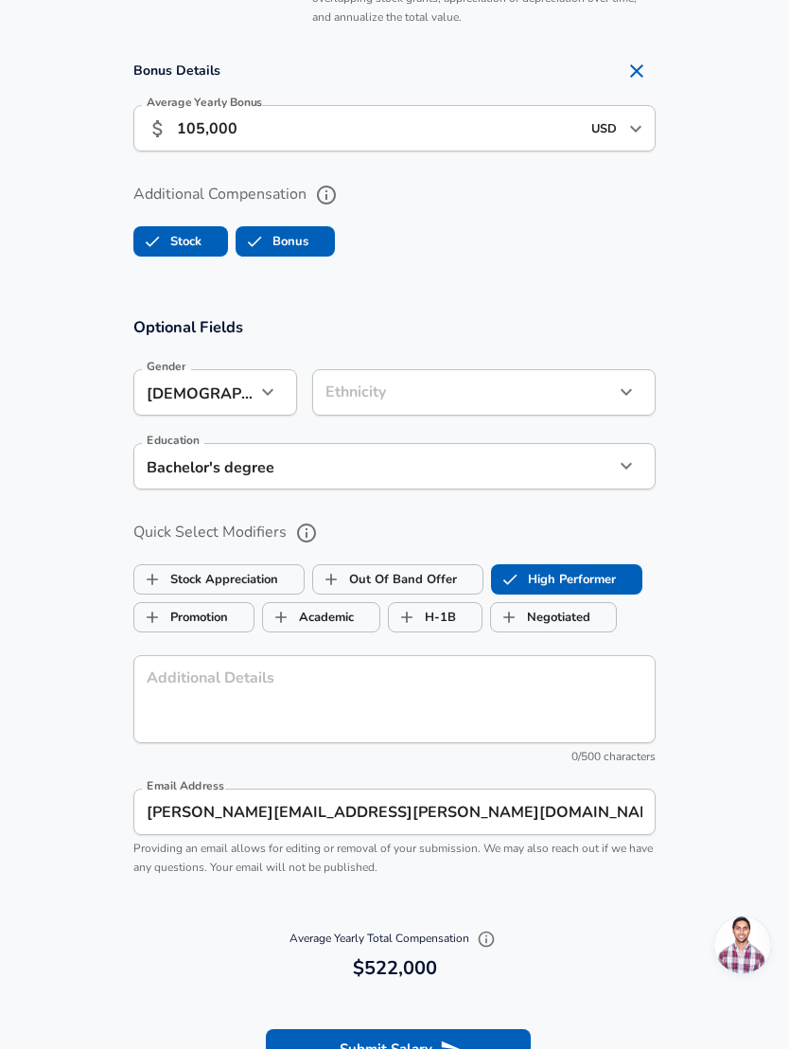
click at [531, 697] on textarea "Additional Details" at bounding box center [395, 698] width 496 height 57
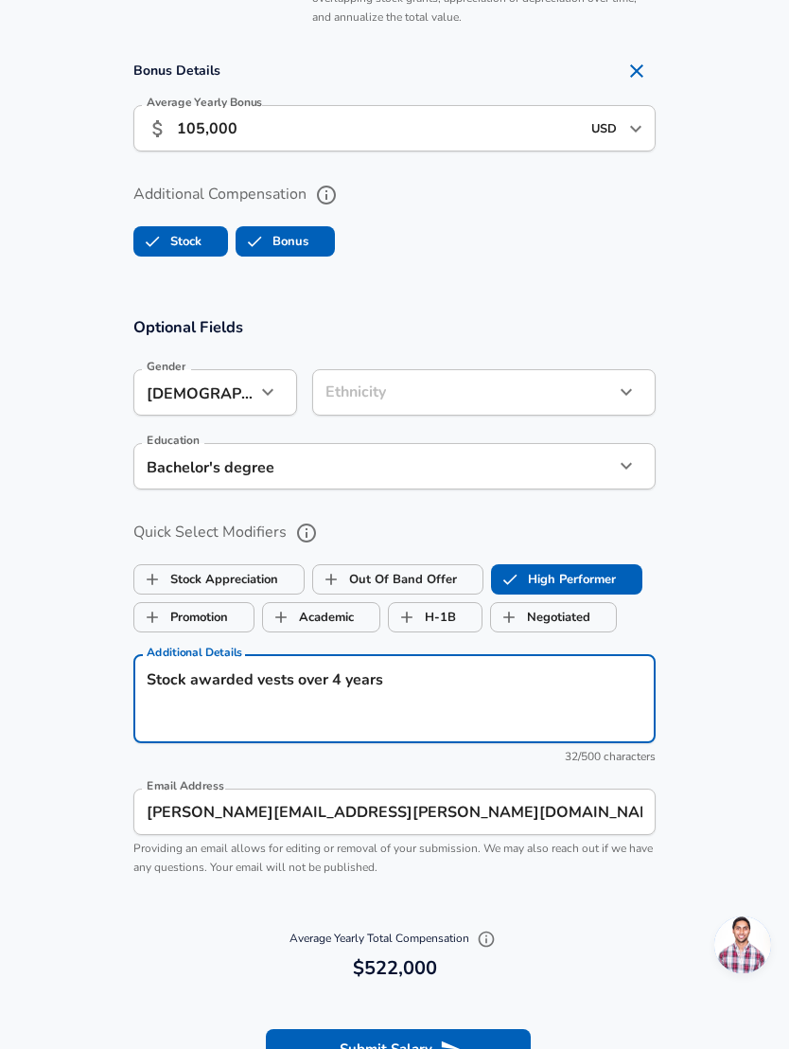
click at [296, 671] on textarea "Stock awarded vests over 4 years" at bounding box center [395, 698] width 496 height 57
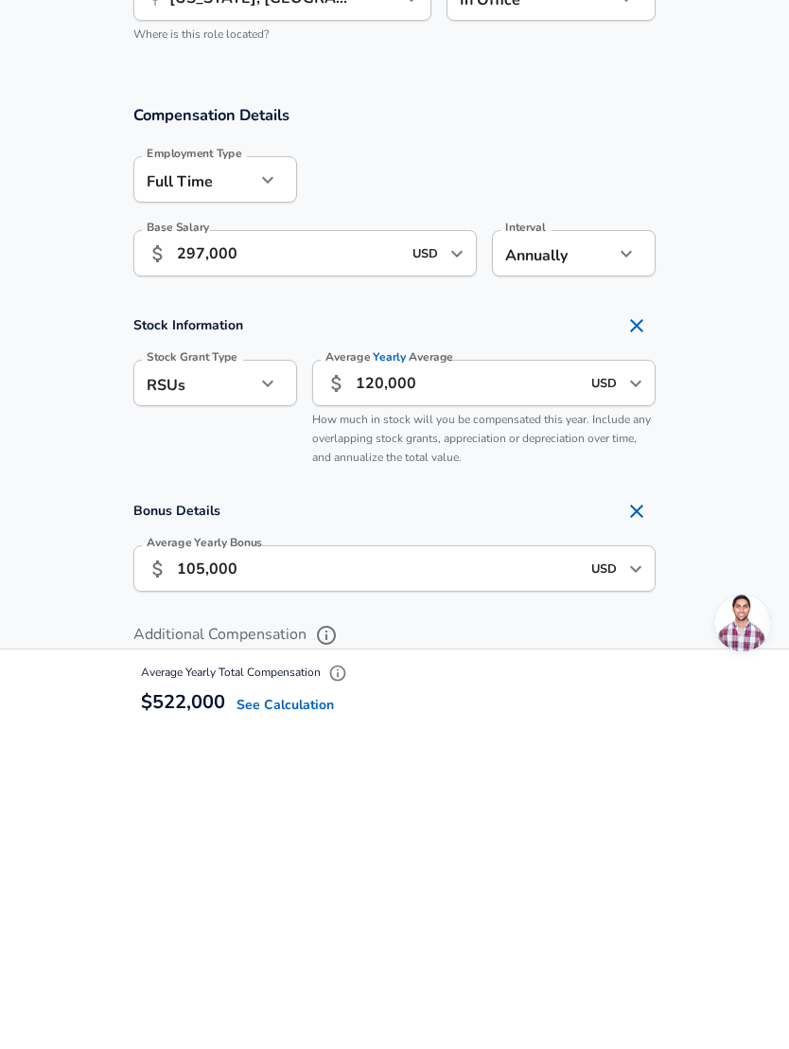
scroll to position [915, 0]
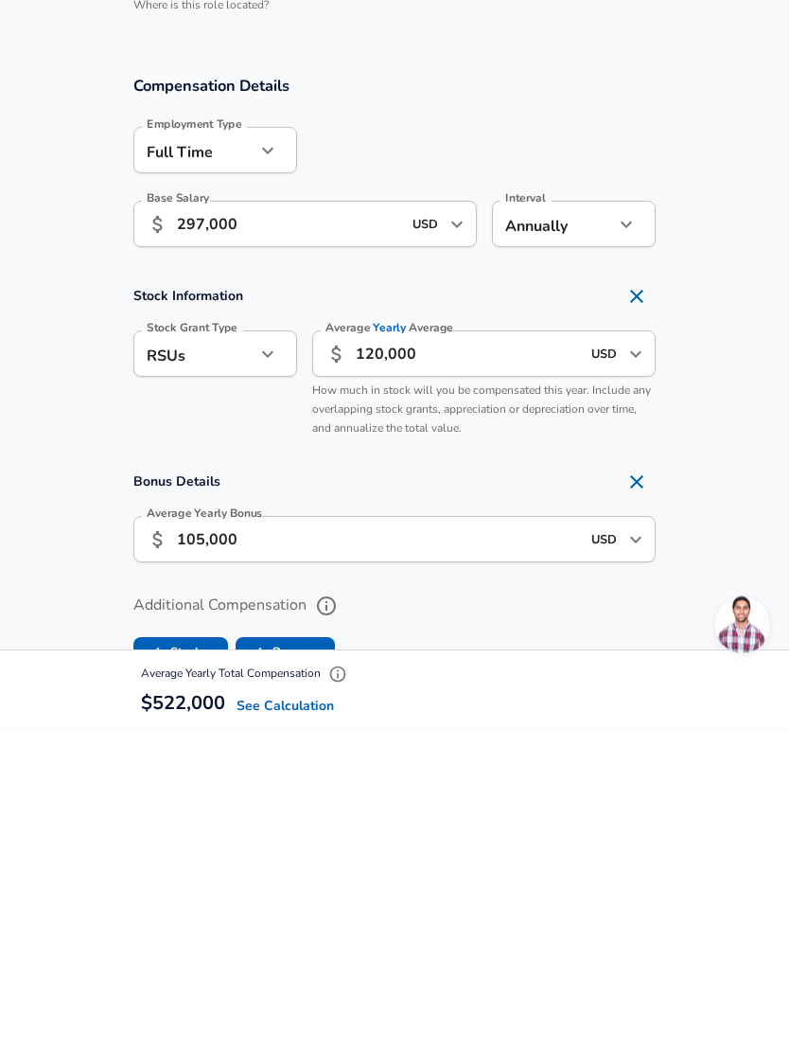
type textarea "Stock awarded vests 25% per year over 4 years"
click at [199, 521] on input "297,000" at bounding box center [289, 544] width 224 height 46
click at [201, 521] on input "297,000" at bounding box center [289, 544] width 224 height 46
click at [200, 521] on input "297,000" at bounding box center [289, 544] width 224 height 46
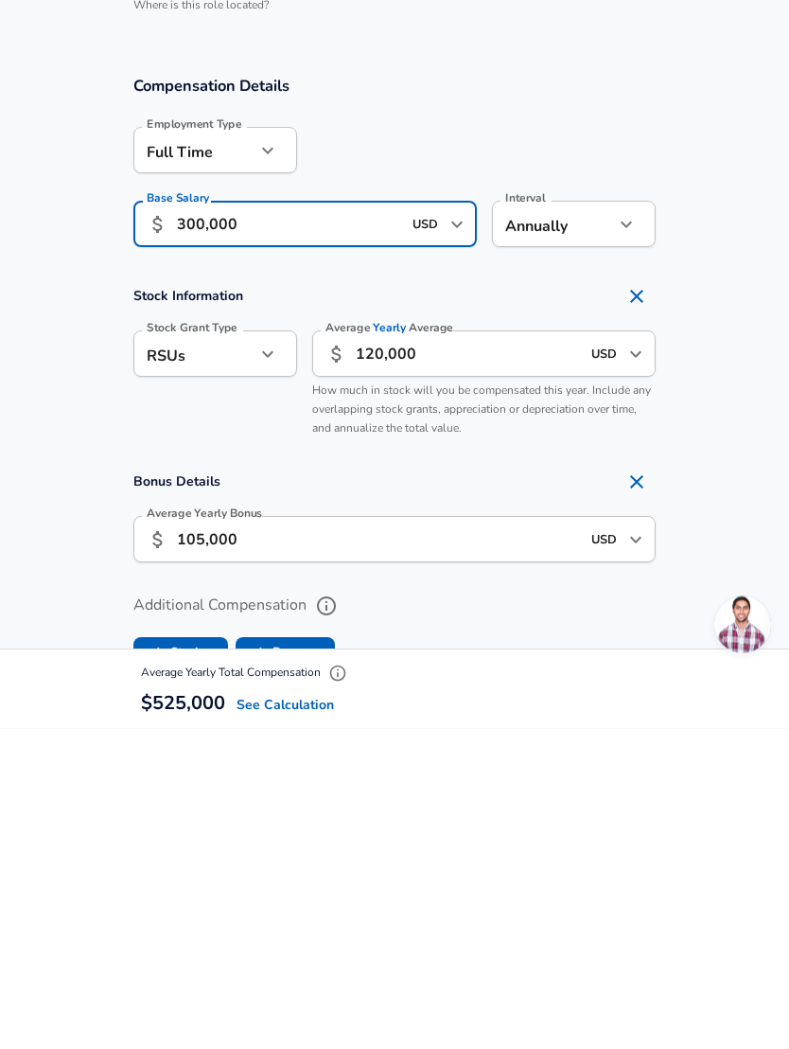
type input "300,000"
click at [364, 651] on input "120,000" at bounding box center [468, 674] width 224 height 46
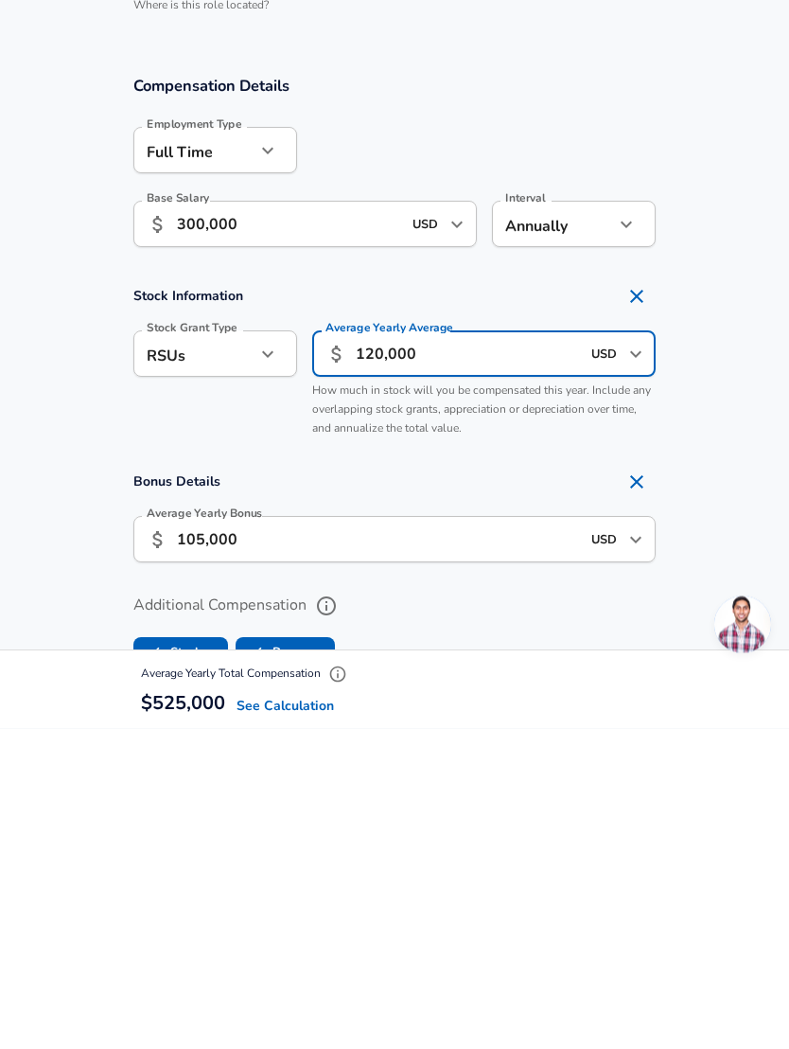
click at [364, 651] on input "120,000" at bounding box center [468, 674] width 224 height 46
click at [371, 651] on input "120,000" at bounding box center [468, 674] width 224 height 46
click at [186, 837] on input "105,000" at bounding box center [378, 860] width 403 height 46
click at [185, 837] on input "105,000" at bounding box center [378, 860] width 403 height 46
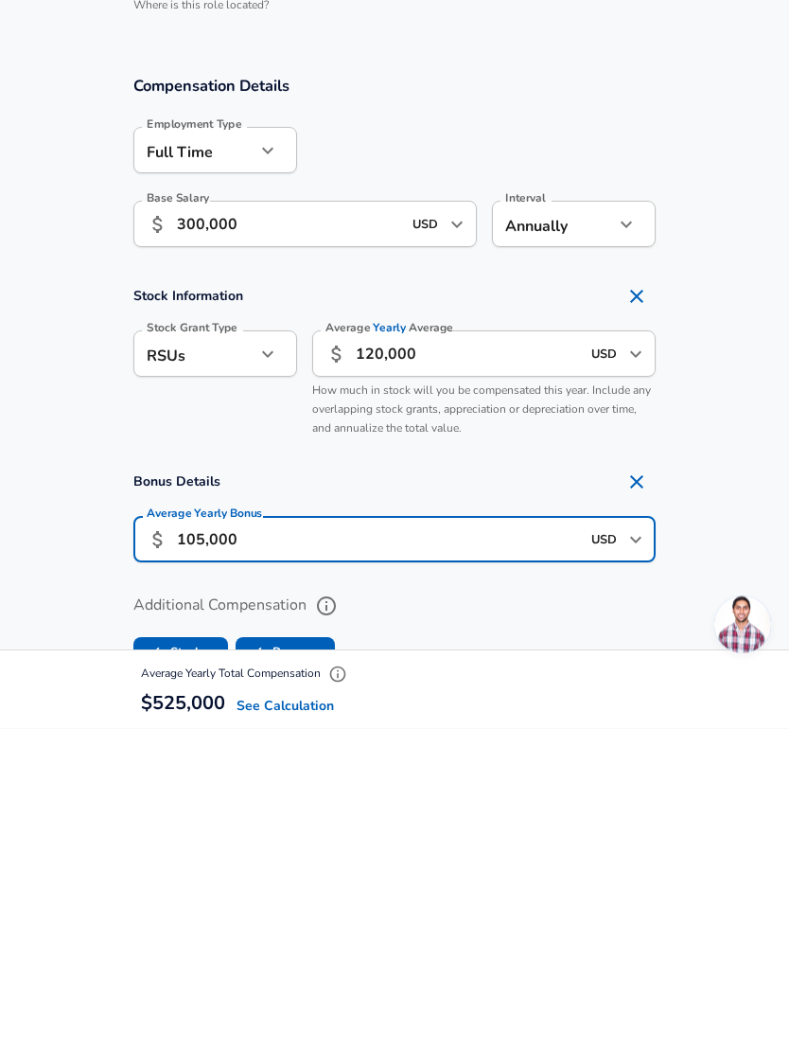
click at [194, 837] on input "105,000" at bounding box center [378, 860] width 403 height 46
type input "110,000"
click at [372, 651] on input "120,000" at bounding box center [468, 674] width 224 height 46
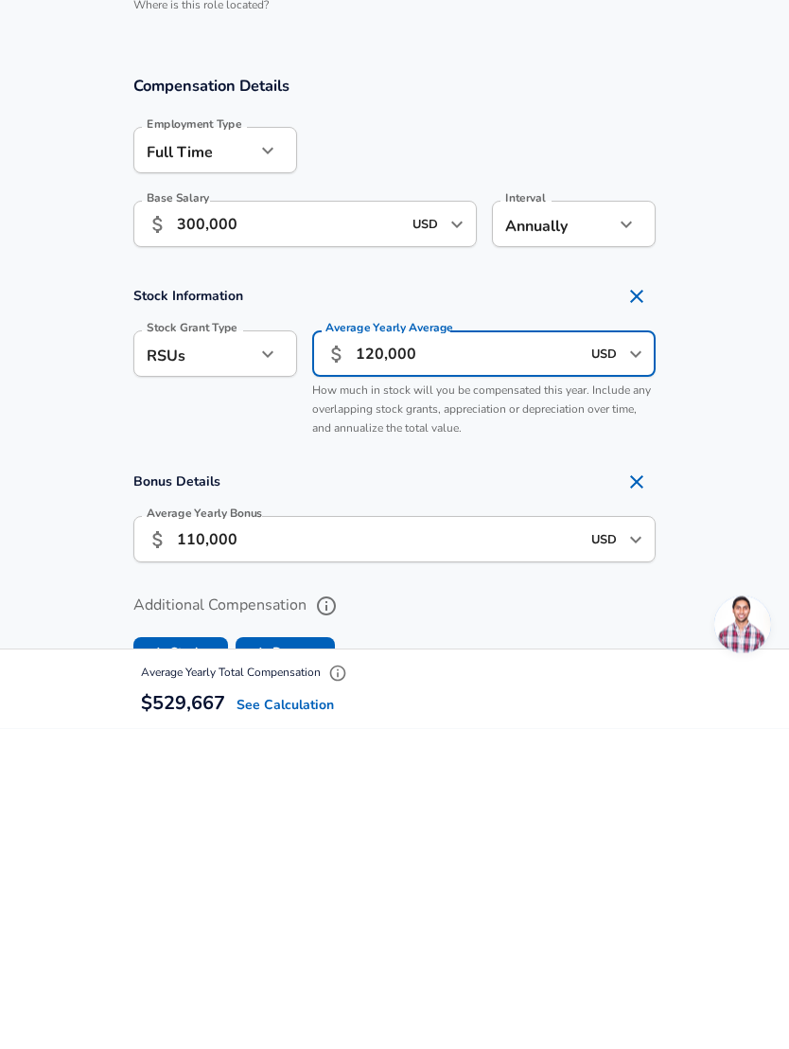
click at [372, 651] on input "120,000" at bounding box center [468, 674] width 224 height 46
click at [367, 651] on input "120,000" at bounding box center [468, 674] width 224 height 46
type input "110,000"
click at [728, 784] on section "Bonus Details Average Yearly Bonus ​ 110,000 USD ​ Average Yearly Bonus" at bounding box center [394, 840] width 789 height 112
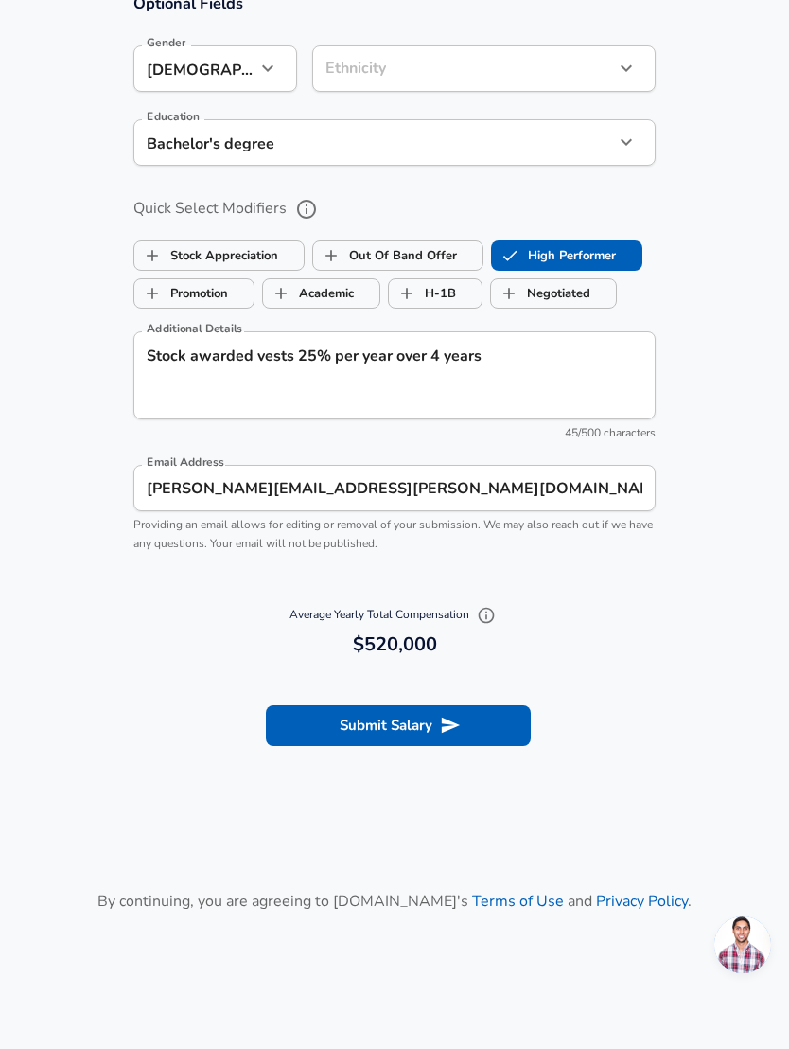
scroll to position [1985, 0]
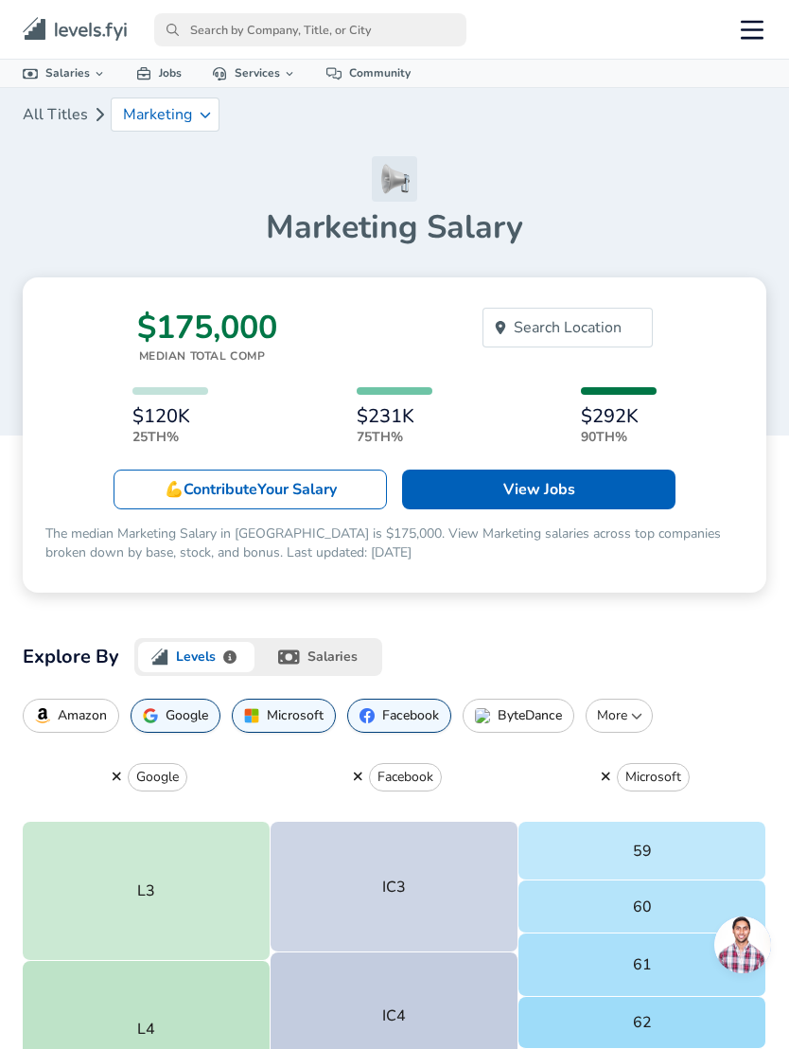
click at [358, 643] on button "salaries" at bounding box center [320, 657] width 124 height 38
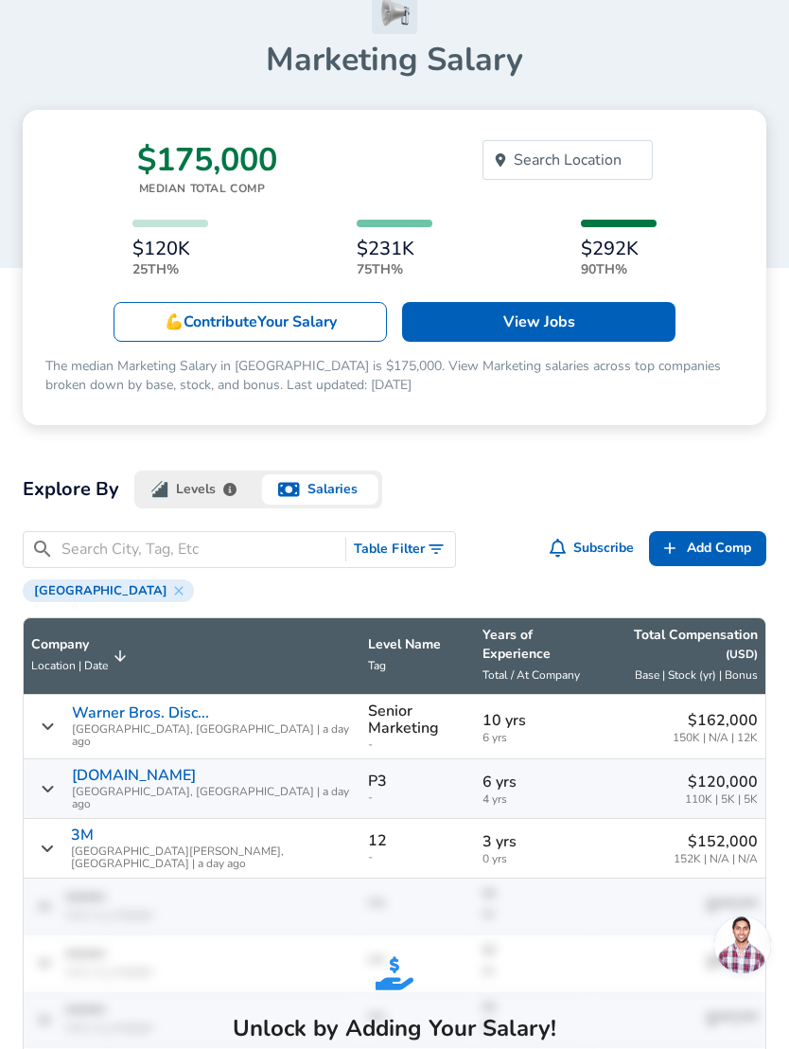
scroll to position [168, 0]
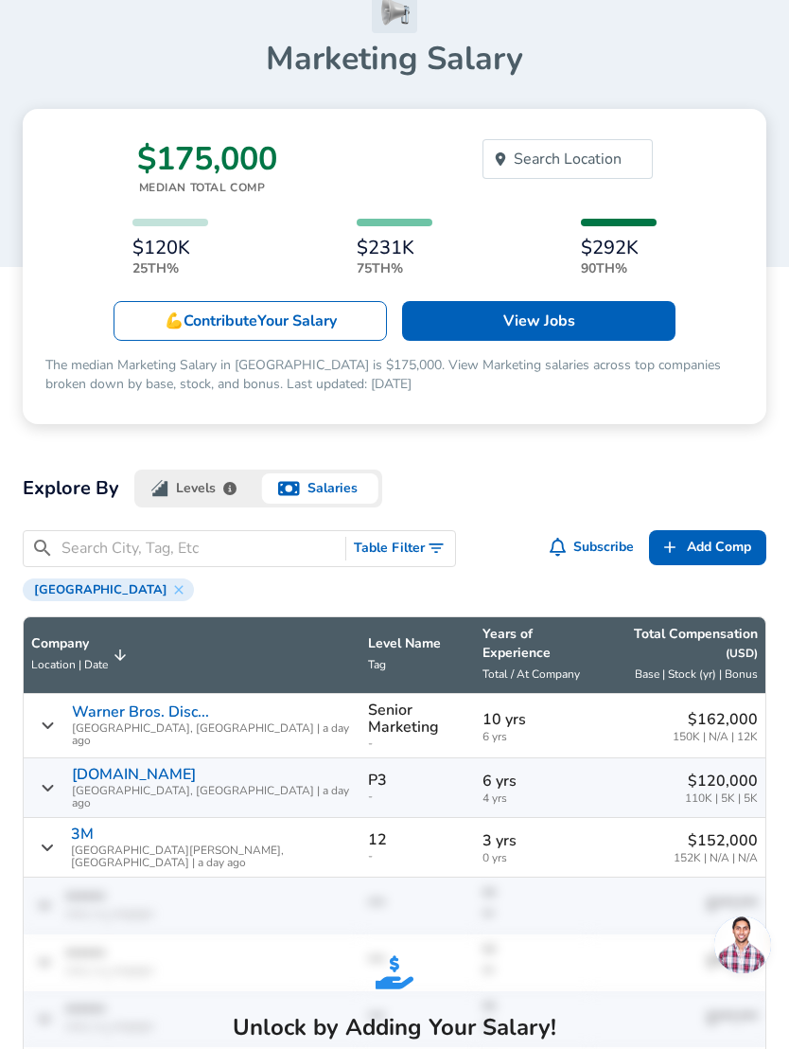
click at [704, 632] on p "Total Compensation ( USD )" at bounding box center [690, 644] width 136 height 38
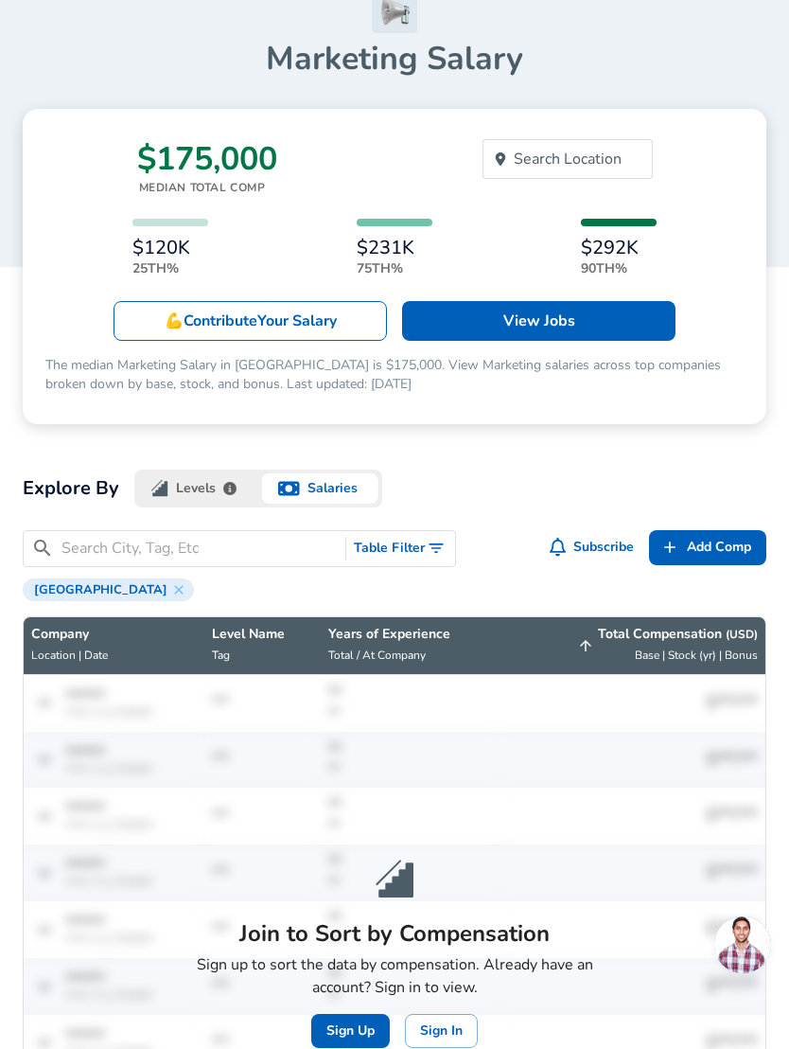
click at [716, 626] on p "Total Compensation ( USD )" at bounding box center [678, 634] width 160 height 19
click at [465, 1025] on button "Sign In" at bounding box center [441, 1031] width 73 height 35
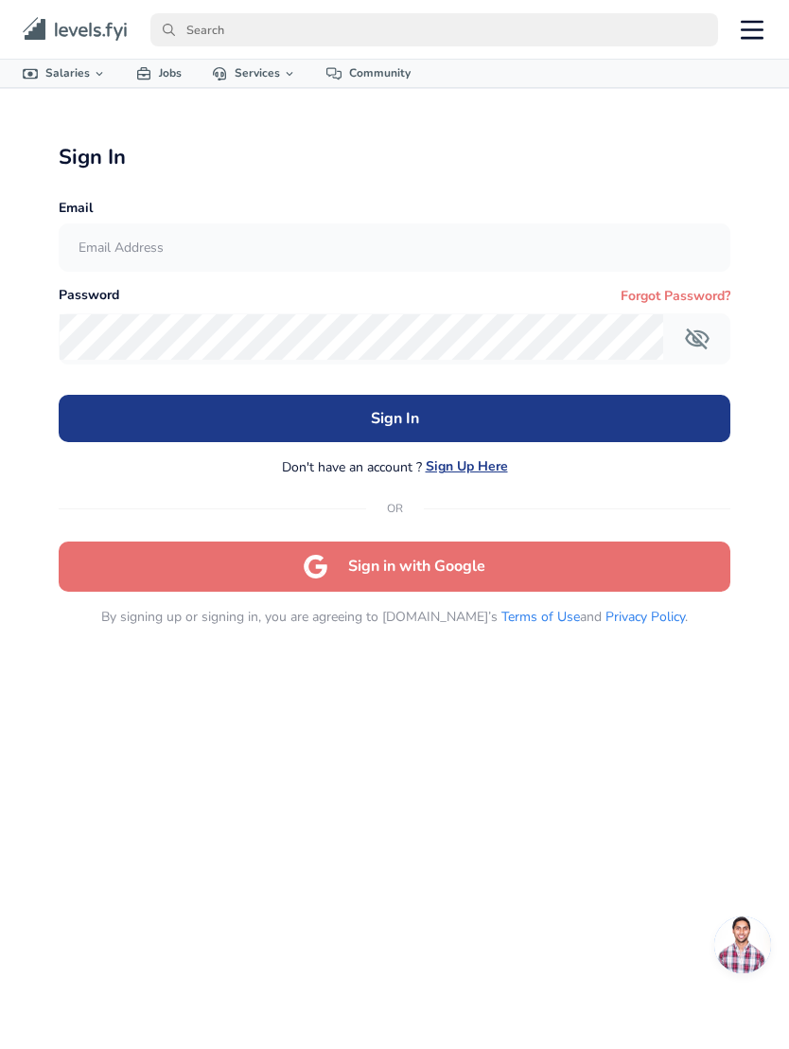
click at [478, 236] on input "text" at bounding box center [395, 247] width 671 height 46
type input "[PERSON_NAME].[PERSON_NAME]@g"
click at [478, 471] on div "Sign In Don't have an account ? Sign Up Here OR Sign in with Google" at bounding box center [395, 494] width 673 height 198
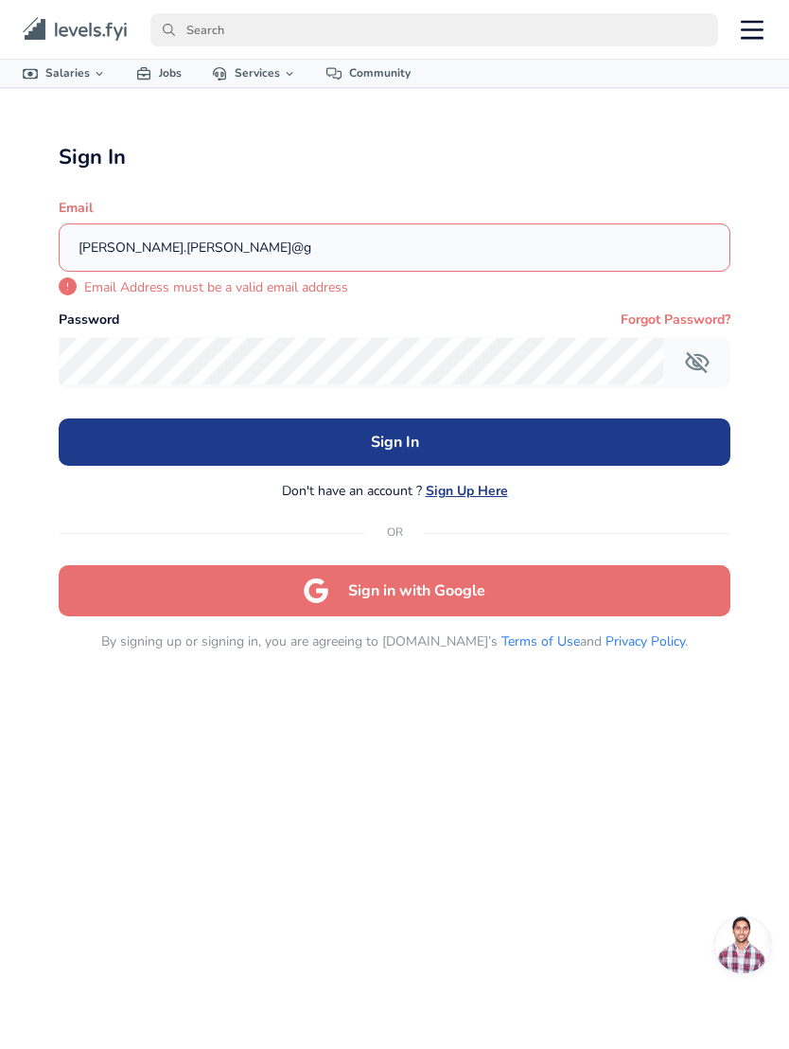
click at [481, 488] on button "Sign Up Here" at bounding box center [467, 491] width 82 height 19
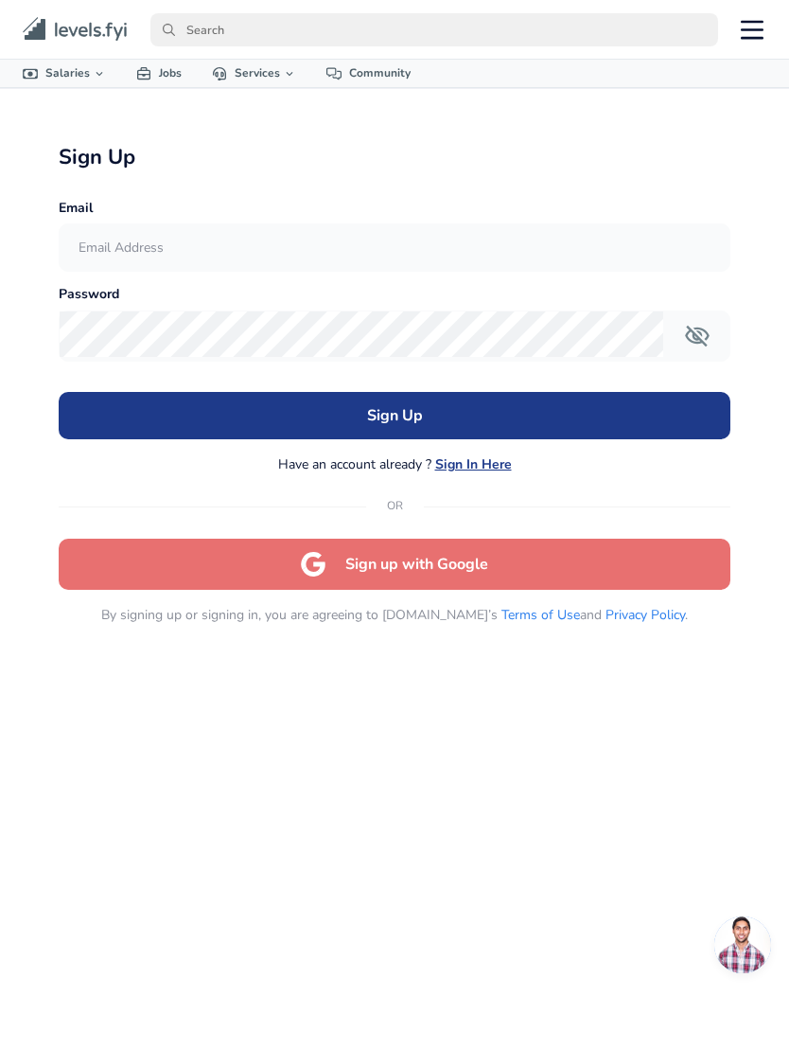
click at [416, 234] on input "text" at bounding box center [395, 247] width 671 height 46
type input "[PERSON_NAME][EMAIL_ADDRESS][PERSON_NAME][DOMAIN_NAME]"
click at [521, 408] on button "Sign Up" at bounding box center [395, 415] width 673 height 47
